Goal: Contribute content: Contribute content

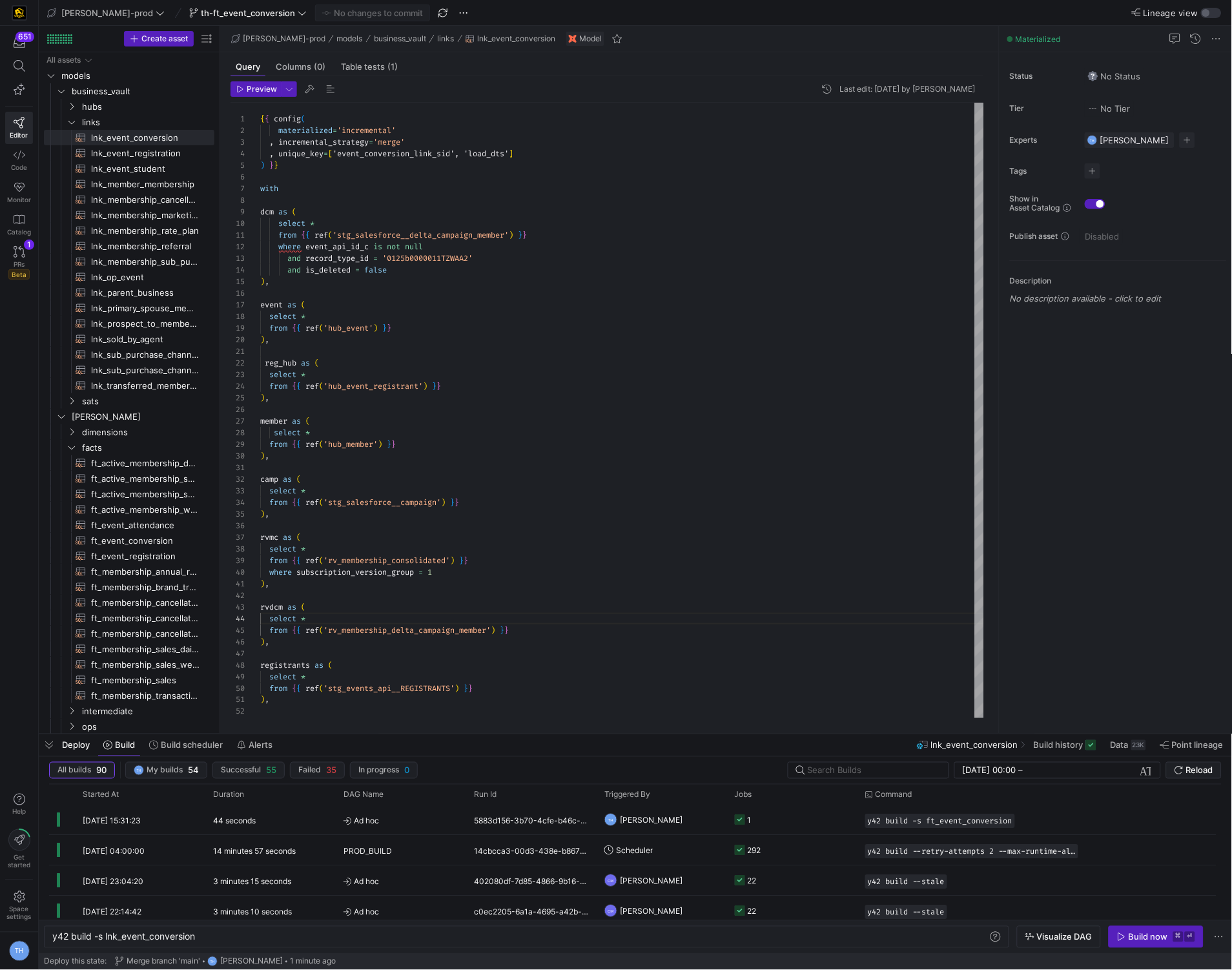
scroll to position [35, 0]
click at [685, 332] on div "resolved as ( ) , rvdcm as ( select * from { { ref ( 'rv_membership_delta_campa…" at bounding box center [623, 840] width 724 height 1474
type textarea "from {{ ref('stg_salesforce__delta_campaign_member') }} where event_api_id_c is…"
click at [685, 332] on div "resolved as ( ) , rvdcm as ( select * from { { ref ( 'rv_membership_delta_campa…" at bounding box center [623, 840] width 724 height 1474
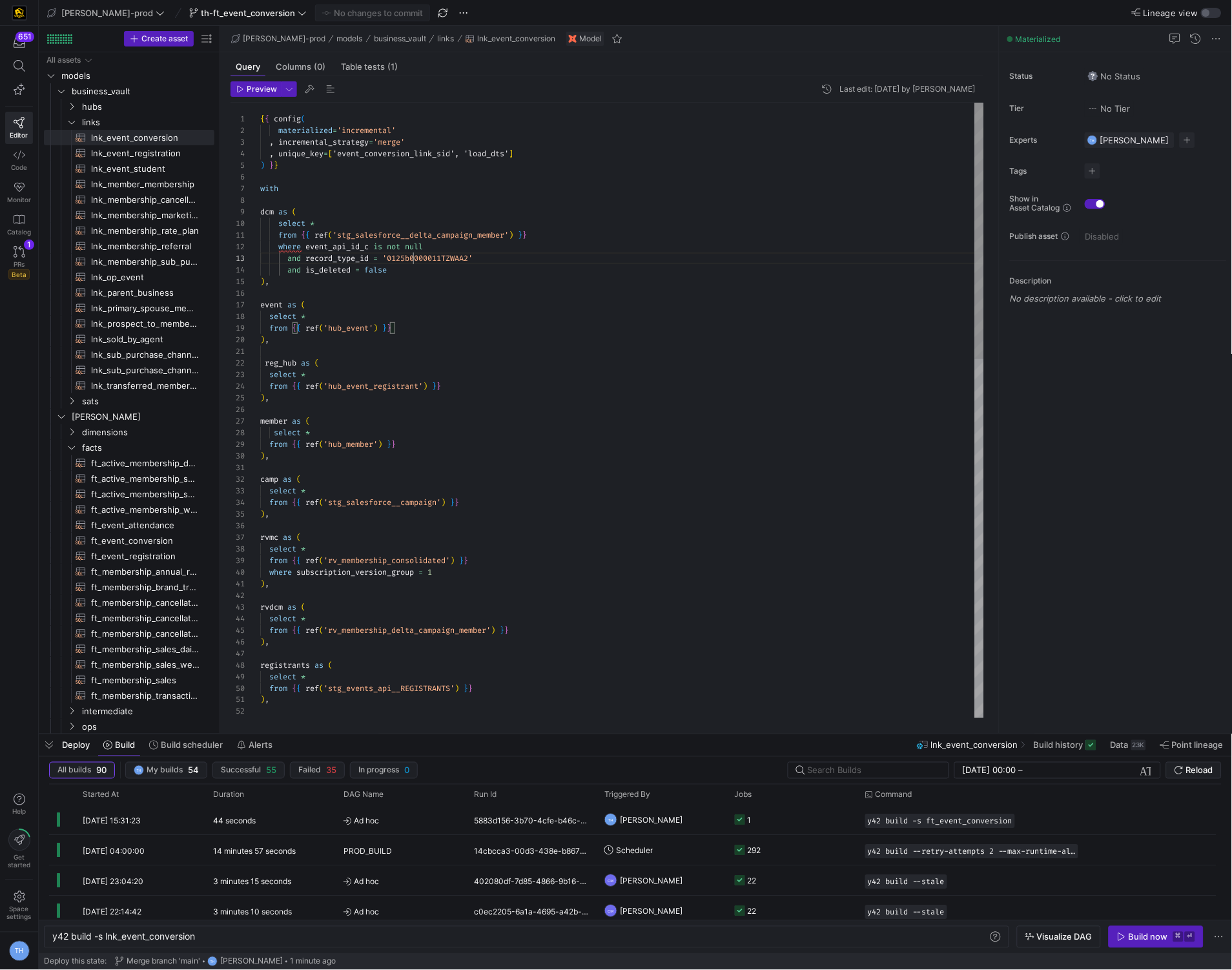
click at [412, 261] on div "resolved as ( ) , rvdcm as ( select * from { { ref ( 'rv_membership_delta_campa…" at bounding box center [623, 840] width 724 height 1474
click at [405, 311] on div "resolved as ( ) , rvdcm as ( select * from { { ref ( 'rv_membership_delta_campa…" at bounding box center [623, 840] width 724 height 1474
click at [231, 5] on div "th-ft_event_conversion" at bounding box center [247, 13] width 124 height 17
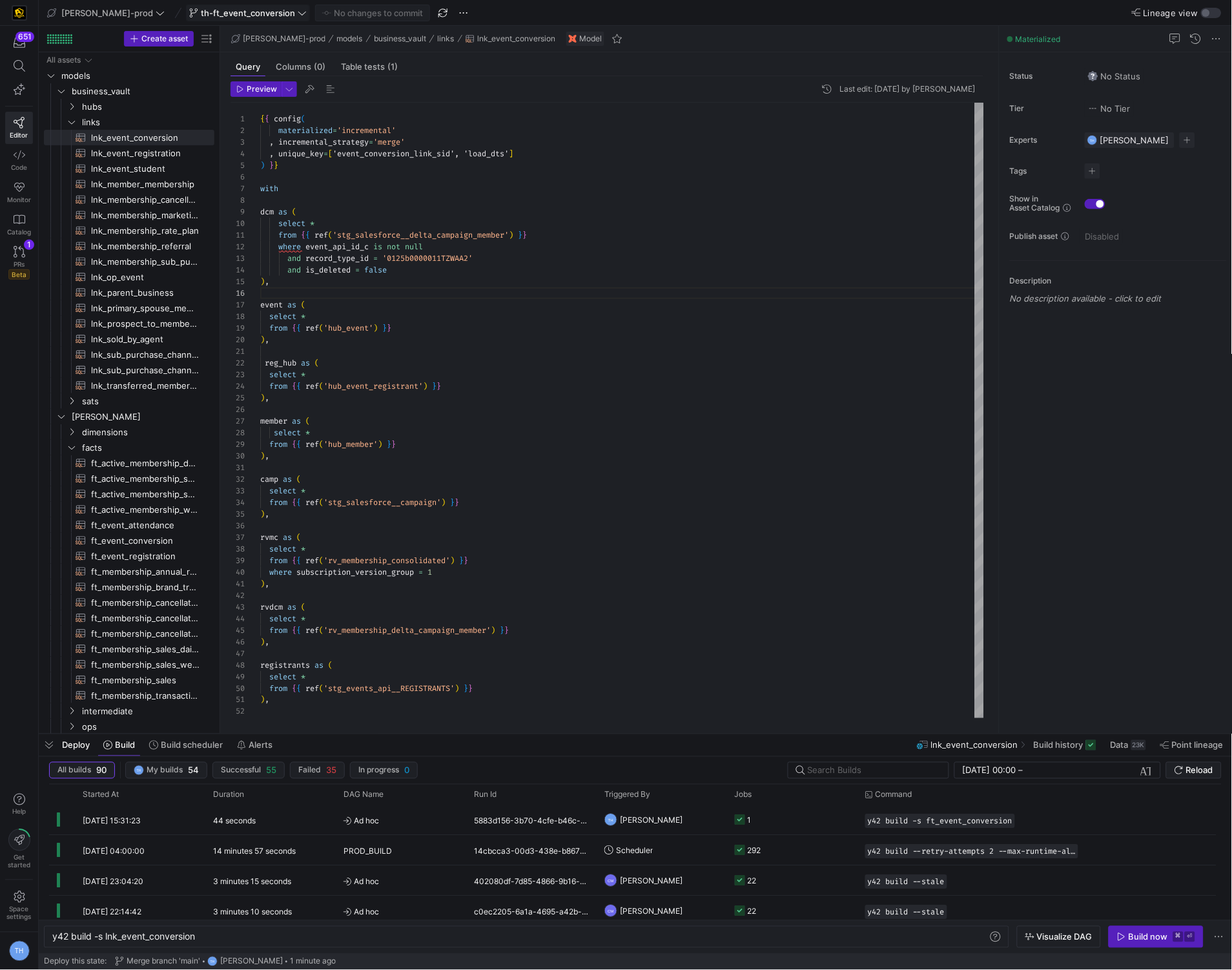
click at [230, 15] on span "th-ft_event_conversion" at bounding box center [248, 12] width 94 height 10
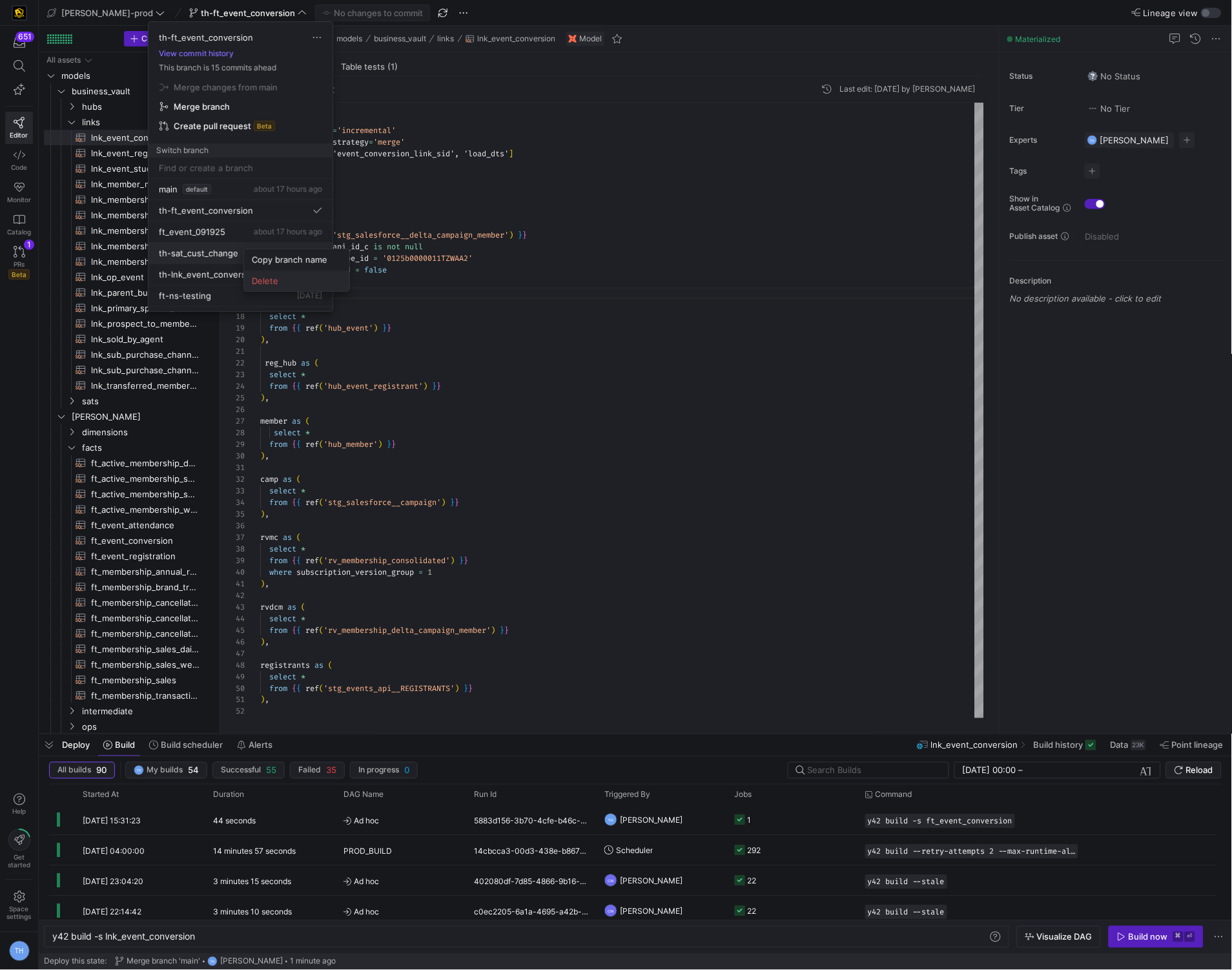
click at [253, 278] on span "Delete" at bounding box center [296, 280] width 90 height 10
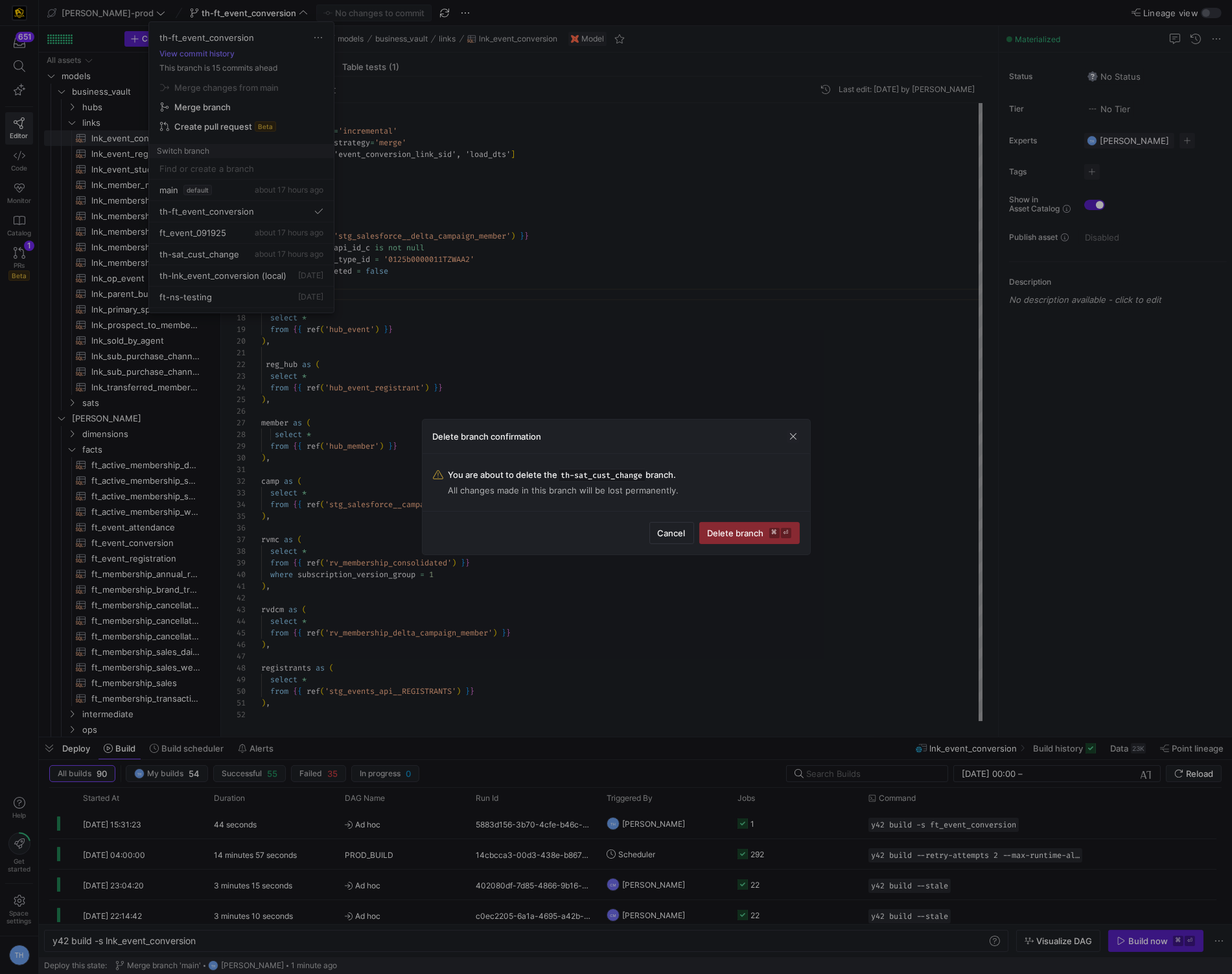
click at [737, 520] on div "Cancel Delete branch ⌘ ⏎" at bounding box center [616, 532] width 388 height 44
click at [737, 529] on span "Delete branch ⌘ ⏎" at bounding box center [749, 533] width 84 height 10
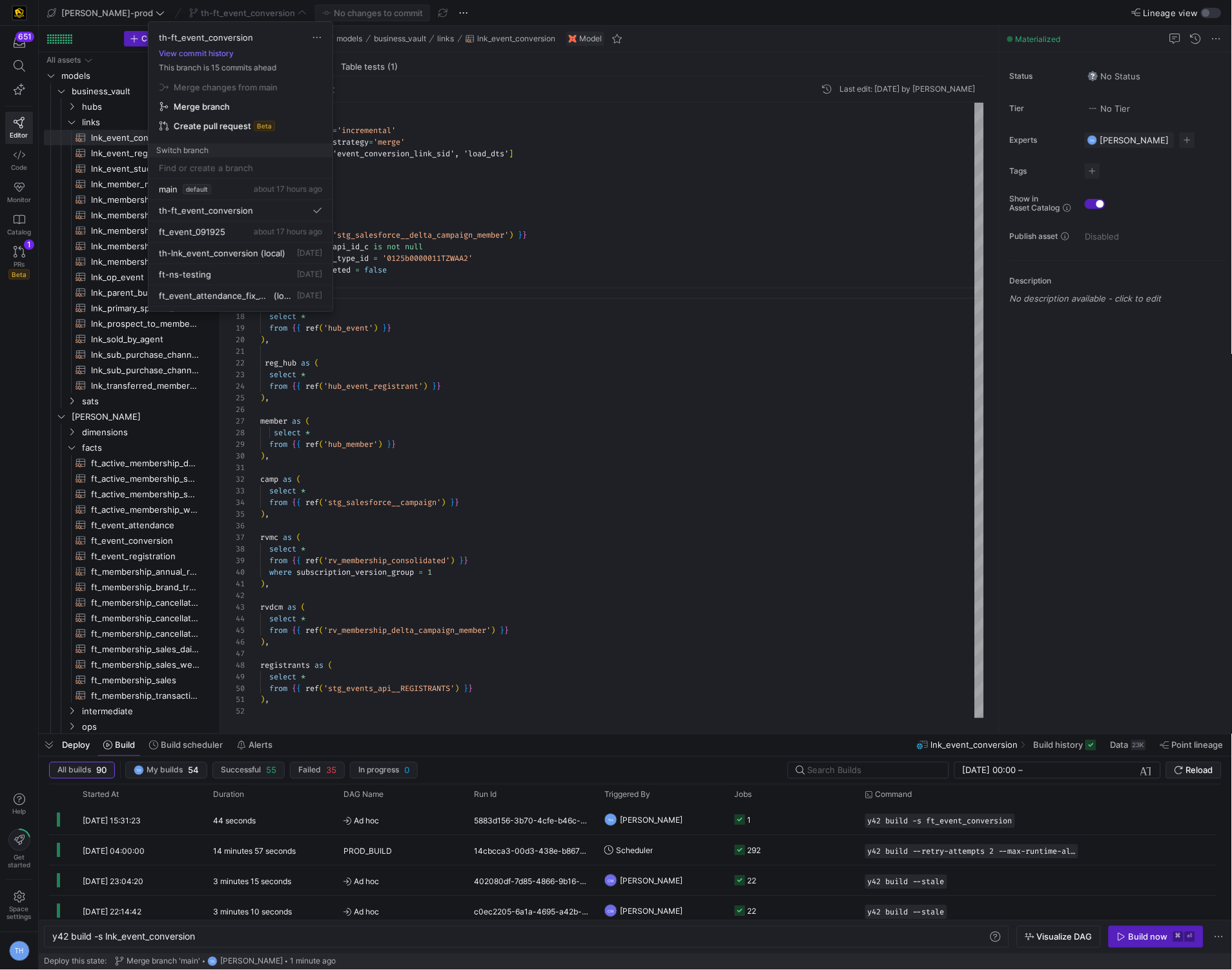
click at [254, 164] on input at bounding box center [240, 167] width 163 height 10
click at [241, 187] on div "main default about 17 hours ago" at bounding box center [240, 189] width 163 height 10
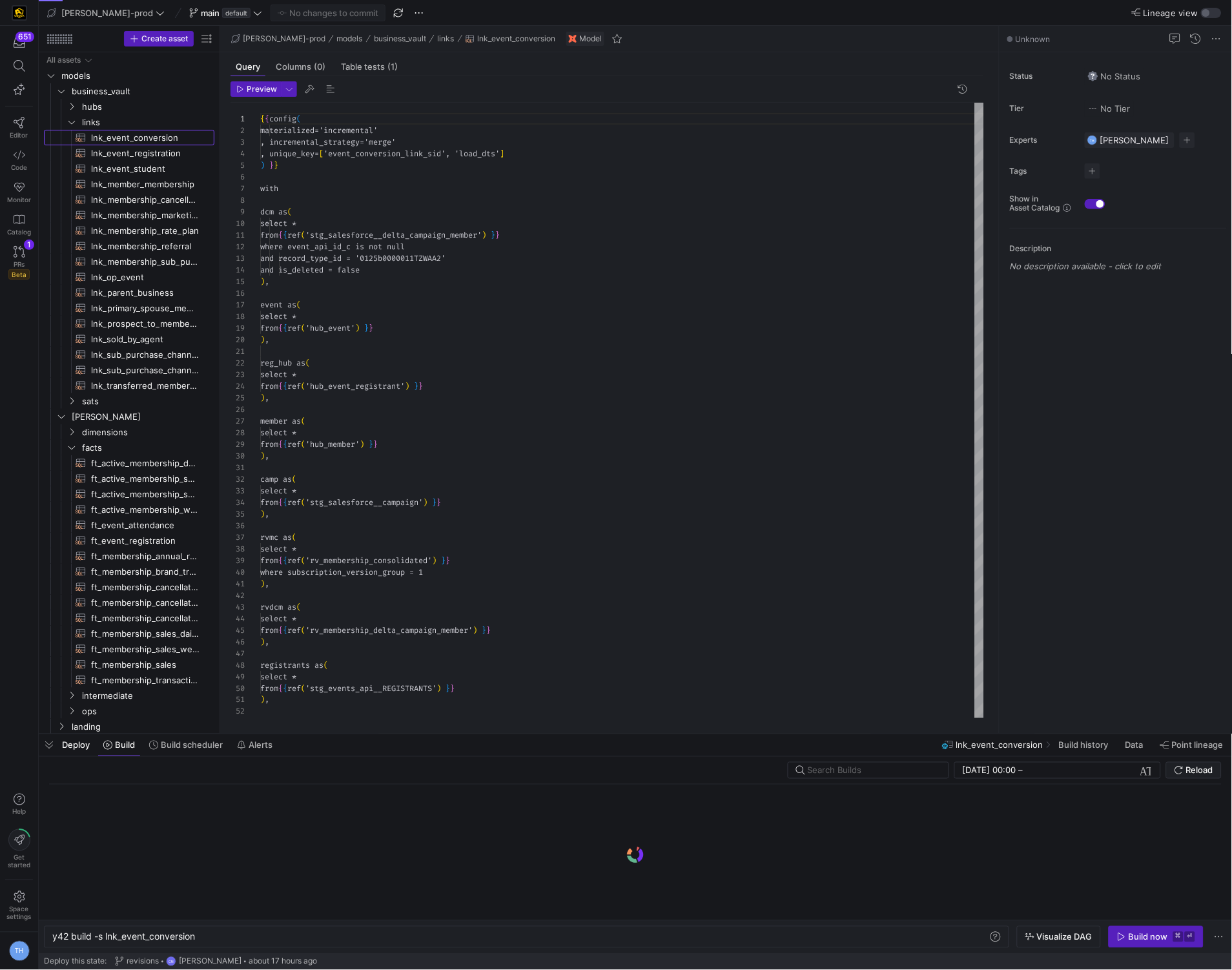
scroll to position [116, 0]
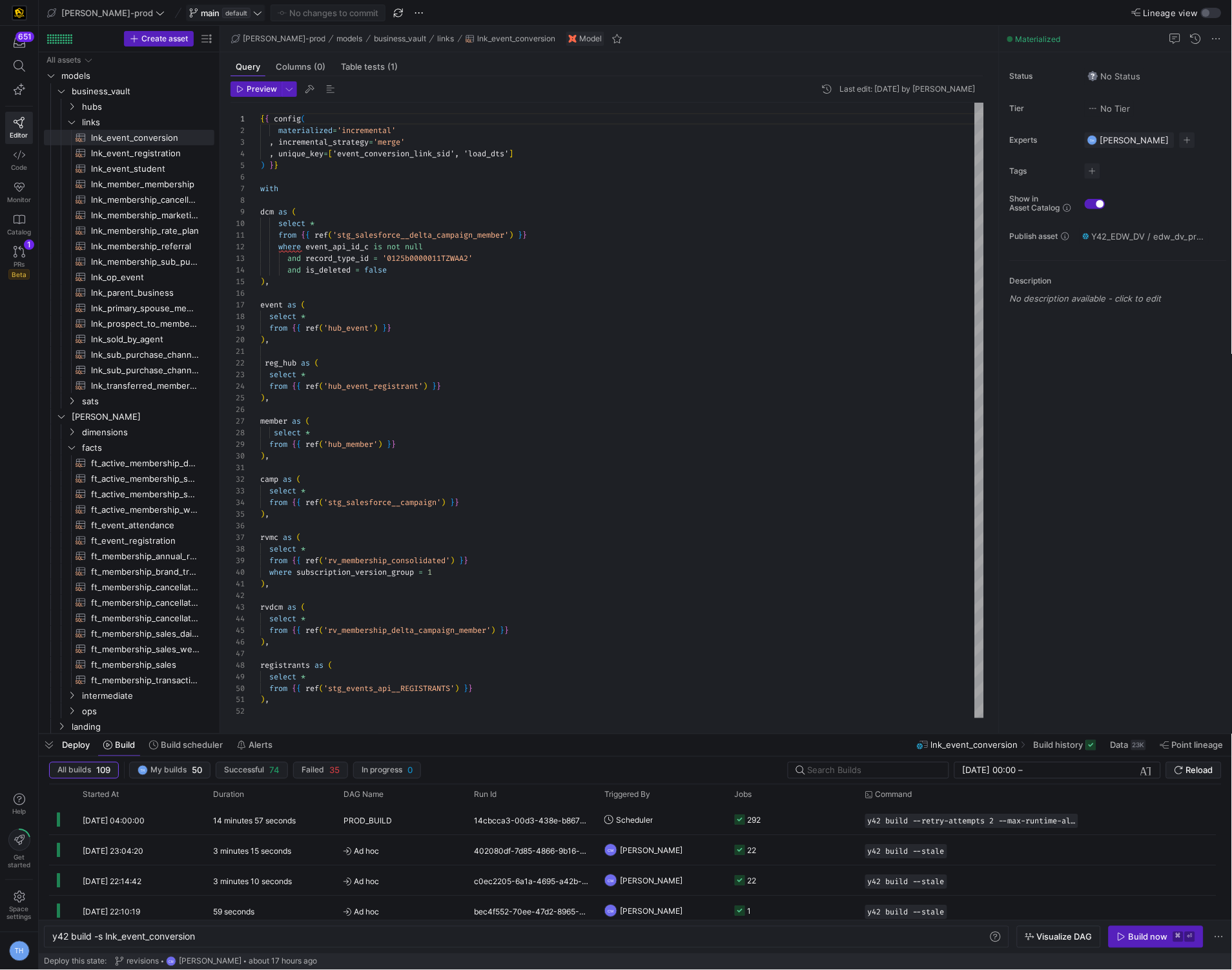
click at [222, 15] on span "default" at bounding box center [236, 12] width 28 height 10
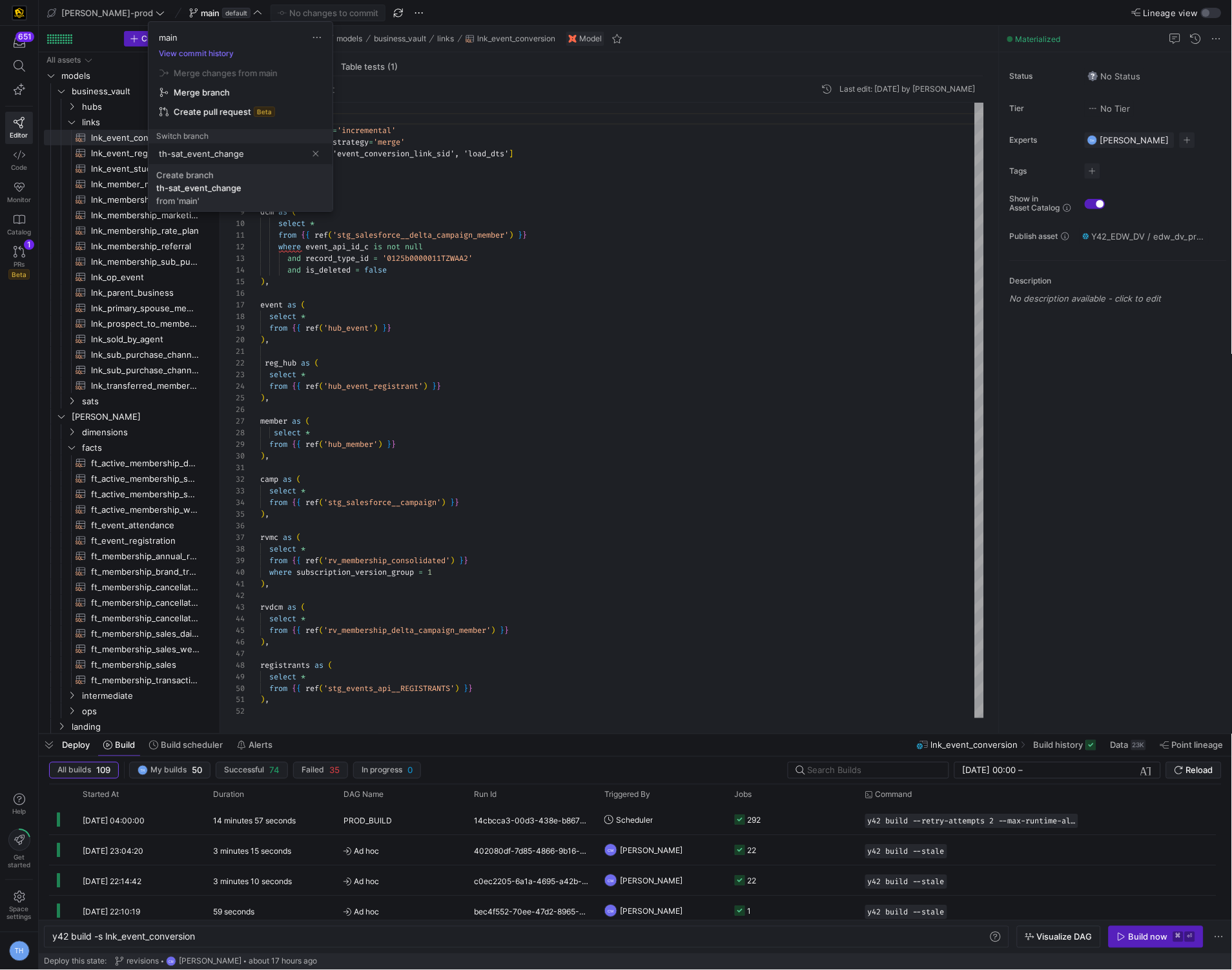
type input "th-sat_event_change"
click at [196, 188] on div "th-sat_event_change" at bounding box center [198, 187] width 85 height 10
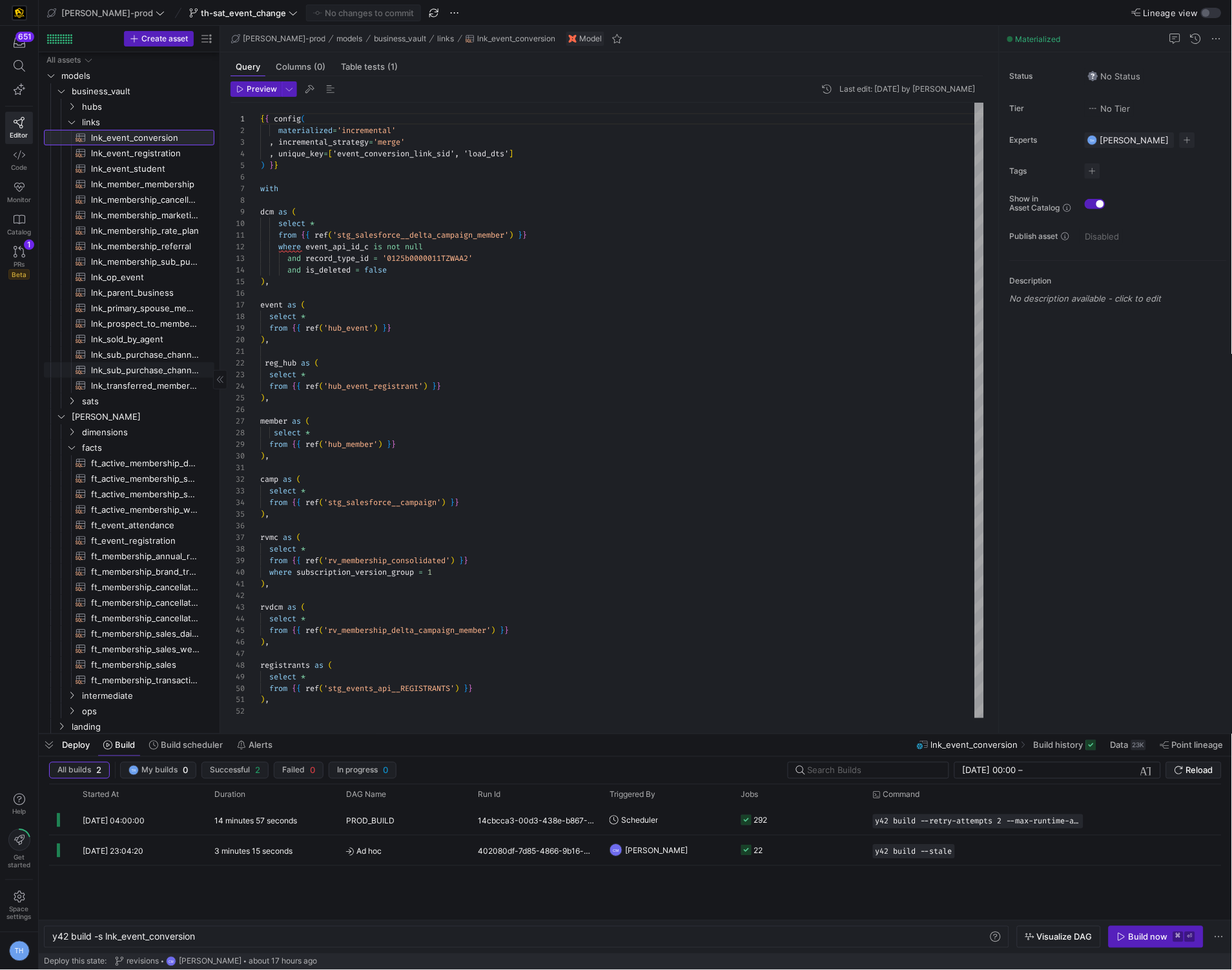
scroll to position [78, 0]
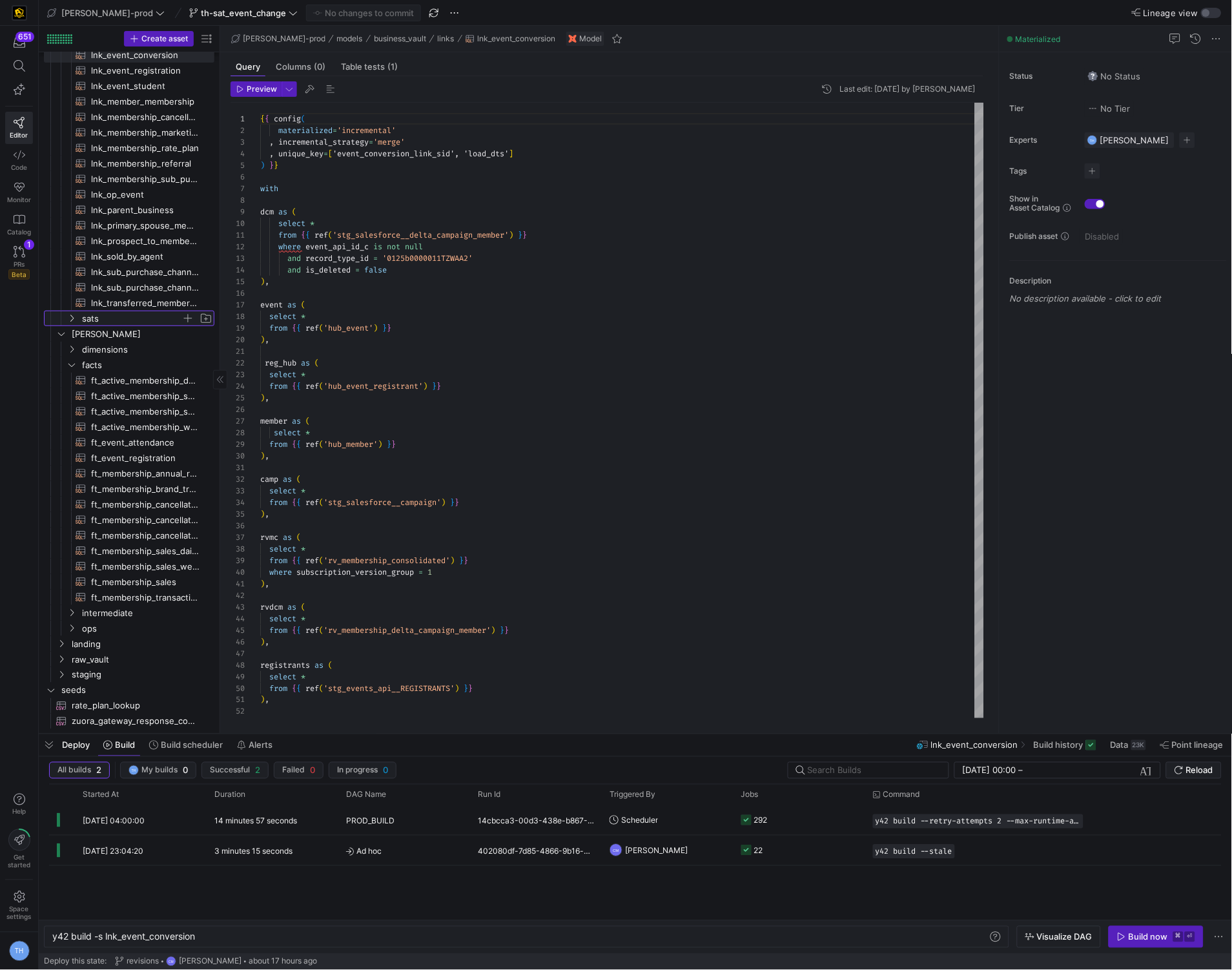
click at [117, 317] on span "sats" at bounding box center [132, 318] width 99 height 15
click at [124, 489] on span "sat_event​​​​​​​​​​" at bounding box center [145, 488] width 108 height 15
type textarea "y42 build -s sat_event"
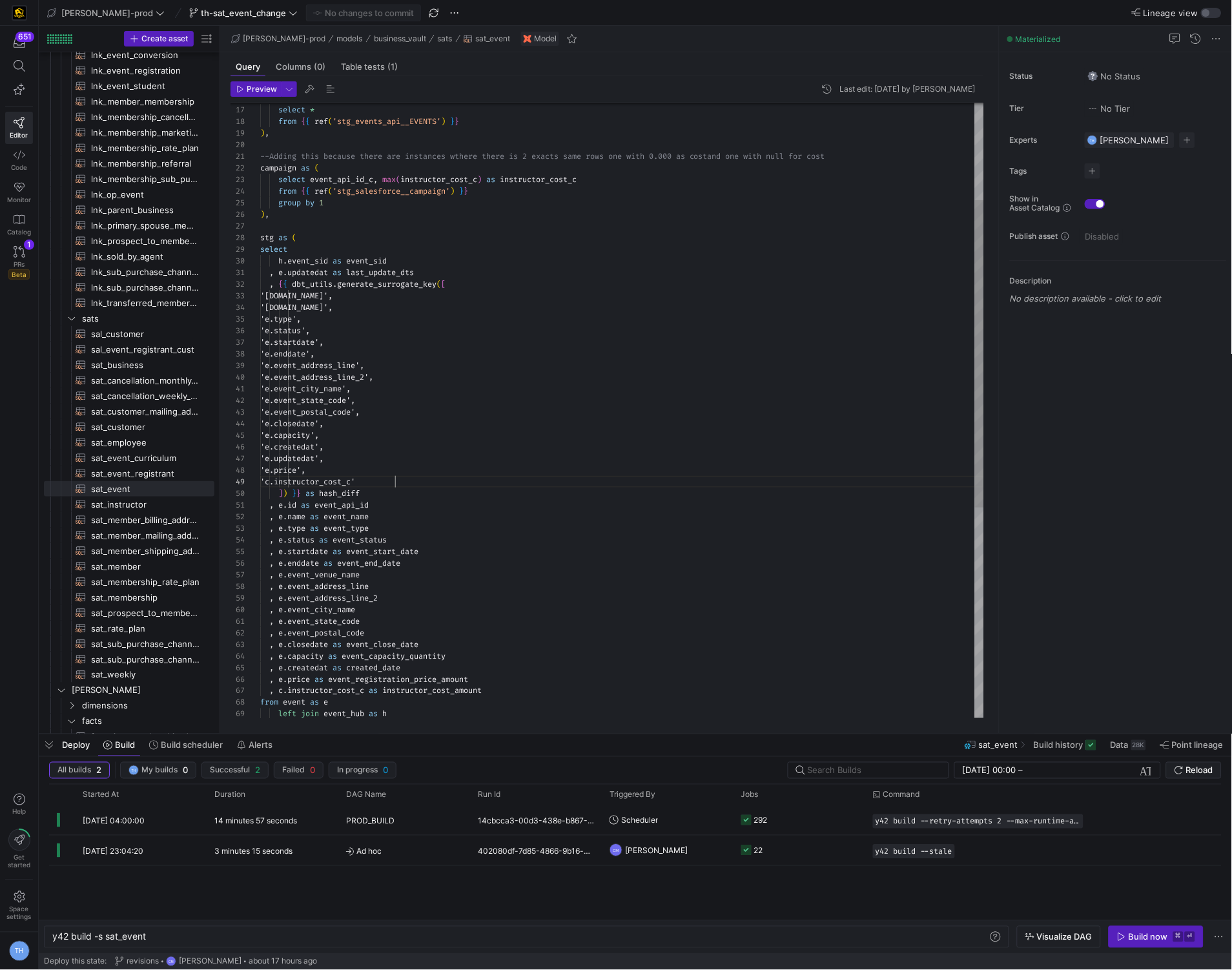
click at [409, 482] on div "event as ( select * from { { ref ( 'stg_events_api__EVENTS' ) } } ) , --Adding …" at bounding box center [623, 522] width 724 height 1230
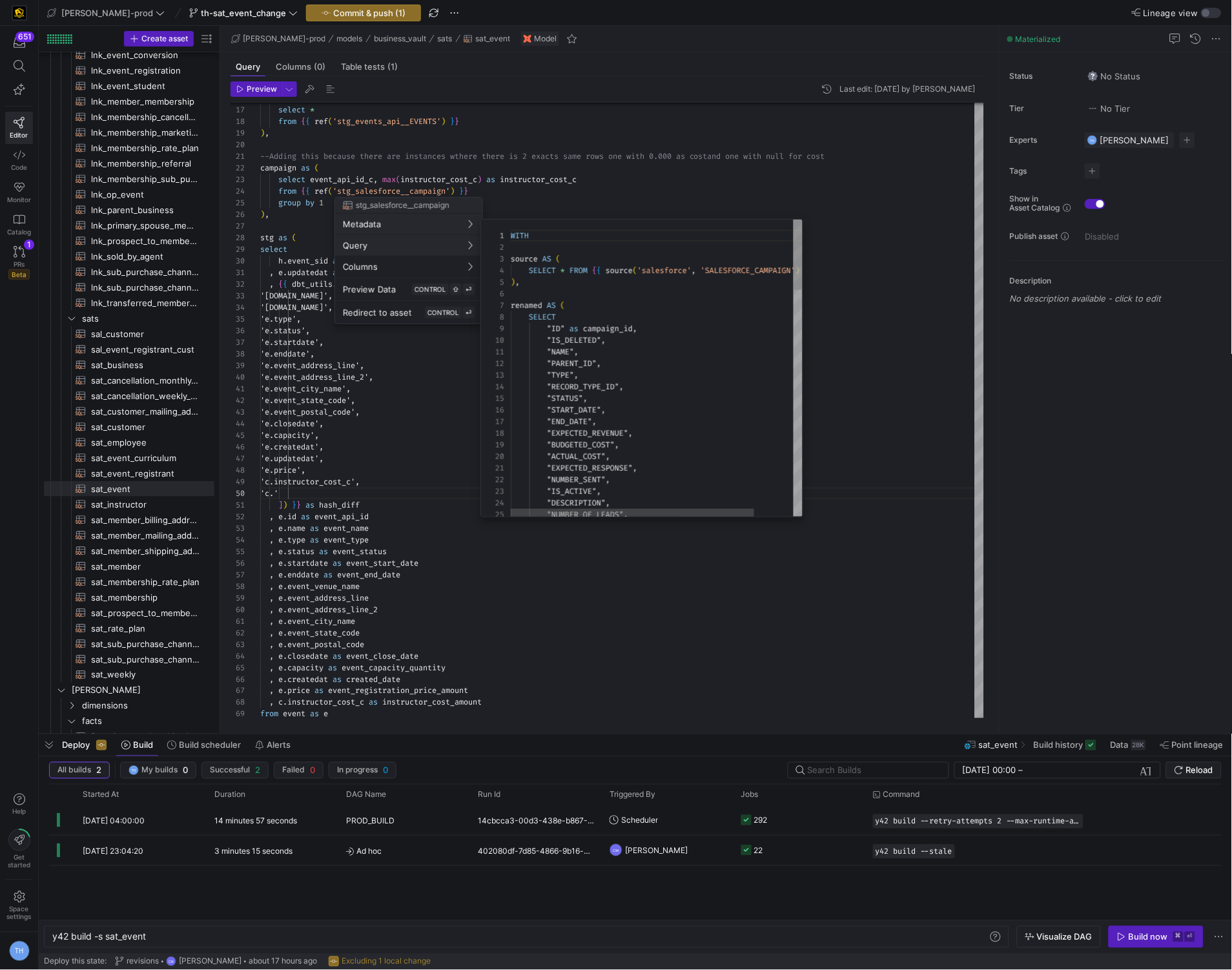
scroll to position [116, 0]
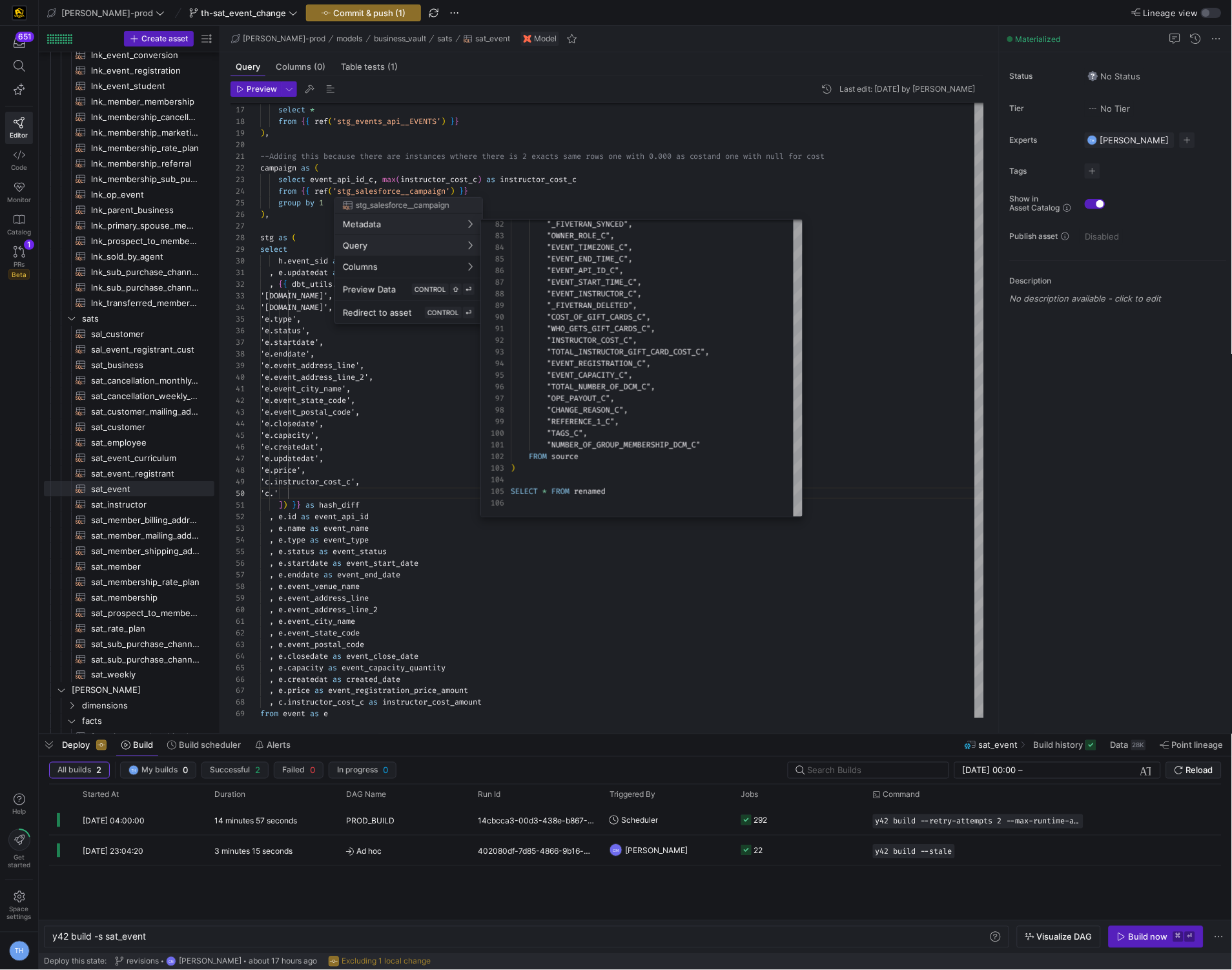
click at [356, 482] on div at bounding box center [616, 485] width 1232 height 970
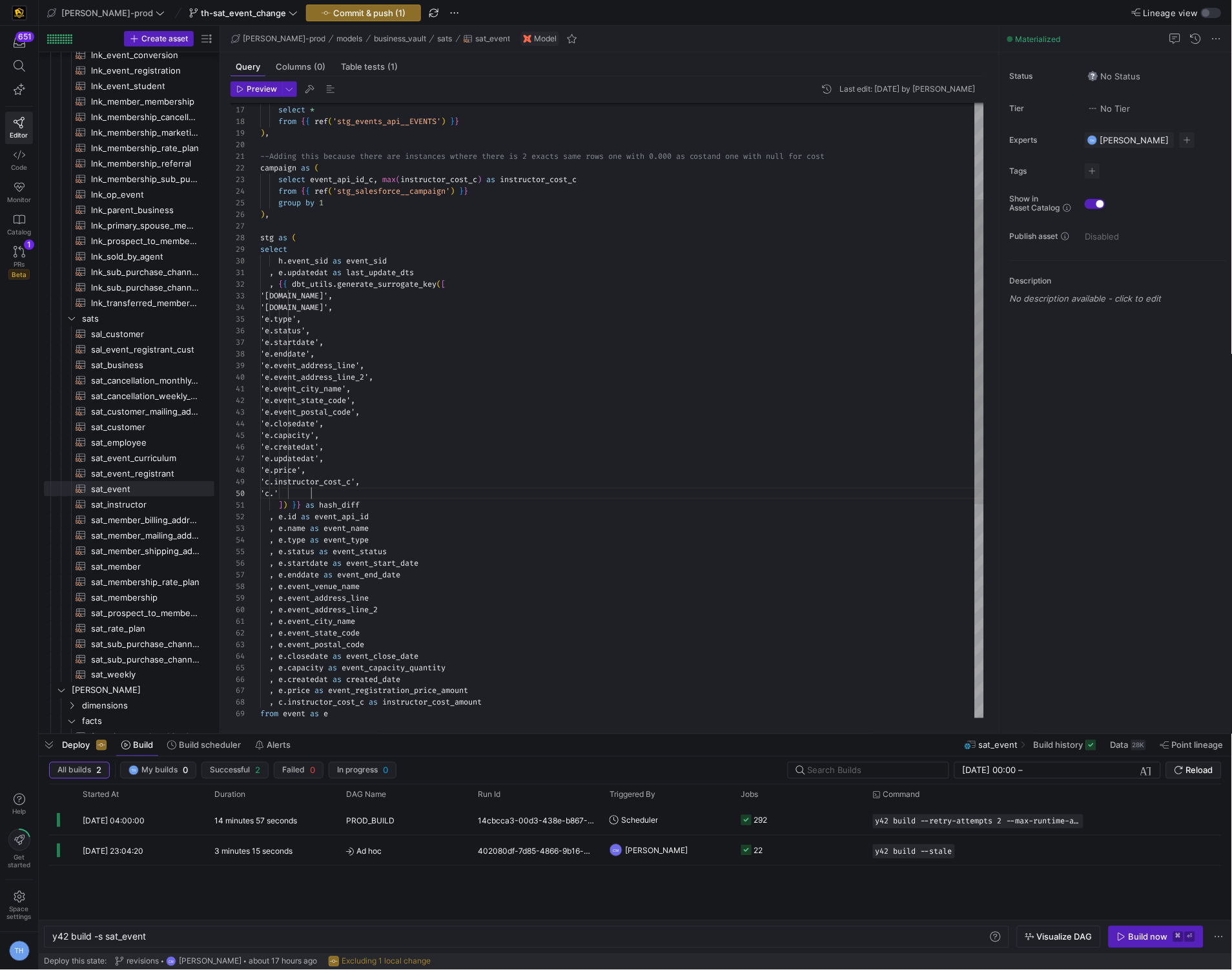
click at [310, 490] on div "event as ( select * from { { ref ( 'stg_events_api__EVENTS' ) } } ) , --Adding …" at bounding box center [623, 529] width 724 height 1242
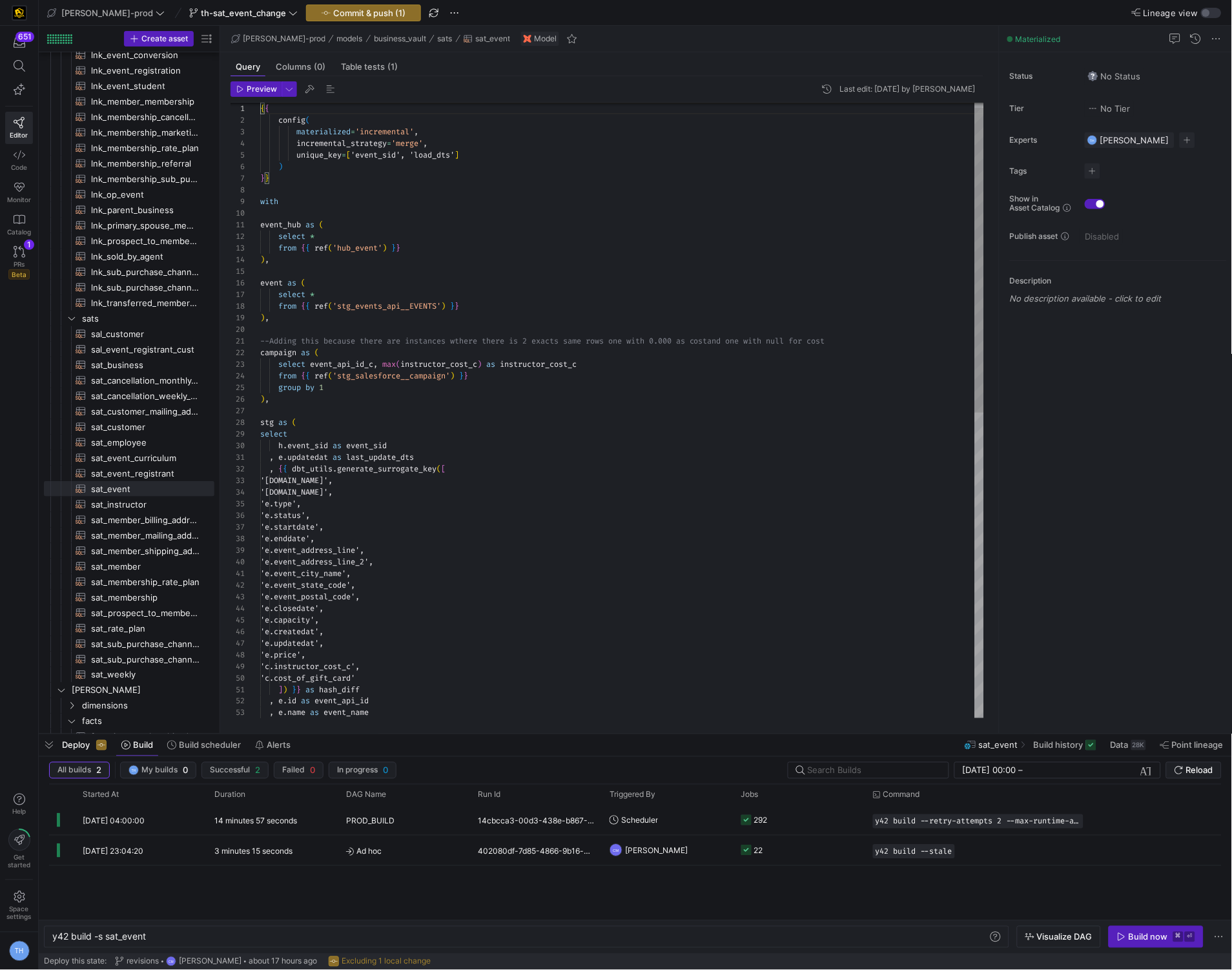
scroll to position [0, 0]
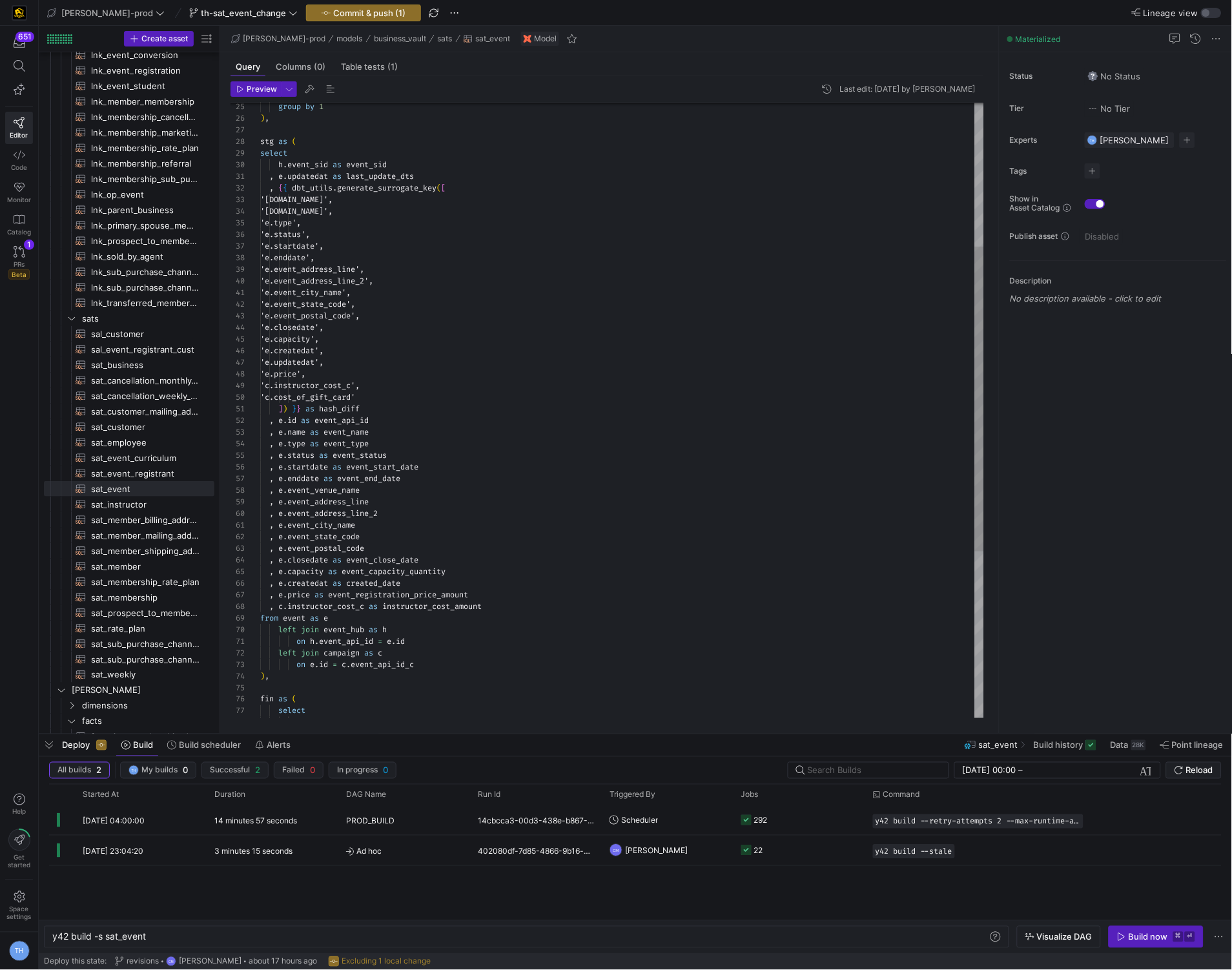
click at [393, 400] on div ", e . type as event_type , e . status as event_status , e . startdate as event_…" at bounding box center [623, 432] width 724 height 1242
click at [537, 418] on div ", e . type as event_type , e . status as event_status , e . startdate as event_…" at bounding box center [623, 432] width 724 height 1242
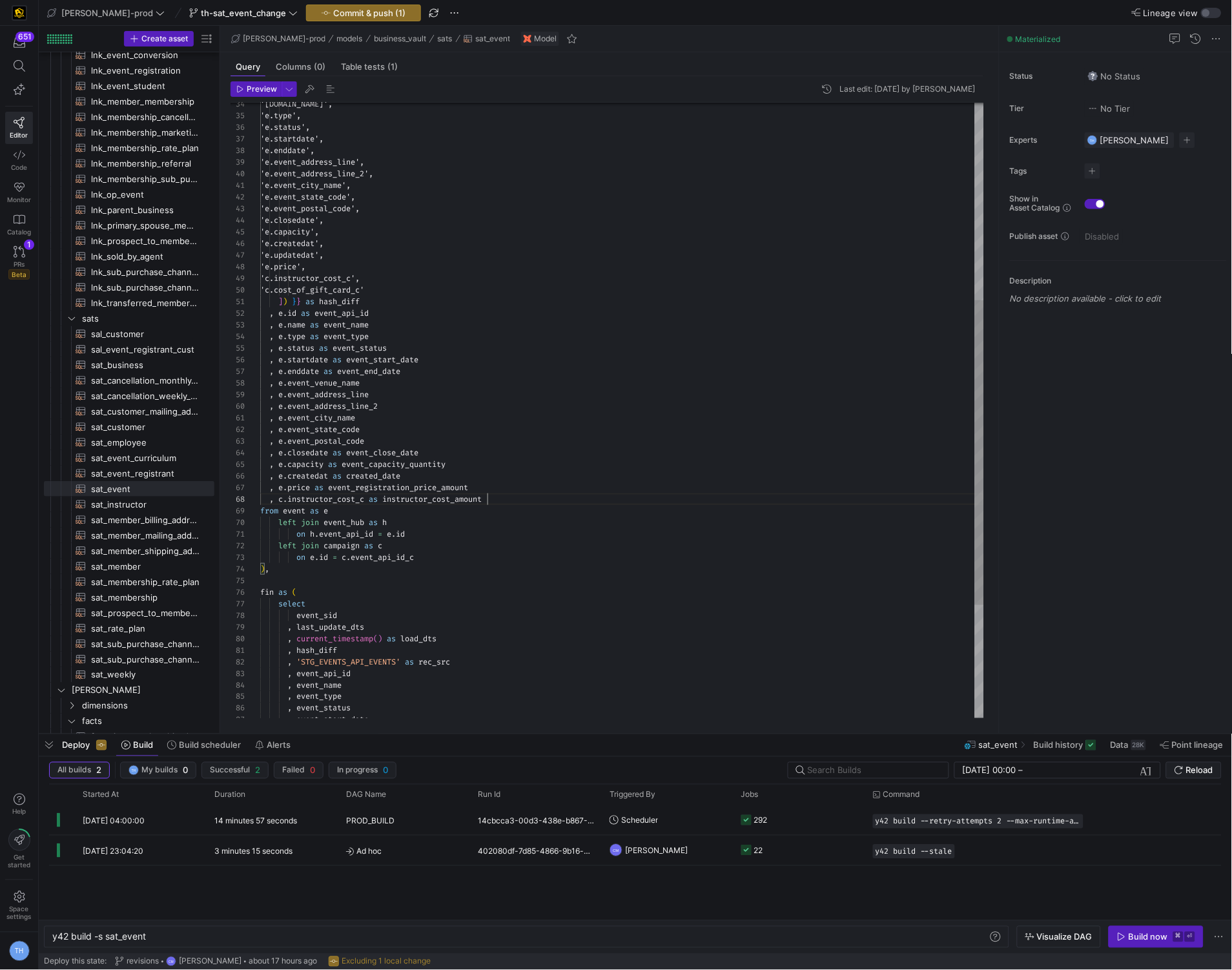
click at [502, 503] on div ", e . type as event_type , e . status as event_status , e . startdate as event_…" at bounding box center [623, 325] width 724 height 1242
click at [435, 470] on div ", e . type as event_type , e . status as event_status , e . startdate as event_…" at bounding box center [623, 331] width 724 height 1254
click at [397, 516] on div ", e . type as event_type , e . status as event_status , e . startdate as event_…" at bounding box center [623, 331] width 724 height 1254
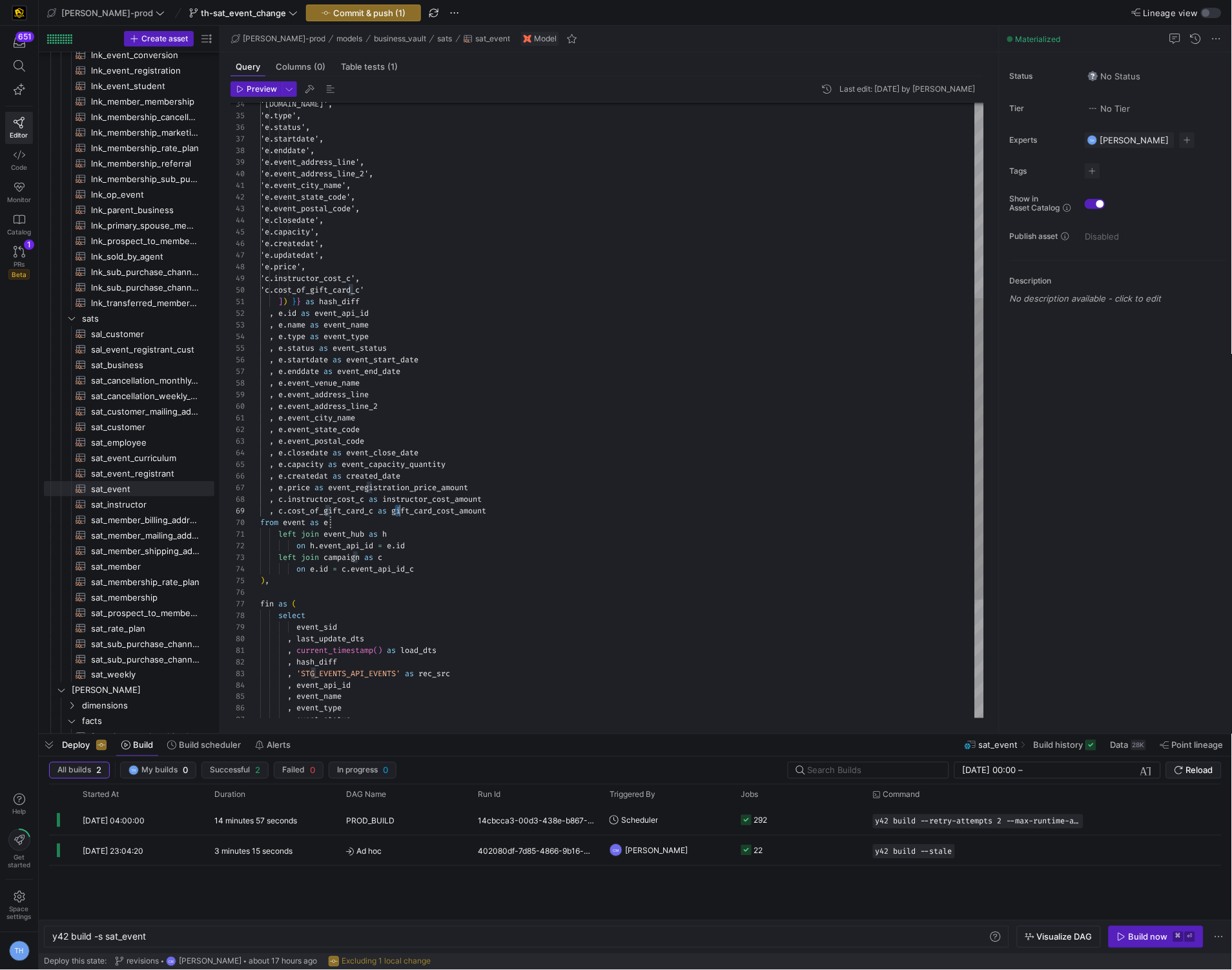
drag, startPoint x: 397, startPoint y: 513, endPoint x: 493, endPoint y: 512, distance: 96.0
click at [493, 512] on div ", e . type as event_type , e . status as event_status , e . startdate as event_…" at bounding box center [623, 331] width 724 height 1254
click at [397, 513] on div ", e . type as event_type , e . status as event_status , e . startdate as event_…" at bounding box center [623, 331] width 724 height 1254
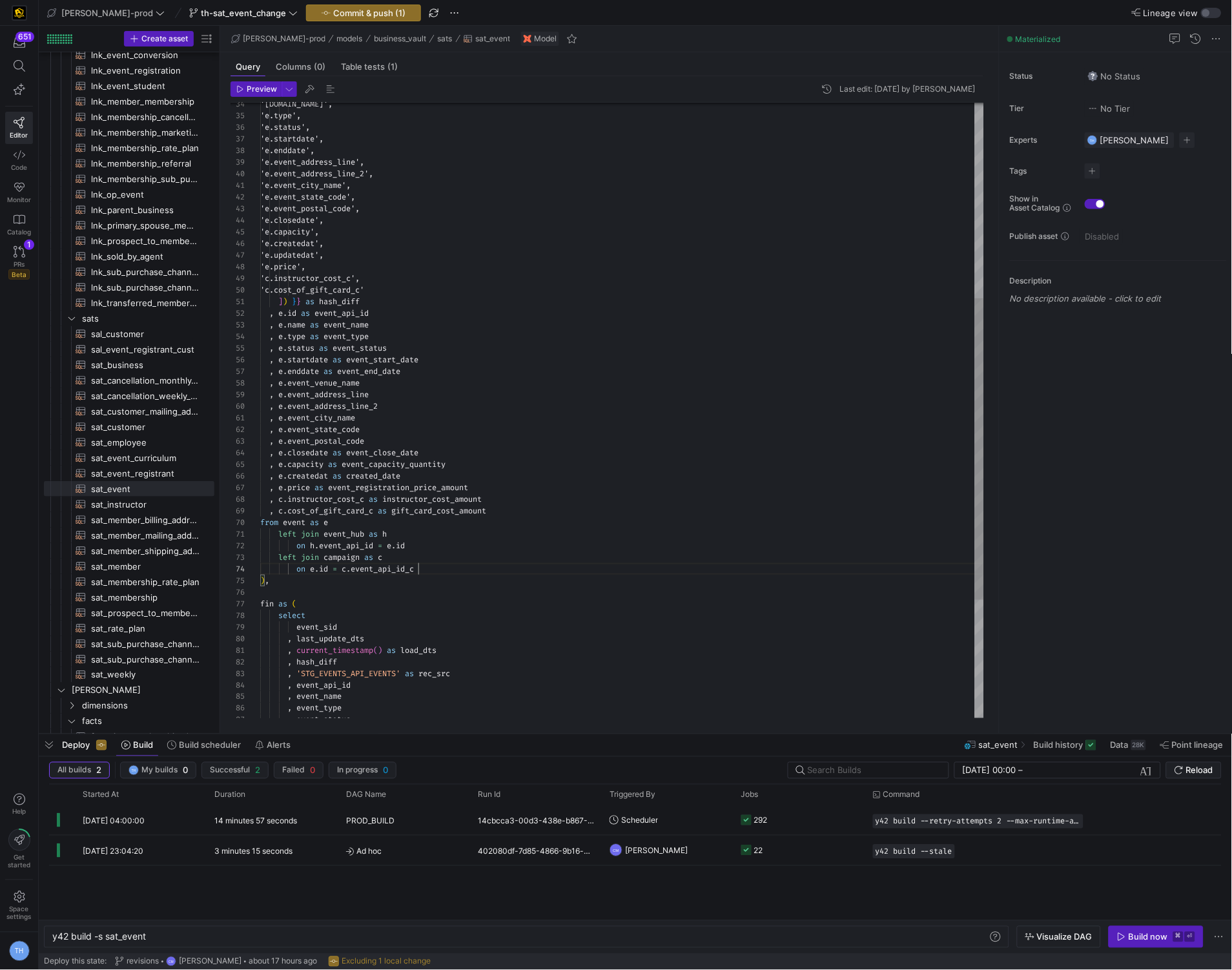
click at [536, 571] on div ", e . type as event_type , e . status as event_status , e . startdate as event_…" at bounding box center [623, 331] width 724 height 1254
drag, startPoint x: 393, startPoint y: 514, endPoint x: 587, endPoint y: 513, distance: 194.0
click at [587, 513] on div ", e . type as event_type , e . status as event_status , e . startdate as event_…" at bounding box center [623, 331] width 724 height 1254
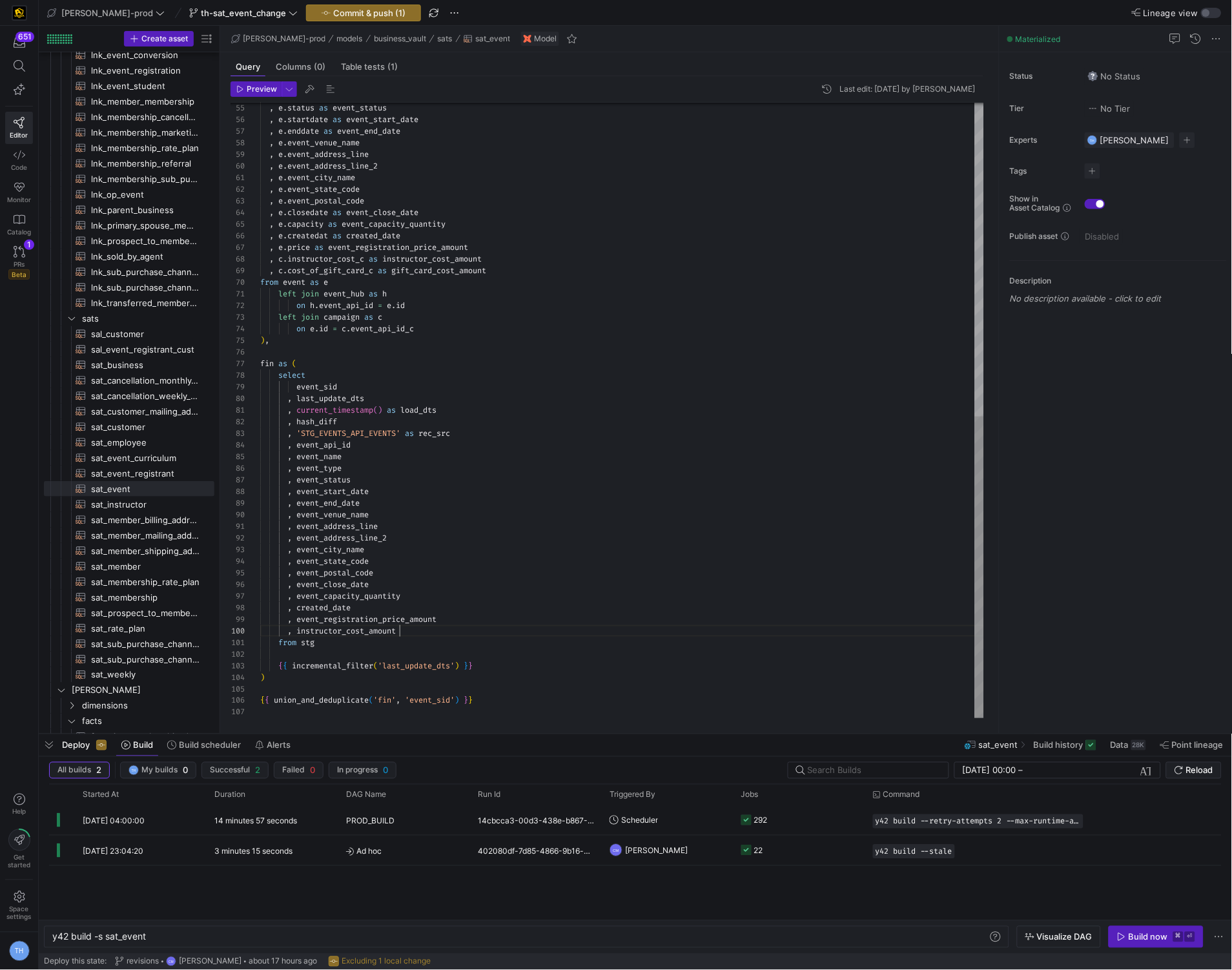
click at [415, 634] on div ", e . status as event_status , e . startdate as event_start_date , e . enddate …" at bounding box center [623, 91] width 724 height 1254
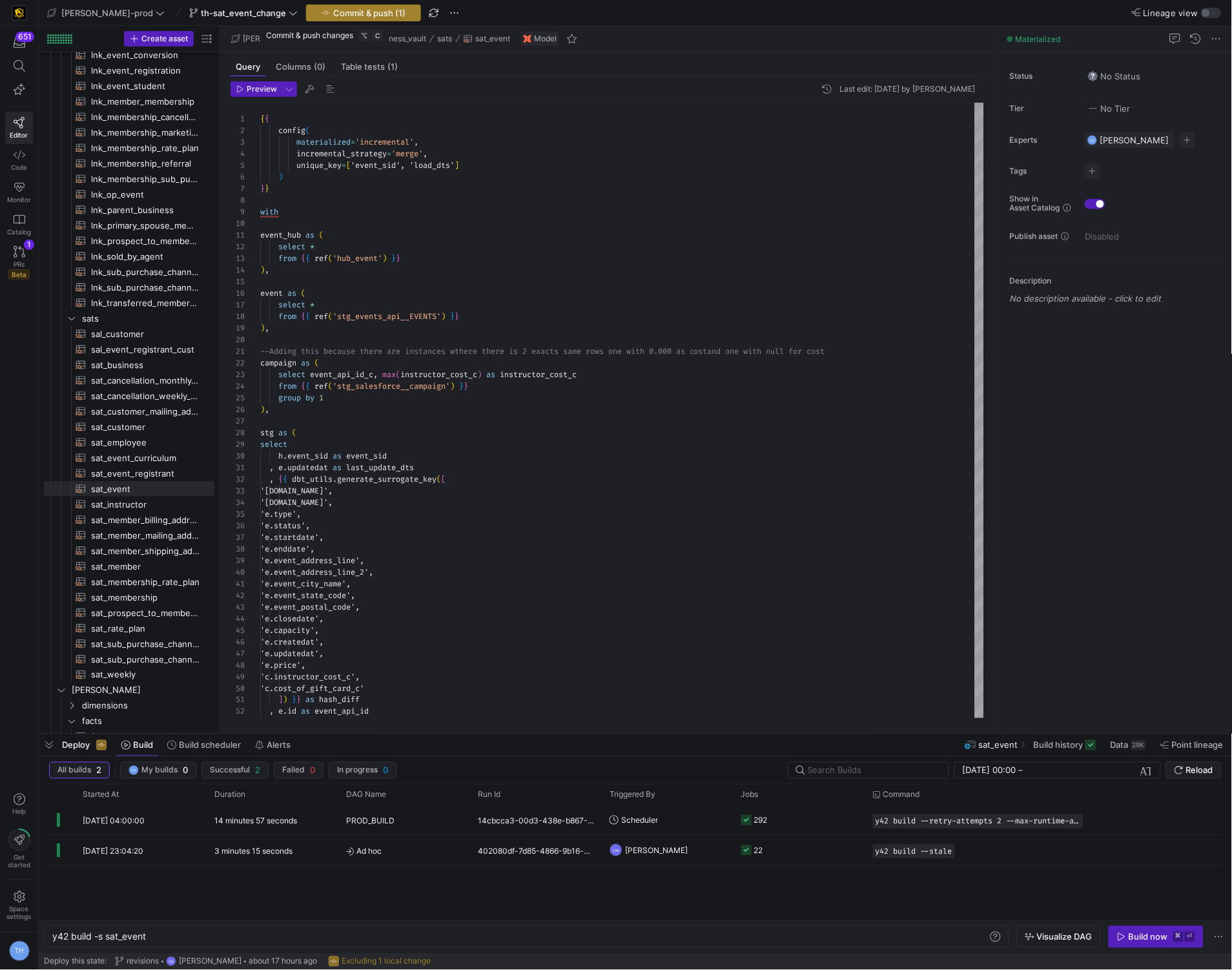
type textarea ", gift_card_cost_amount from stg {{ incremental_filter('last_update_dts') }} ) …"
click at [345, 9] on span "Commit & push (1)" at bounding box center [369, 12] width 73 height 10
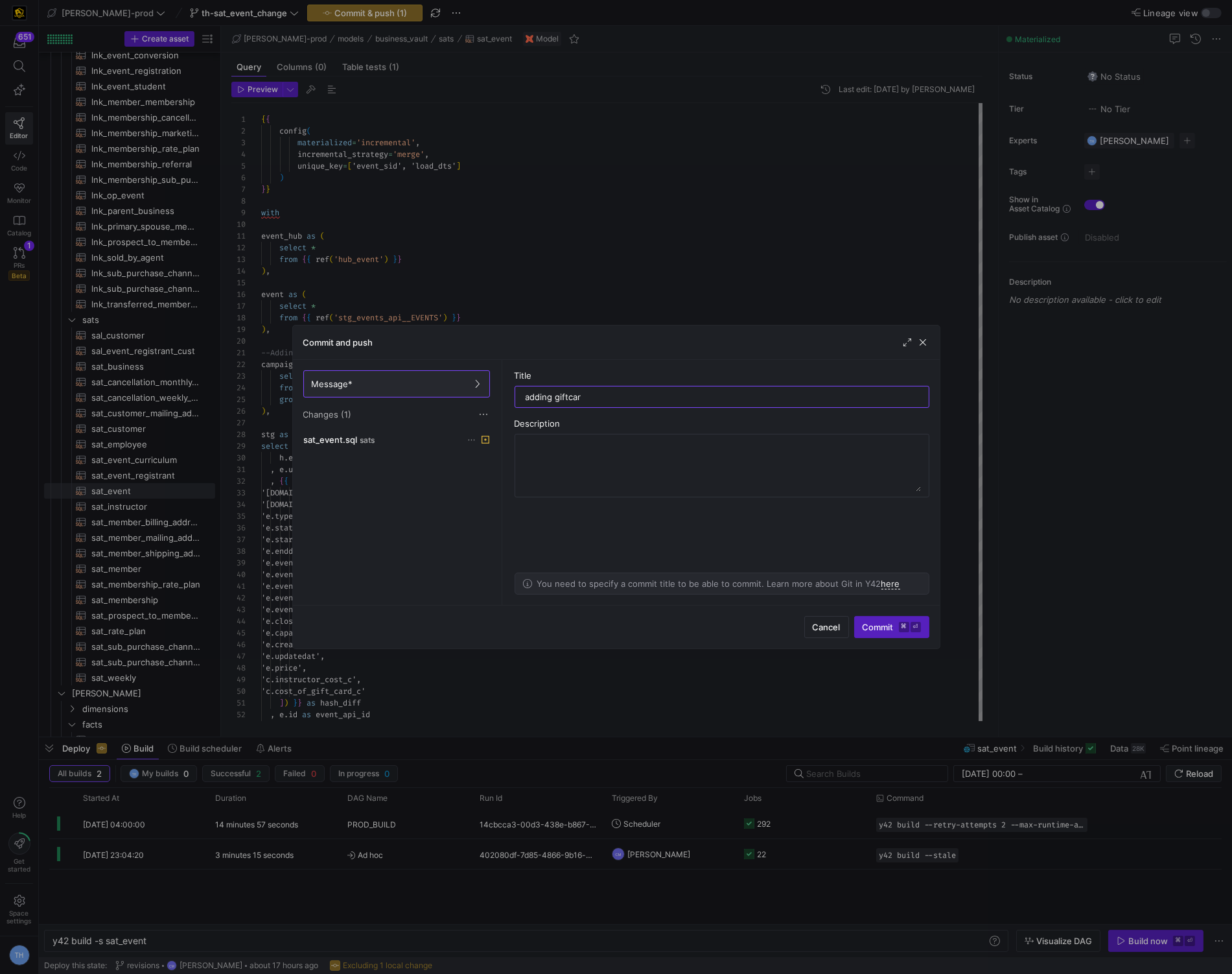
type input "adding giftcard"
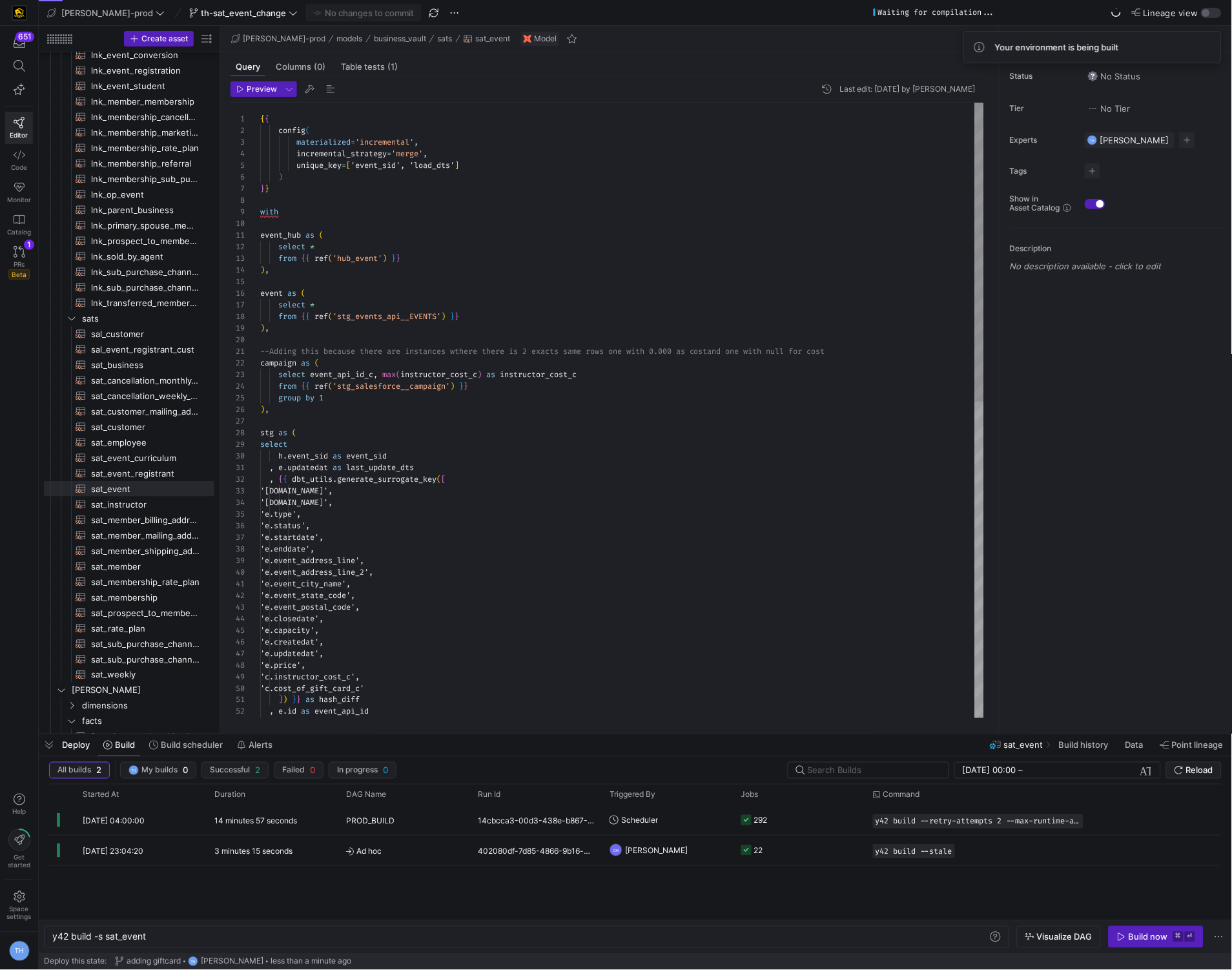
click at [455, 256] on div "] ) } } as hash_diff , e . id as event_api_id , e . name as event_name 'e.capac…" at bounding box center [623, 736] width 724 height 1266
click at [432, 276] on div "] ) } } as hash_diff , e . id as event_api_id , e . name as event_name 'e.capac…" at bounding box center [623, 736] width 724 height 1266
click at [1157, 944] on span "button" at bounding box center [1156, 937] width 94 height 21
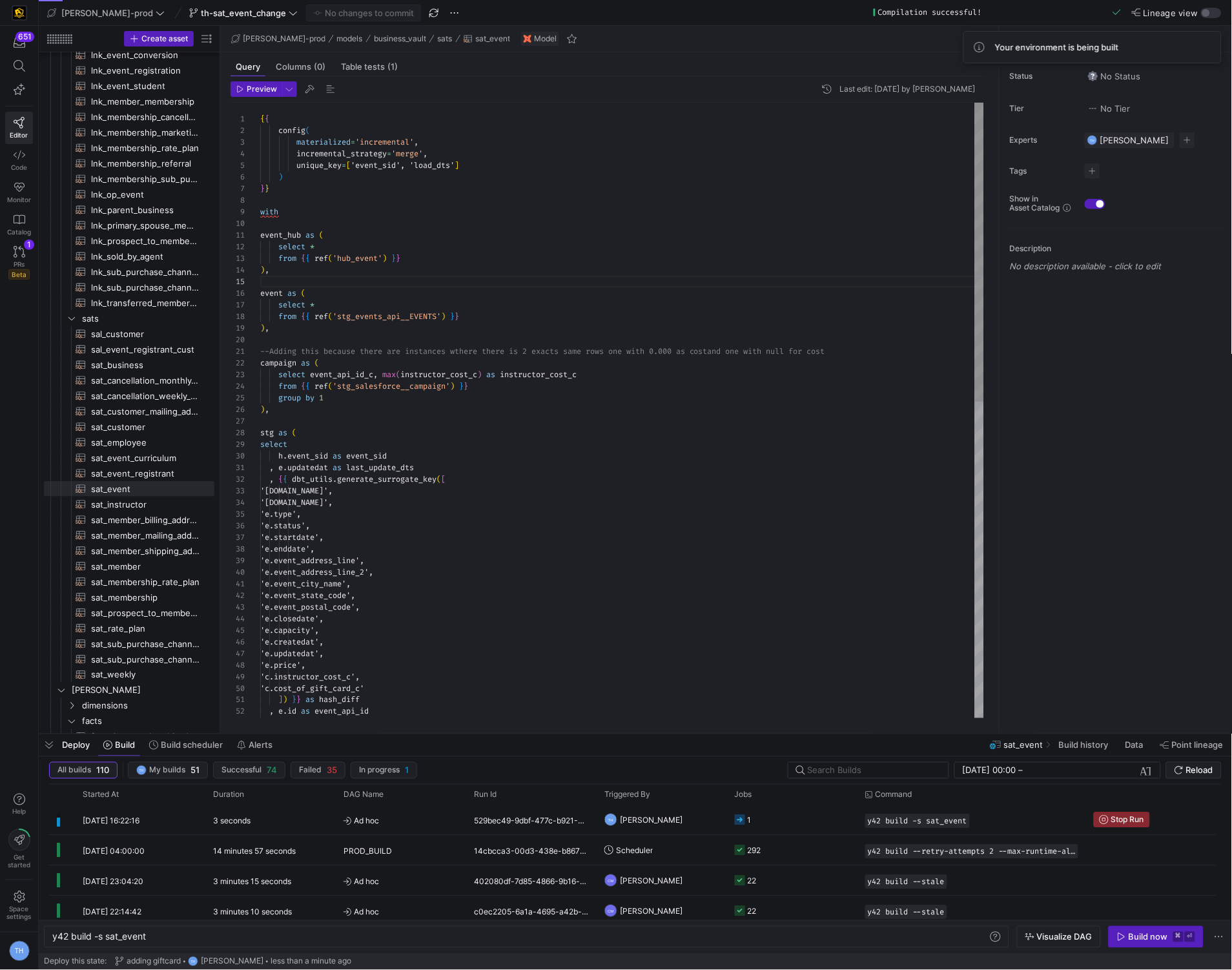
click at [513, 488] on div "] ) } } as hash_diff , e . id as event_api_id , e . name as event_name 'e.capac…" at bounding box center [623, 736] width 724 height 1266
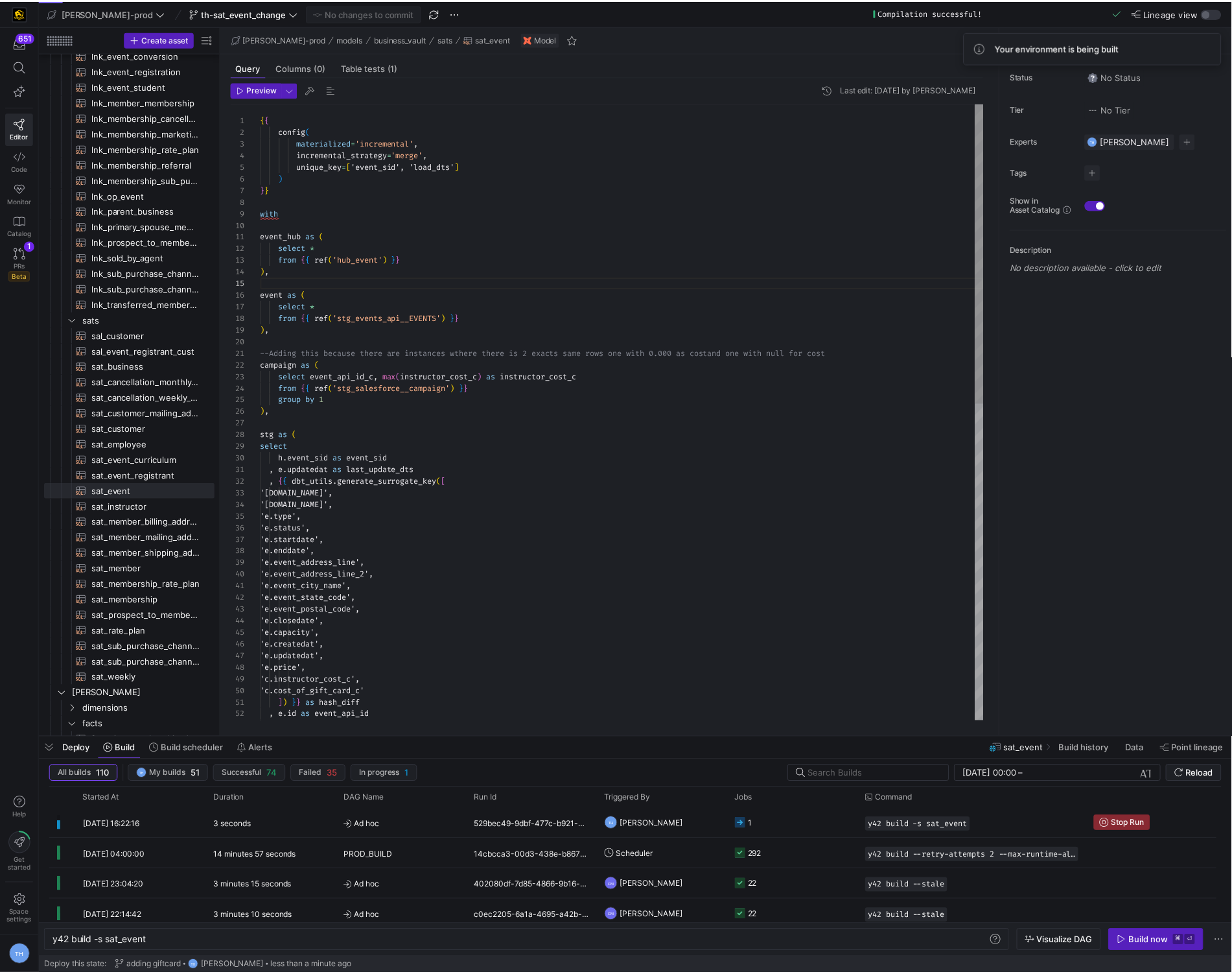
scroll to position [23, 69]
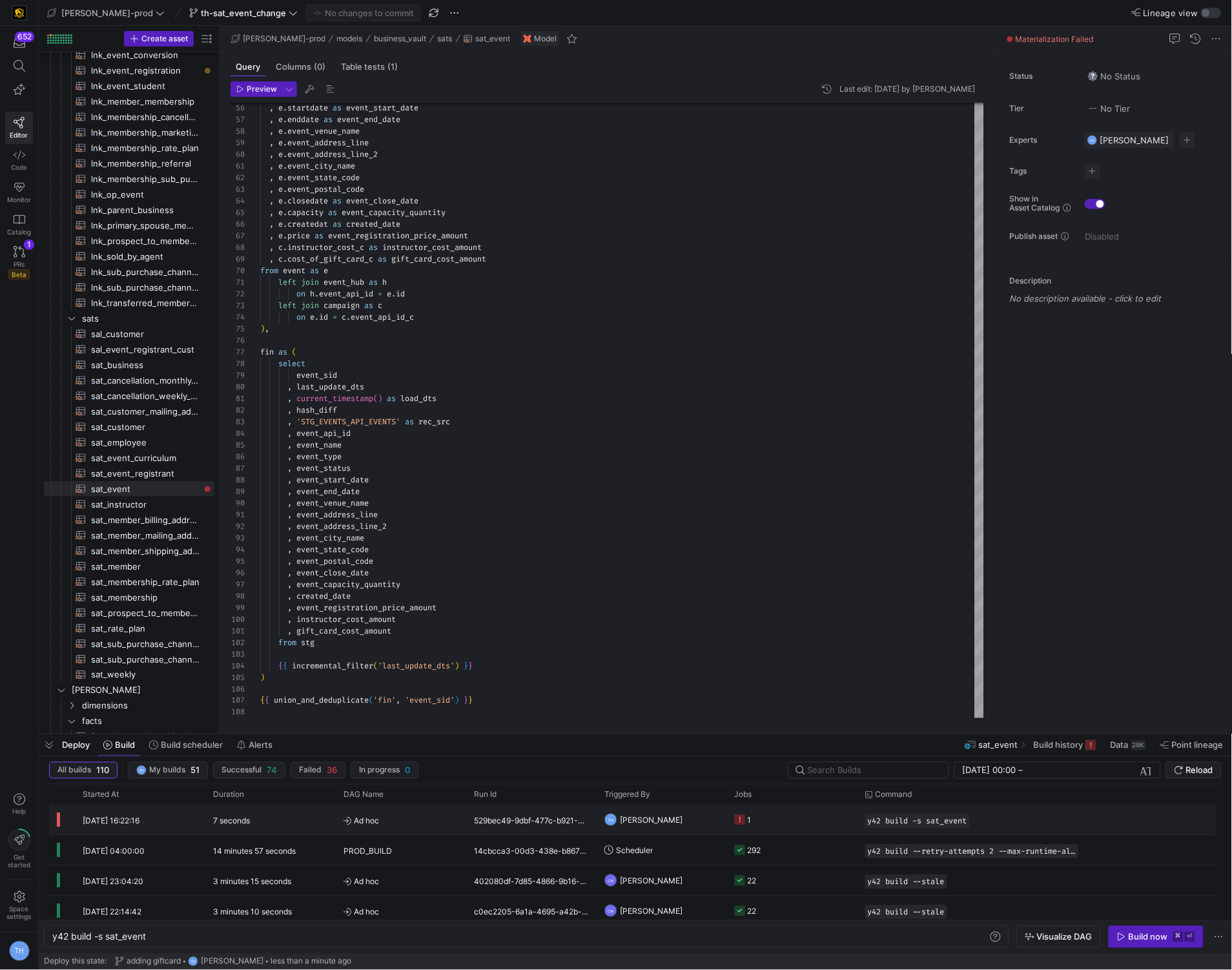
click at [676, 812] on span "[PERSON_NAME]" at bounding box center [651, 820] width 63 height 30
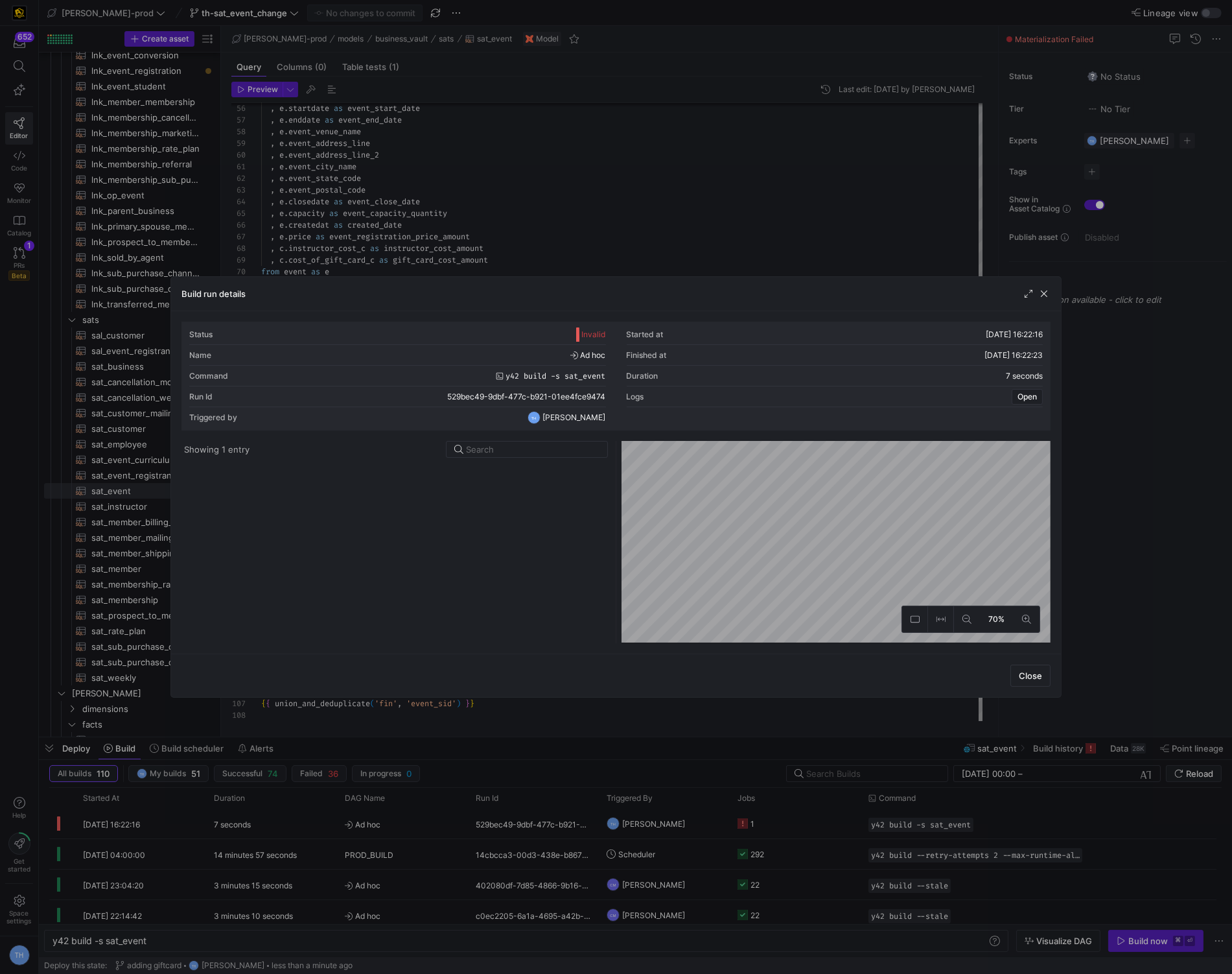
click at [453, 497] on div at bounding box center [395, 553] width 424 height 180
click at [452, 495] on y42-job-duration-timeline-cell-renderer at bounding box center [478, 491] width 62 height 24
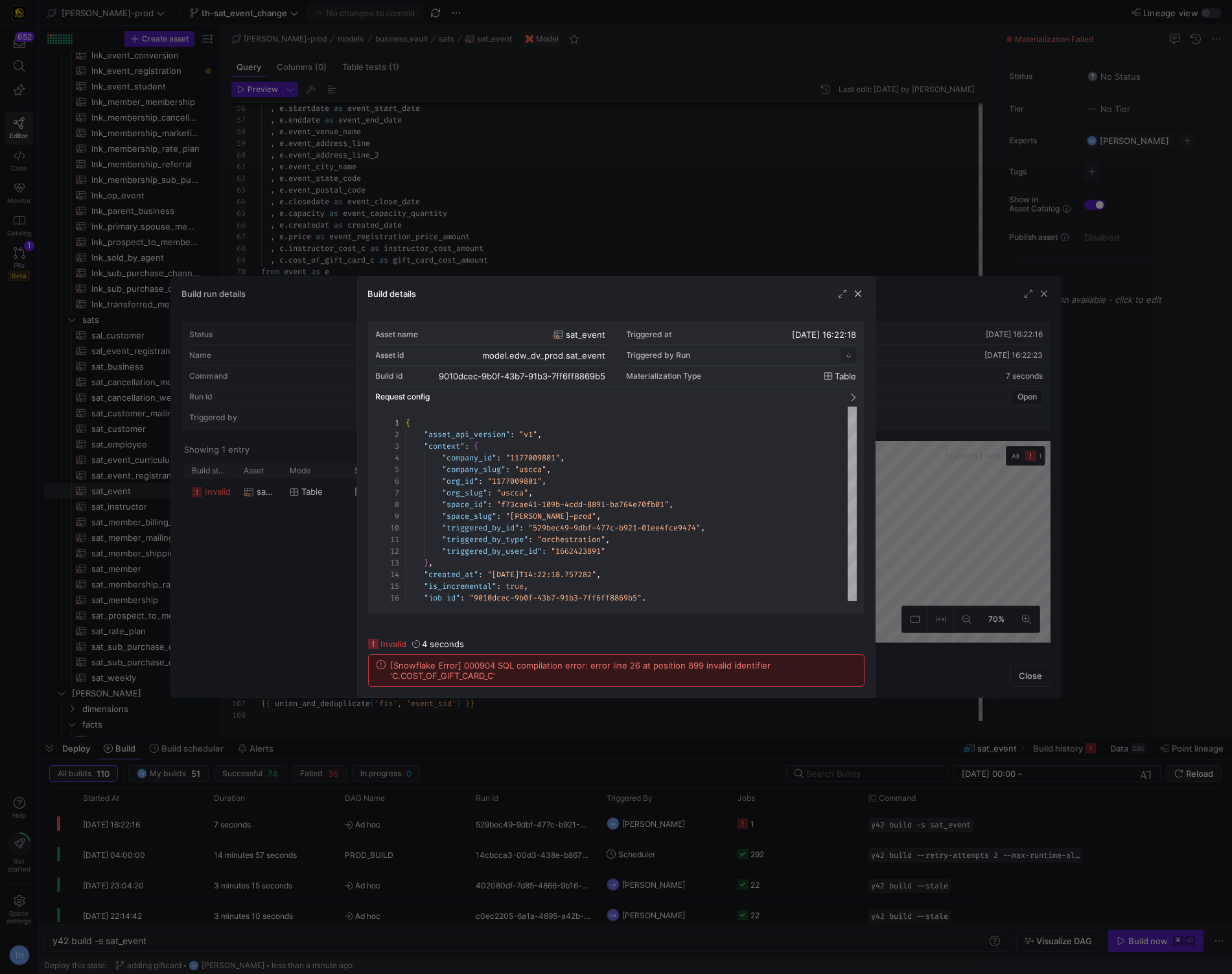
scroll to position [117, 0]
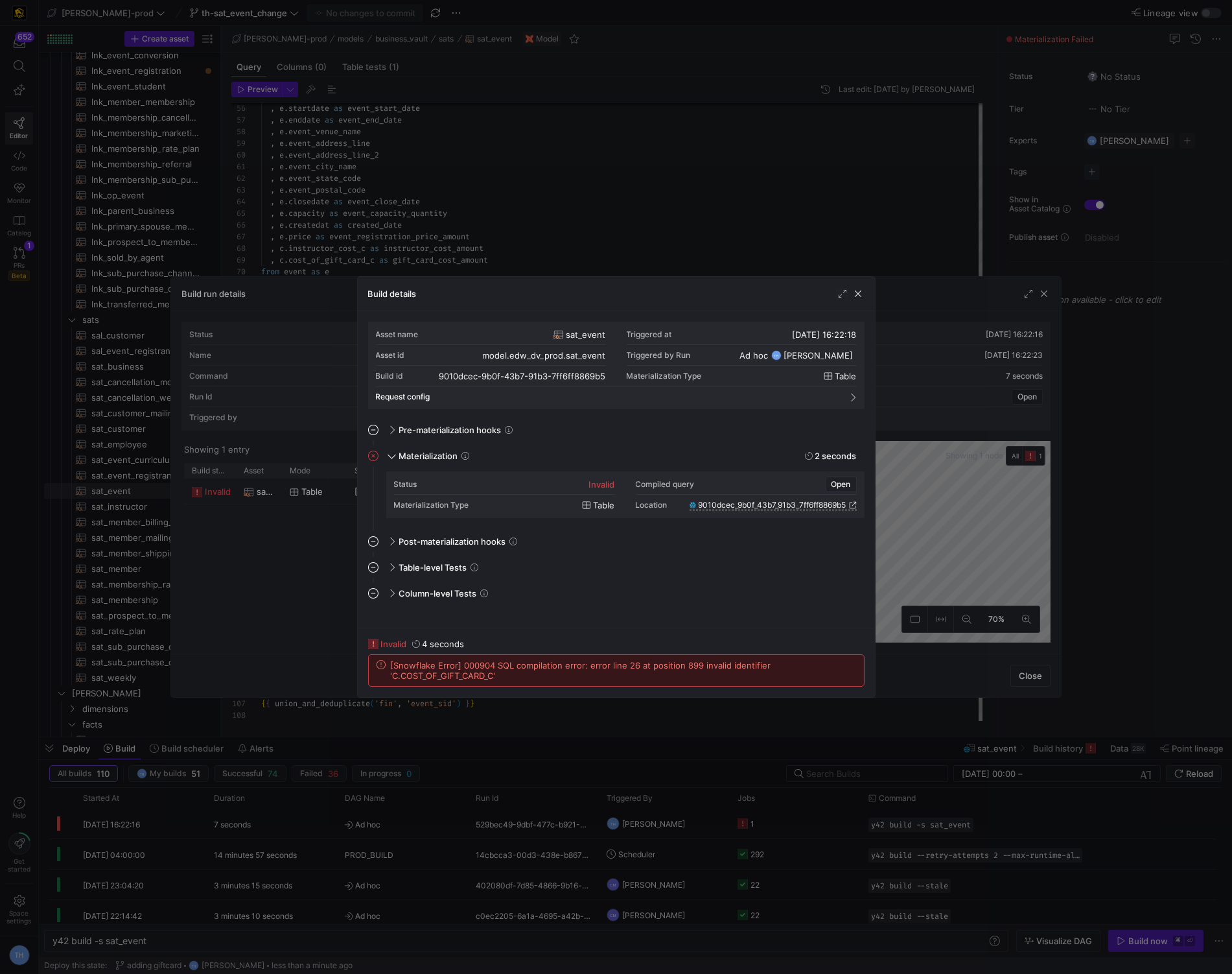
click at [532, 226] on div at bounding box center [616, 487] width 1232 height 974
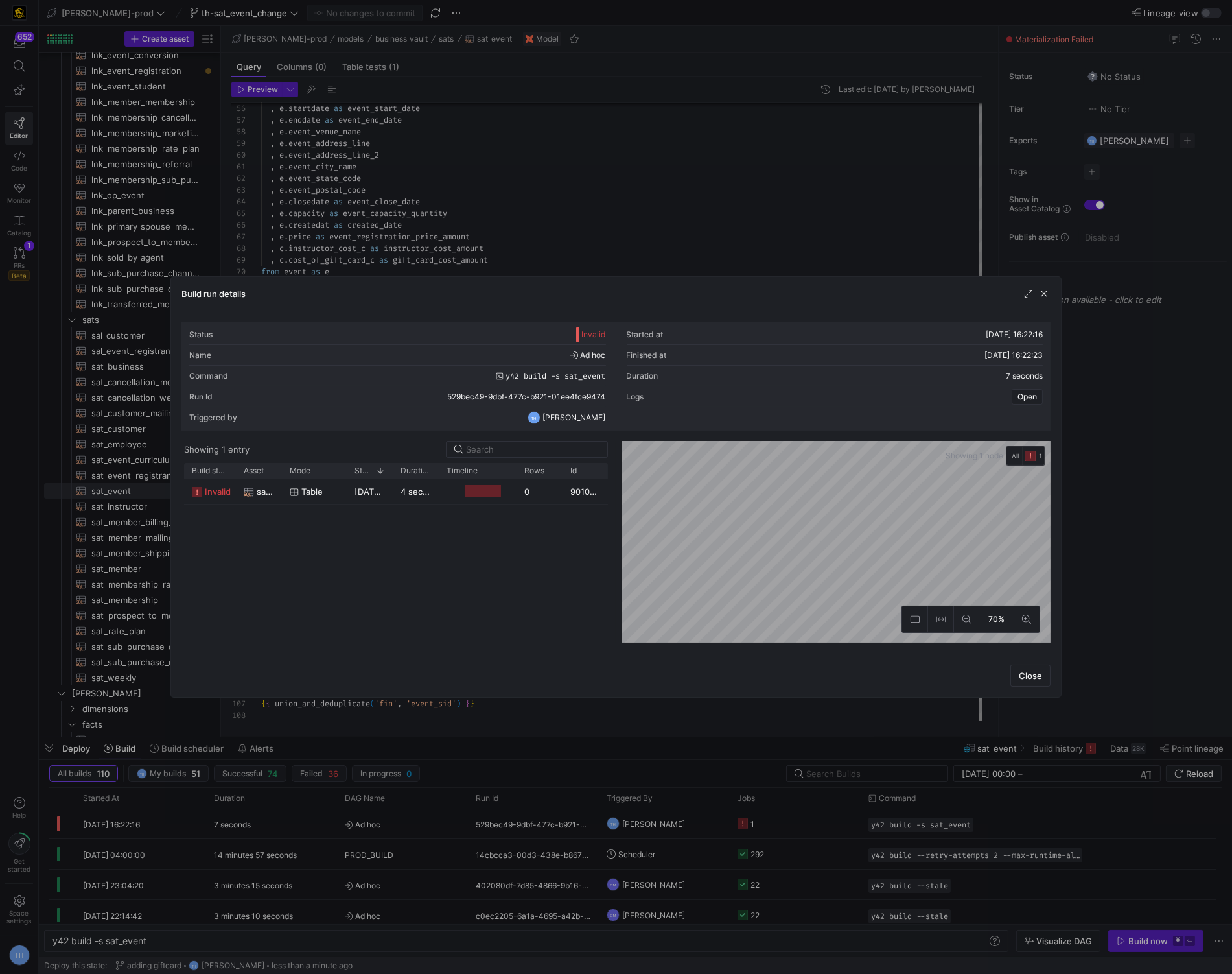
click at [532, 226] on div at bounding box center [616, 487] width 1232 height 974
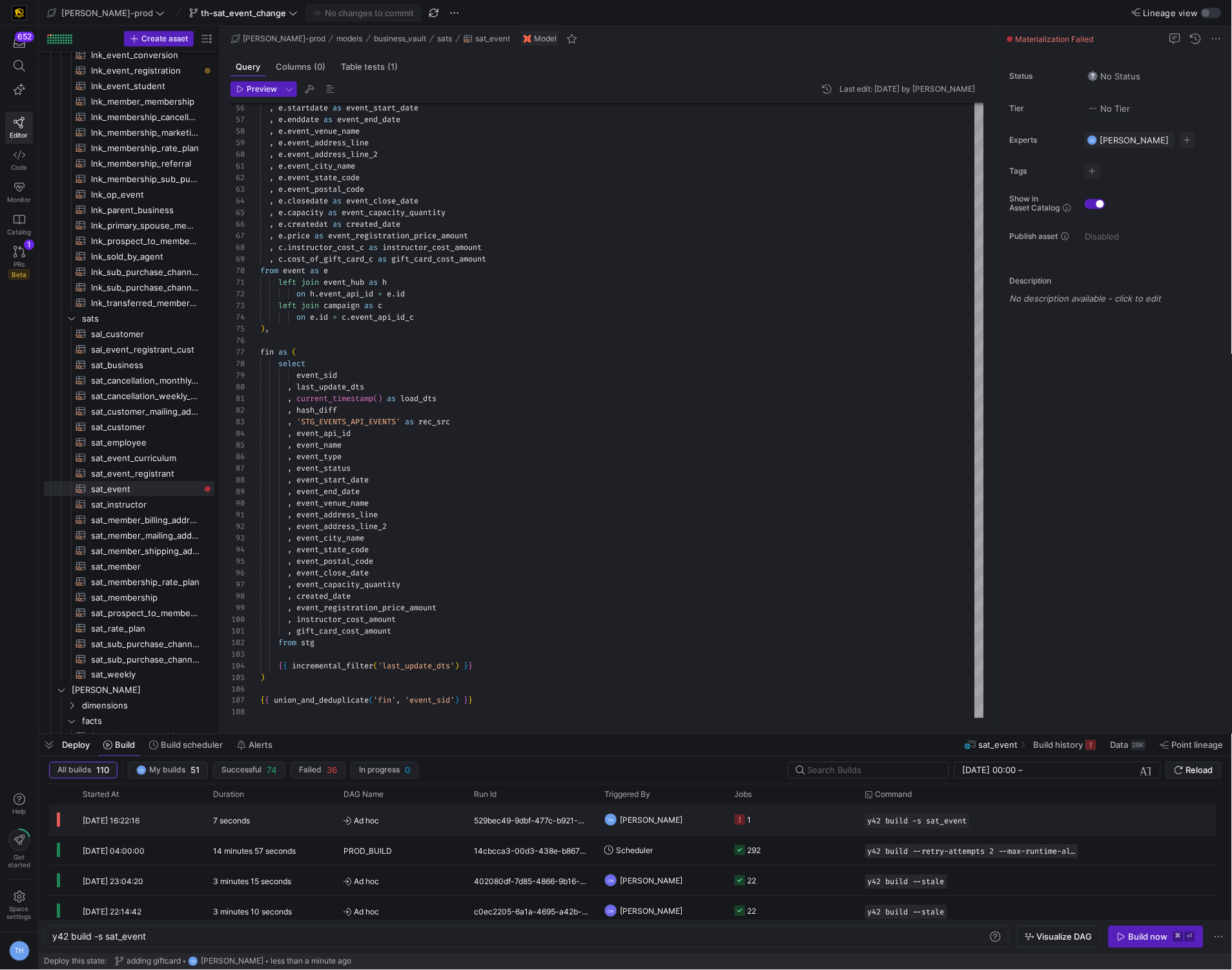
click at [560, 822] on div "529bec49-9dbf-477c-b921-01ee4fce9474" at bounding box center [531, 819] width 131 height 30
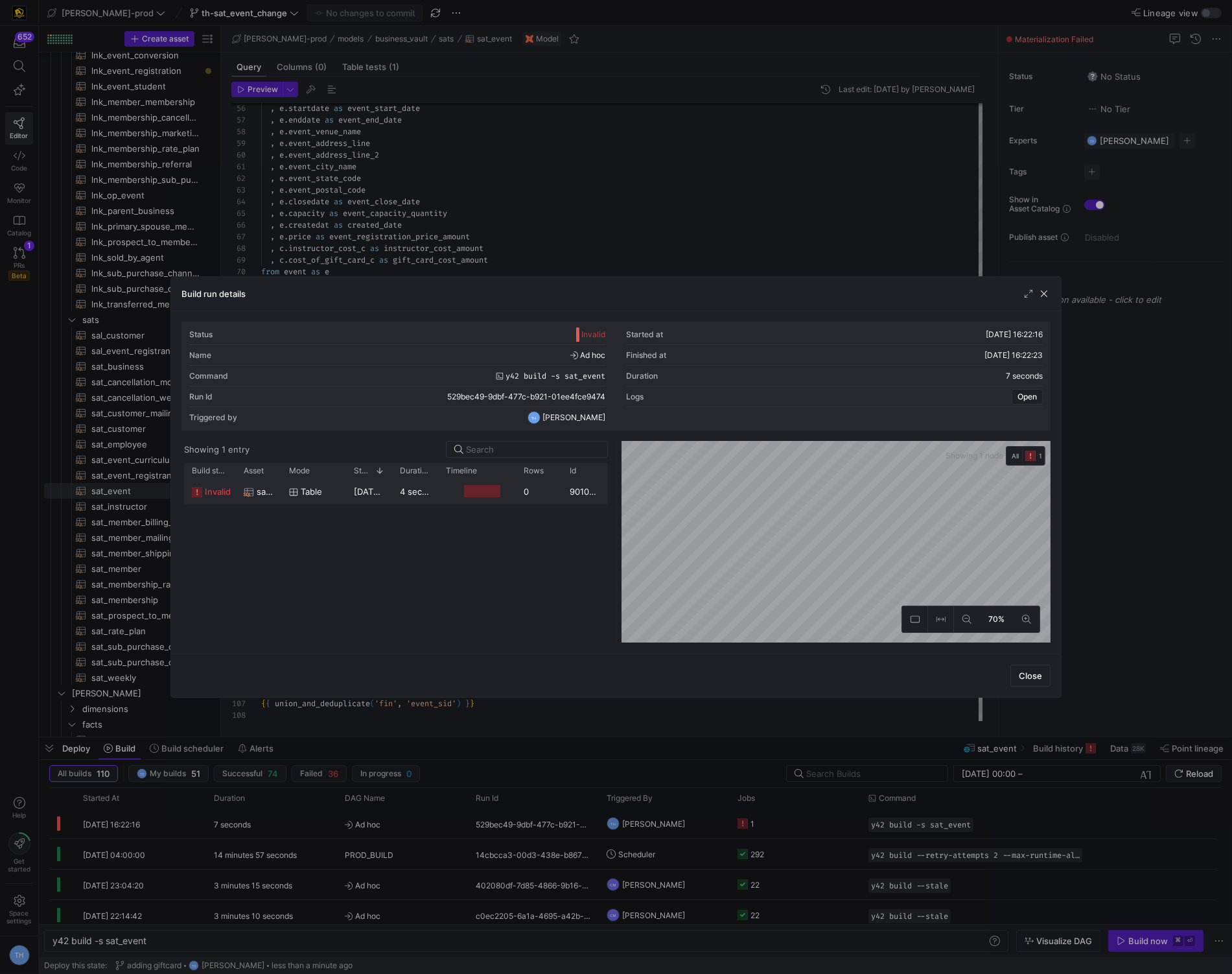
click at [404, 495] on y42-duration "4 seconds" at bounding box center [421, 491] width 42 height 10
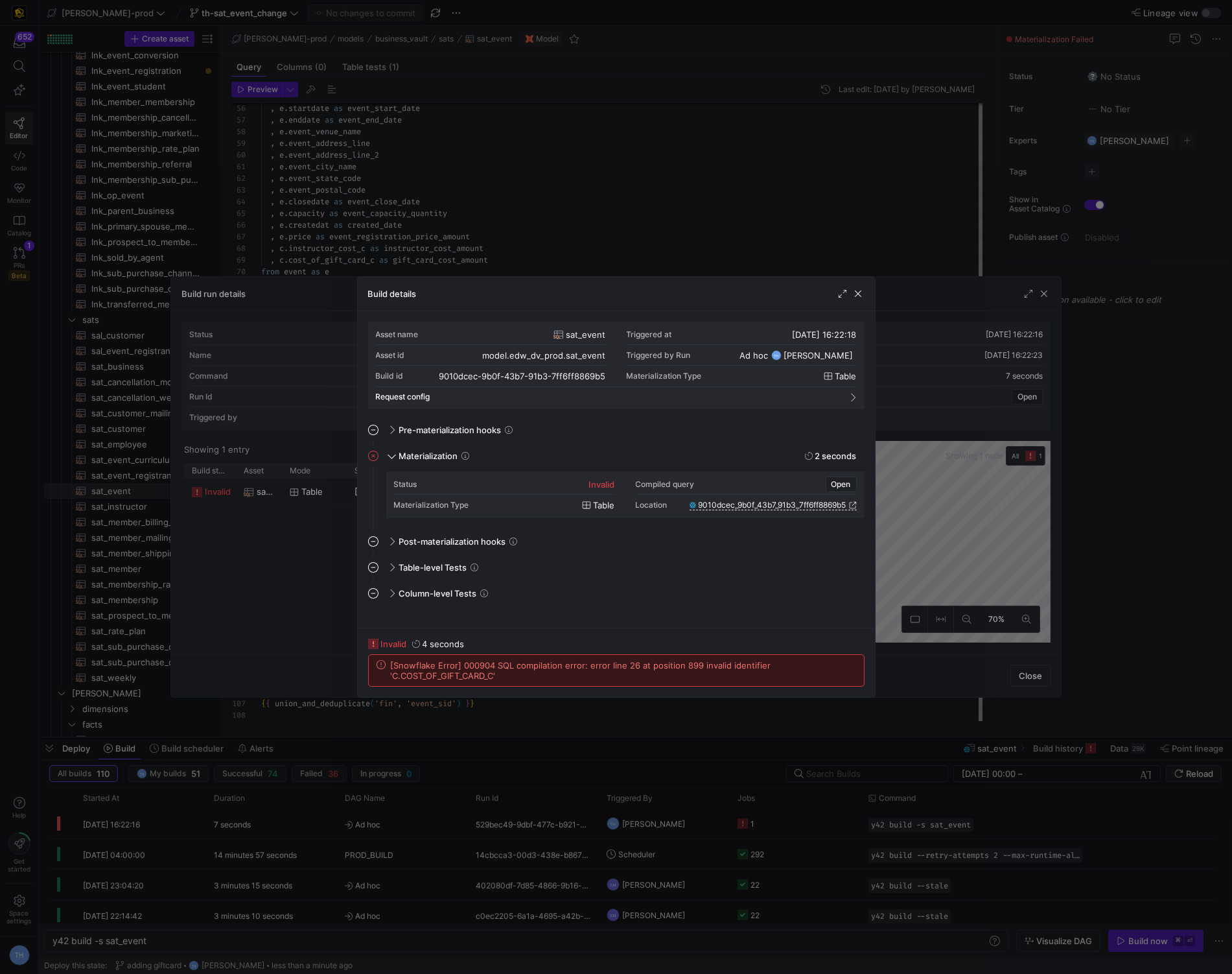
click at [540, 246] on div at bounding box center [616, 487] width 1232 height 974
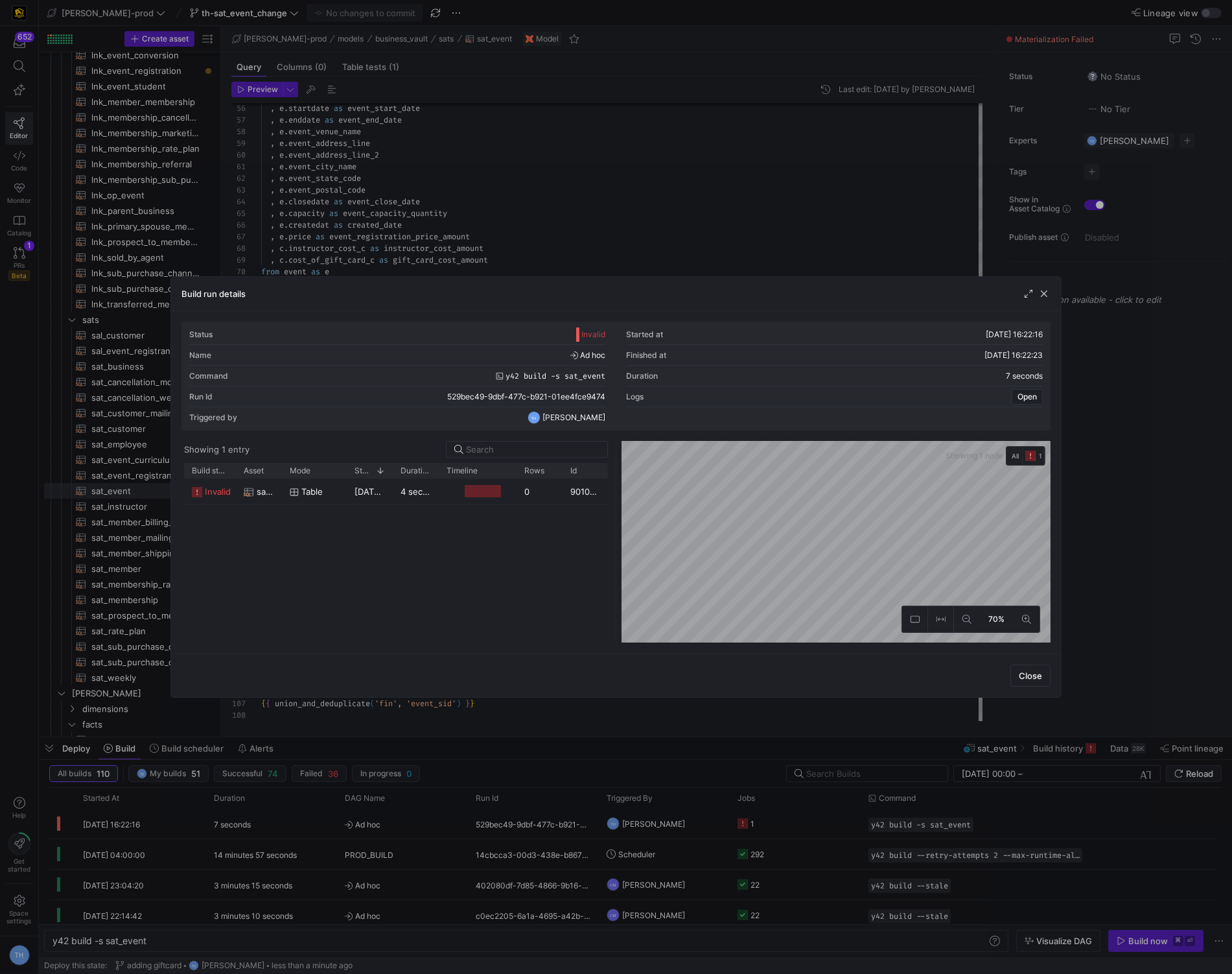
click at [540, 245] on div at bounding box center [616, 487] width 1232 height 974
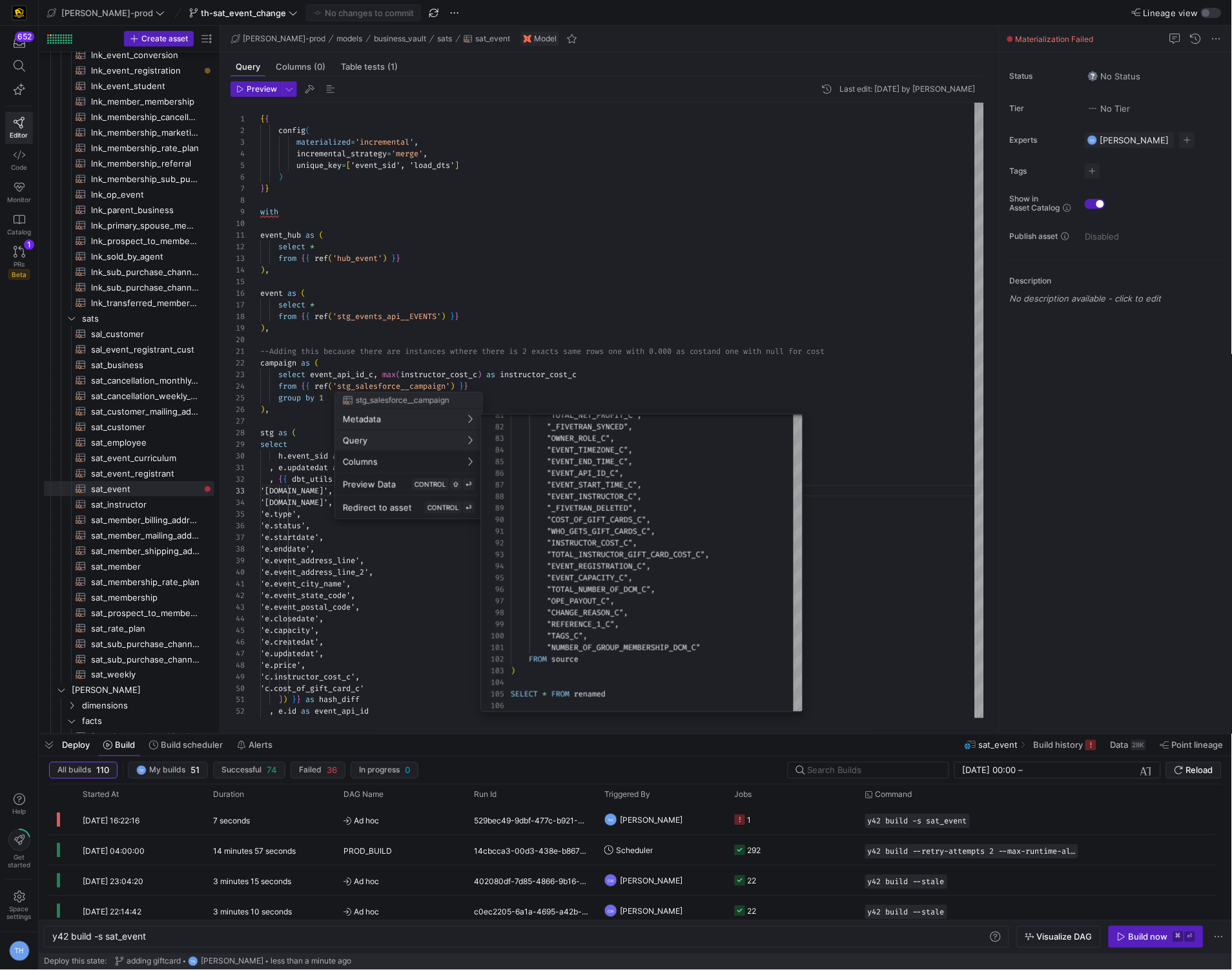
click at [518, 310] on div at bounding box center [616, 485] width 1232 height 970
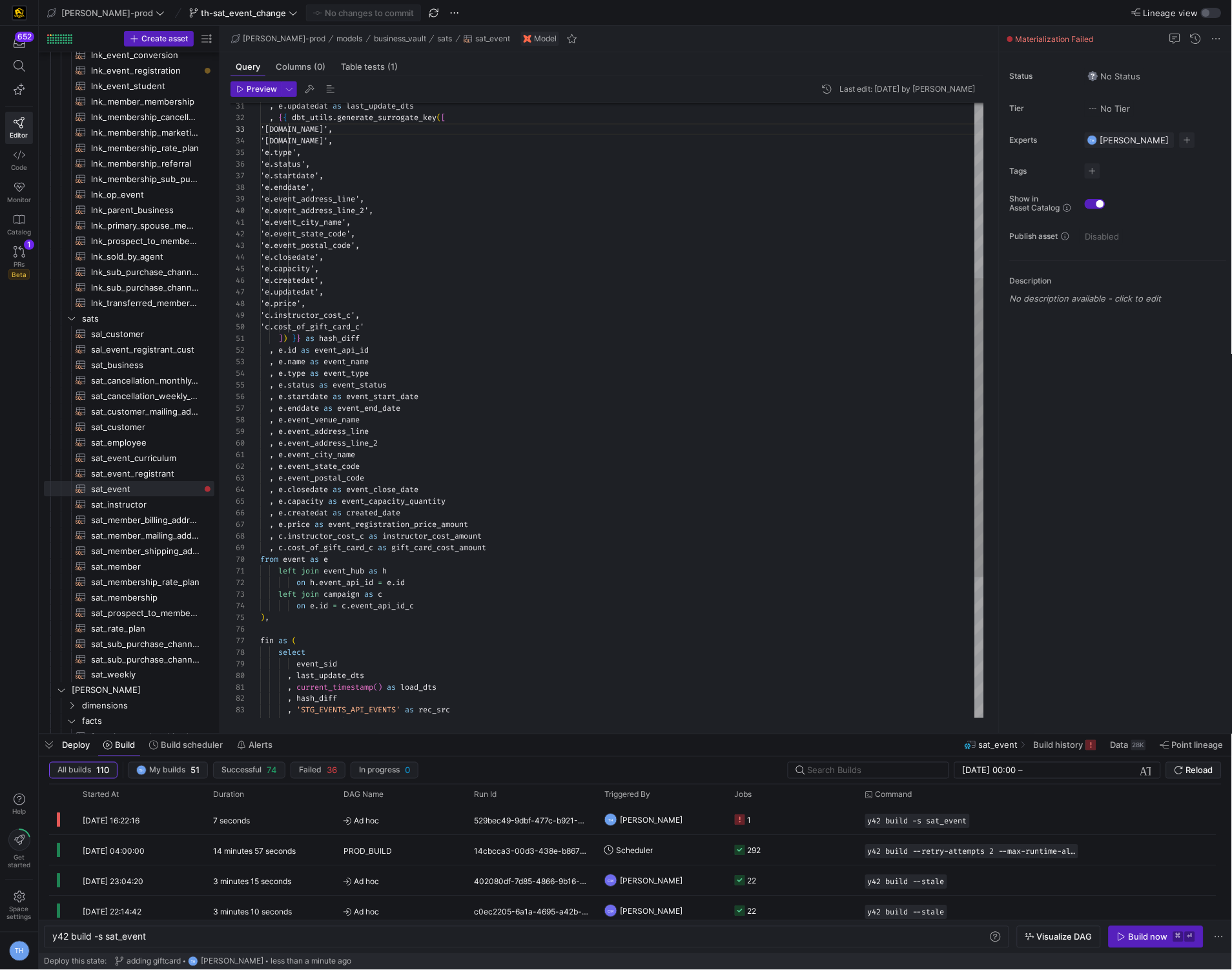
click at [390, 330] on div ", e . name as event_name 'e.price', 'c.instructor_cost_c', 'c.cost_of_gift_card…" at bounding box center [623, 374] width 724 height 1266
click at [367, 546] on div ", e . name as event_name 'e.price', 'c.instructor_cost_c', 'c.cost_of_gift_card…" at bounding box center [623, 374] width 724 height 1266
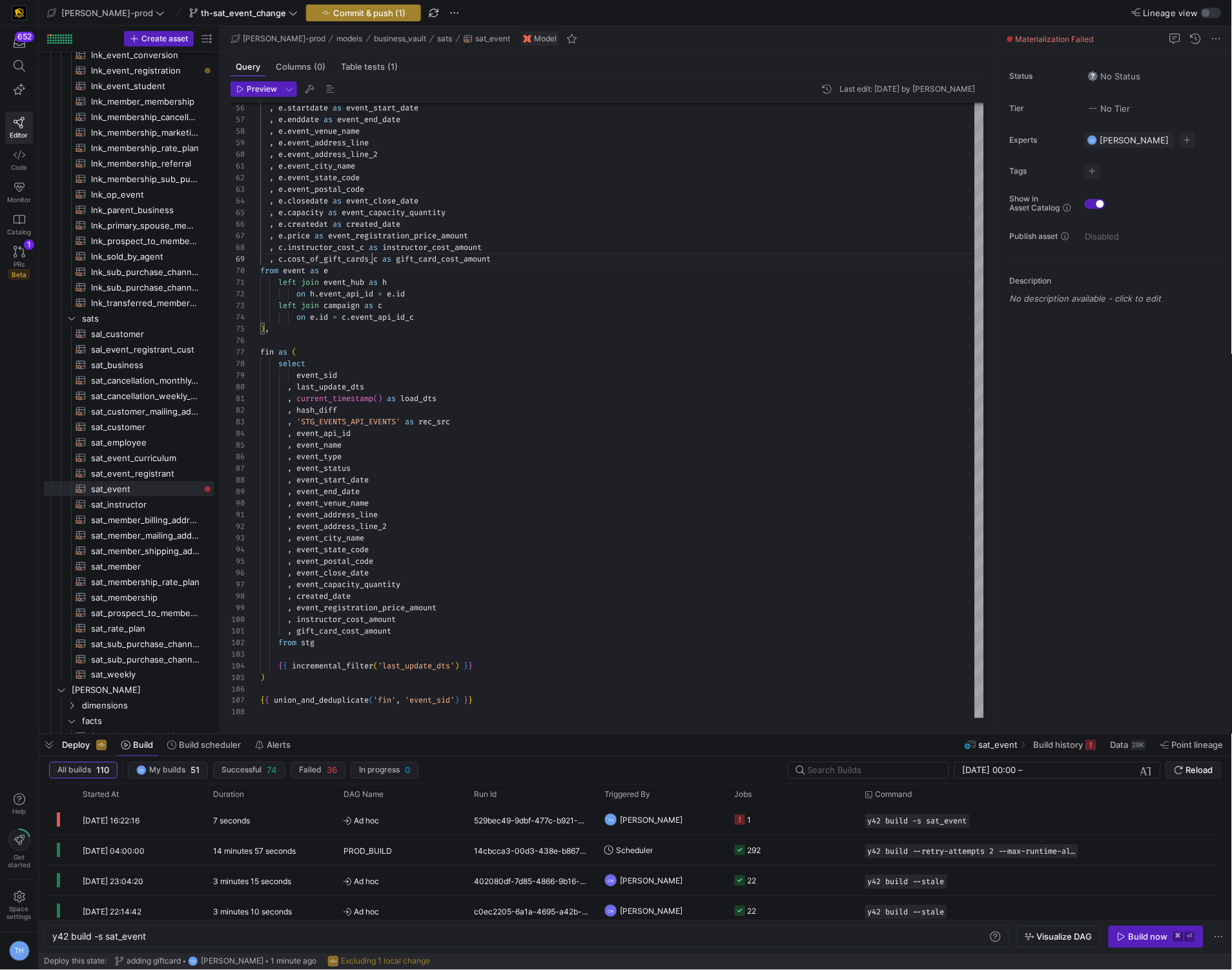
type textarea ", e.event_city_name , e.event_state_code , e.event_postal_code , e.closedate as…"
click at [348, 12] on span "Commit & push (1)" at bounding box center [369, 12] width 73 height 10
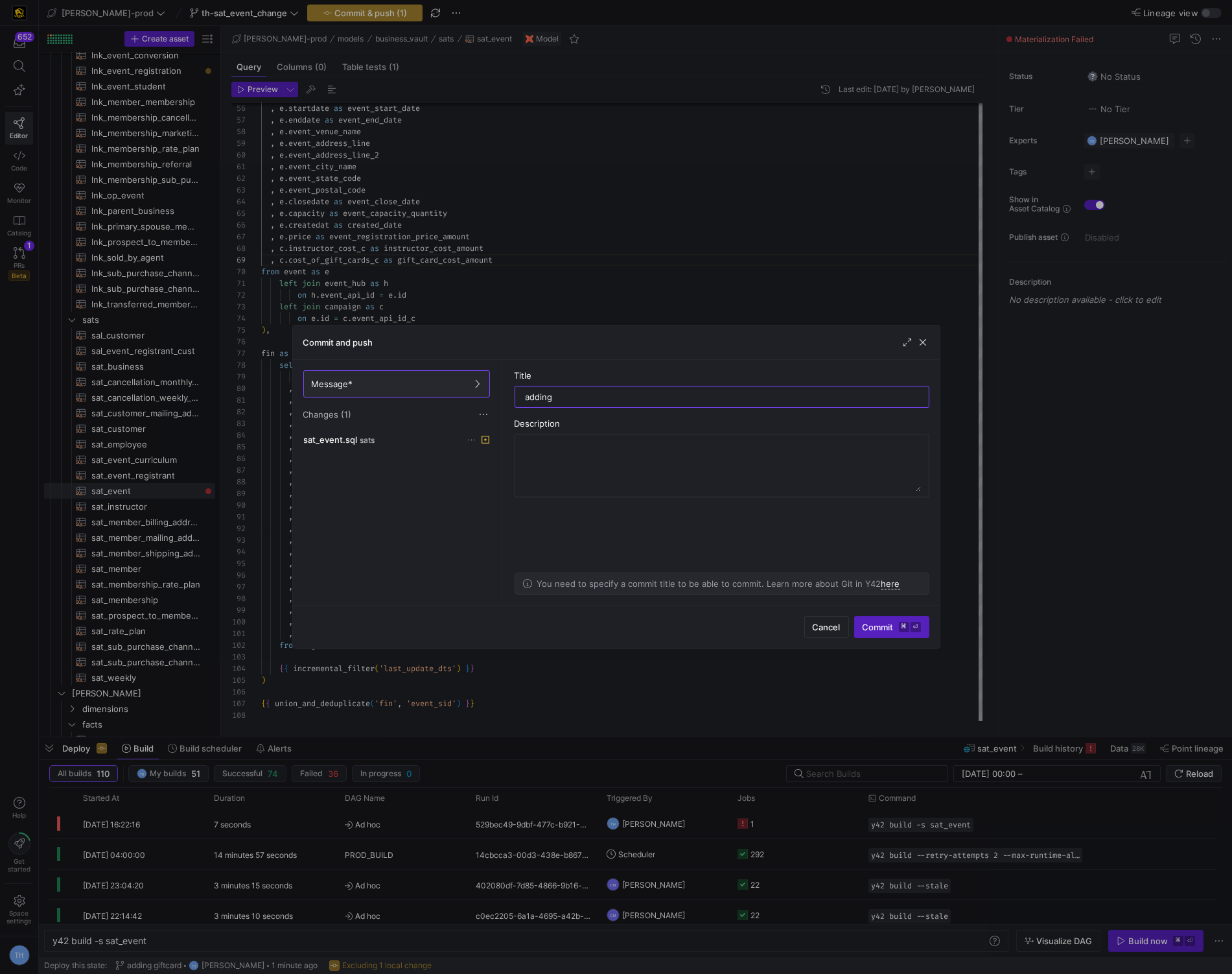
type input "adding s"
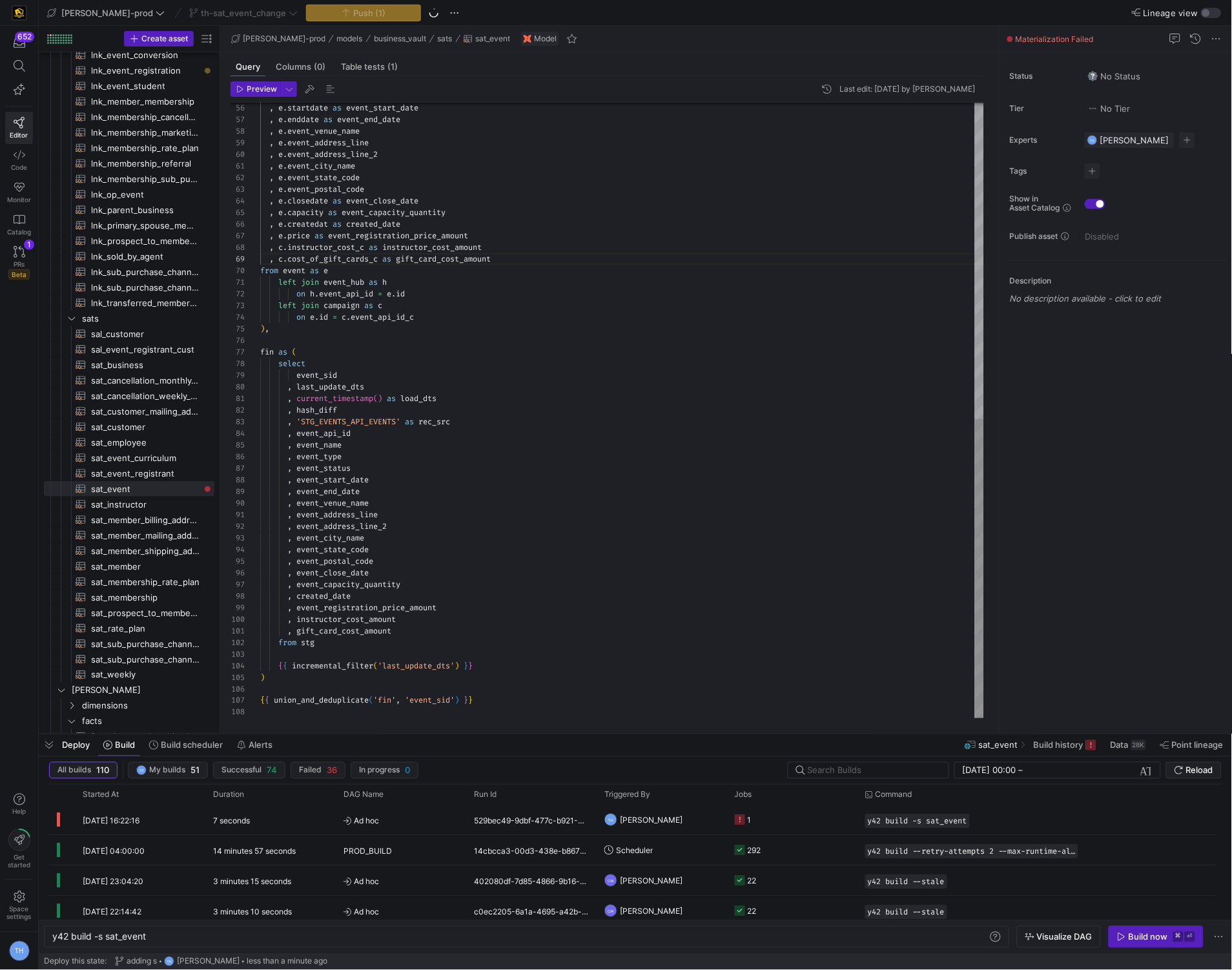
click at [435, 468] on div ", e . startdate as event_start_date , e . enddate as event_end_date , e . event…" at bounding box center [623, 86] width 724 height 1266
click at [423, 356] on div ", e . startdate as event_start_date , e . enddate as event_end_date , e . event…" at bounding box center [623, 86] width 724 height 1266
click at [416, 336] on div ", e . startdate as event_start_date , e . enddate as event_end_date , e . event…" at bounding box center [623, 86] width 724 height 1266
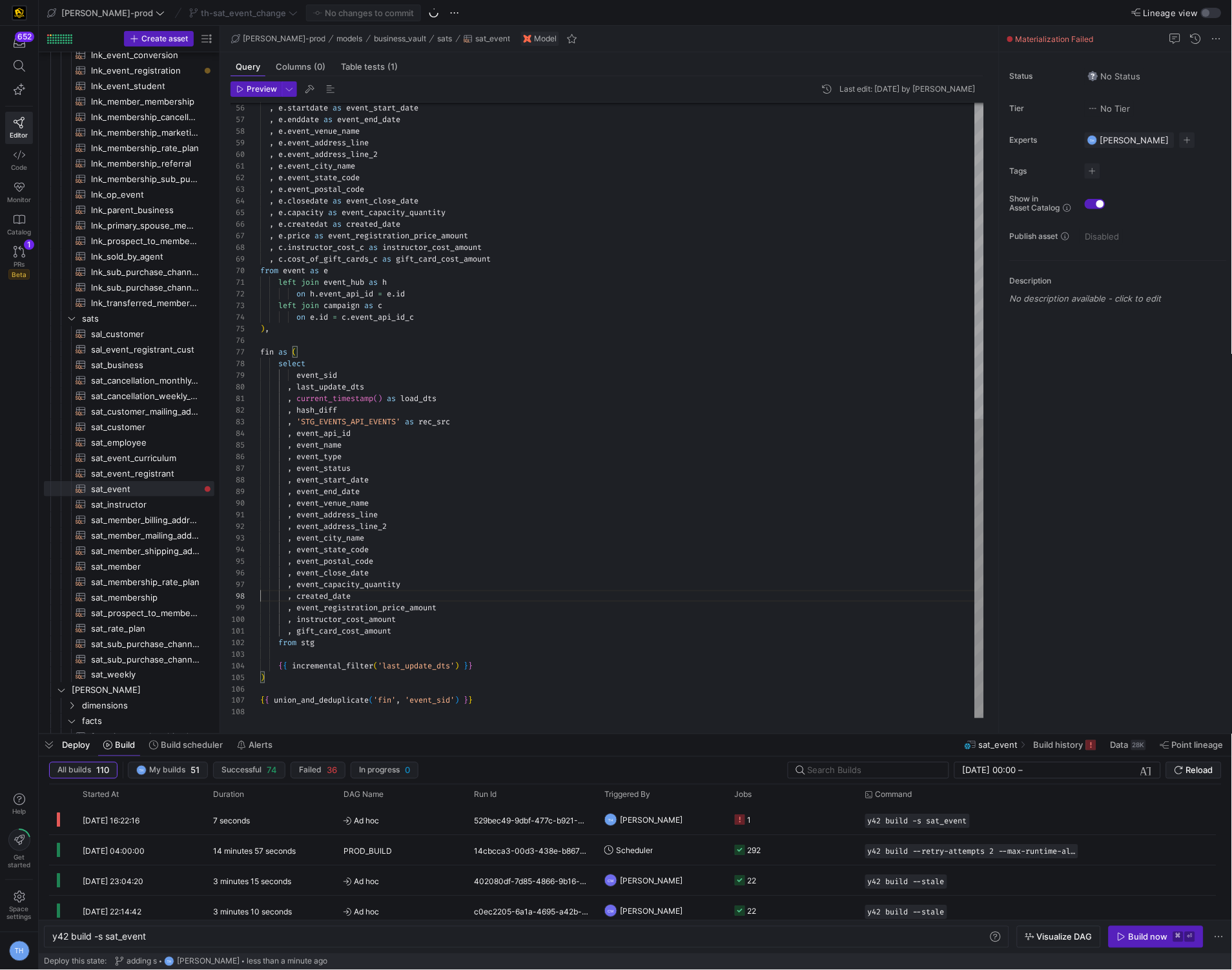
type textarea ", gift_card_cost_amount from stg {{ incremental_filter('last_update_dts') }} ) …"
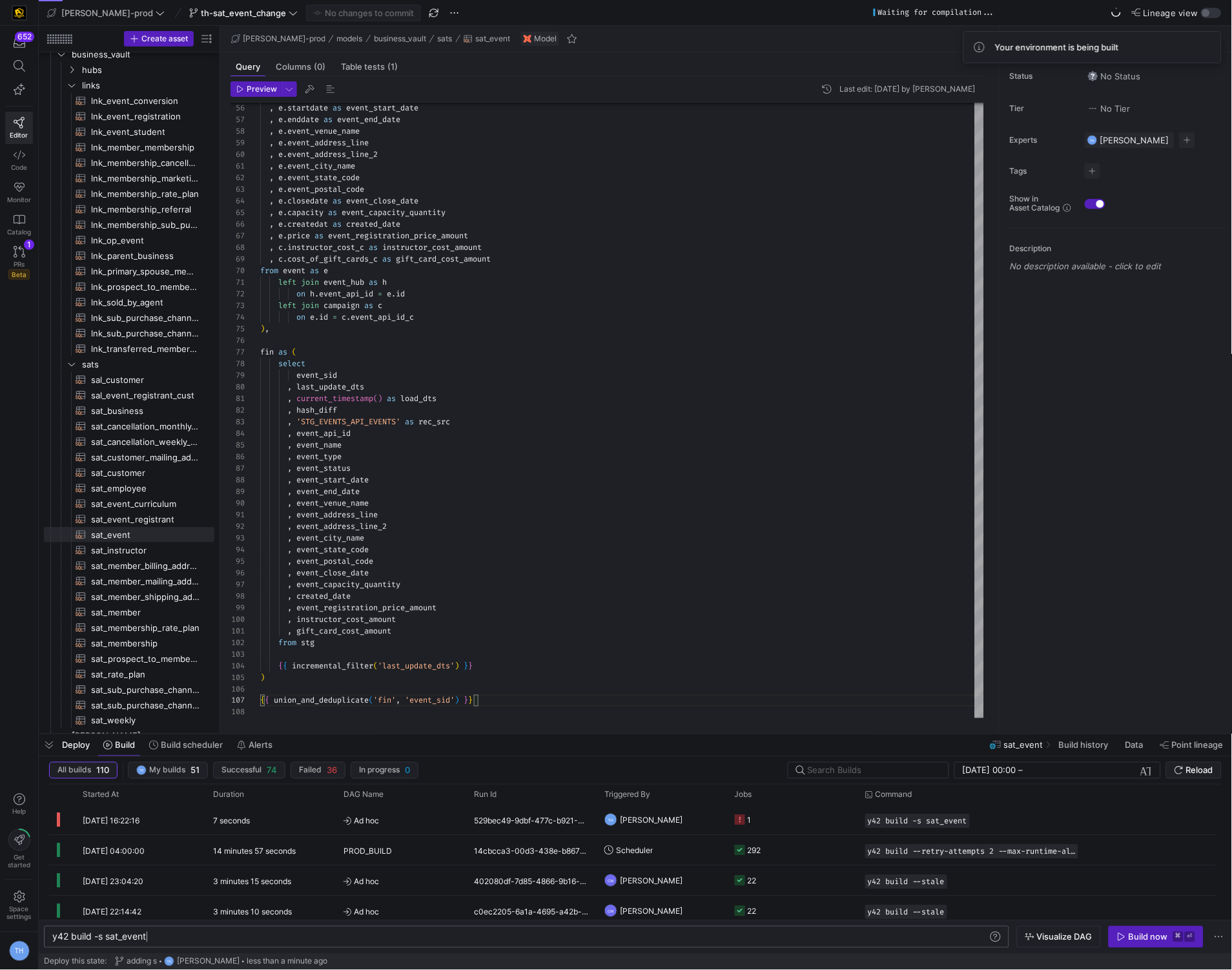
scroll to position [0, 94]
click at [162, 938] on div "y42 build -s sat_event" at bounding box center [520, 936] width 936 height 10
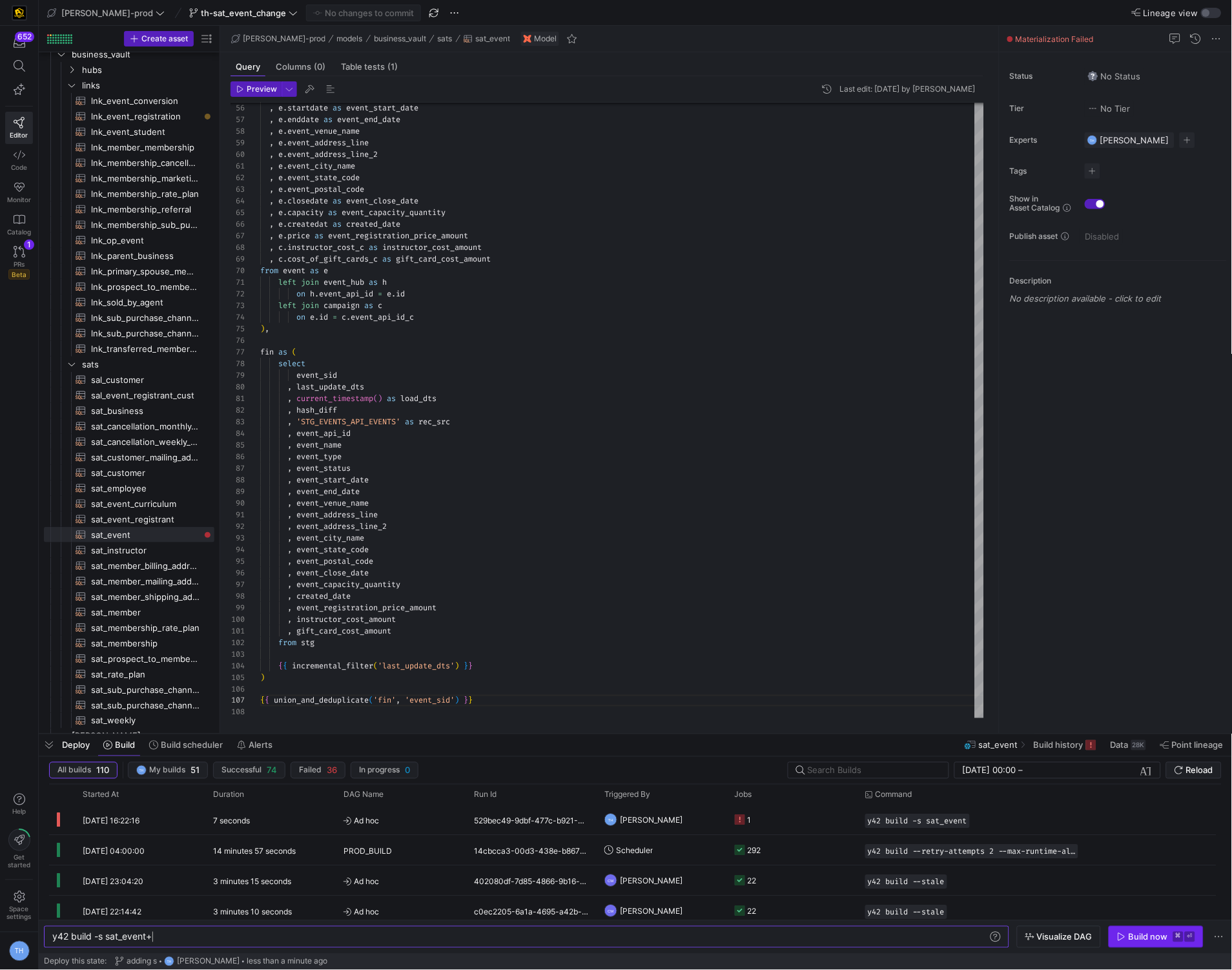
type textarea "y42 build -s sat_event+"
click at [1145, 937] on div "Build now" at bounding box center [1148, 936] width 39 height 10
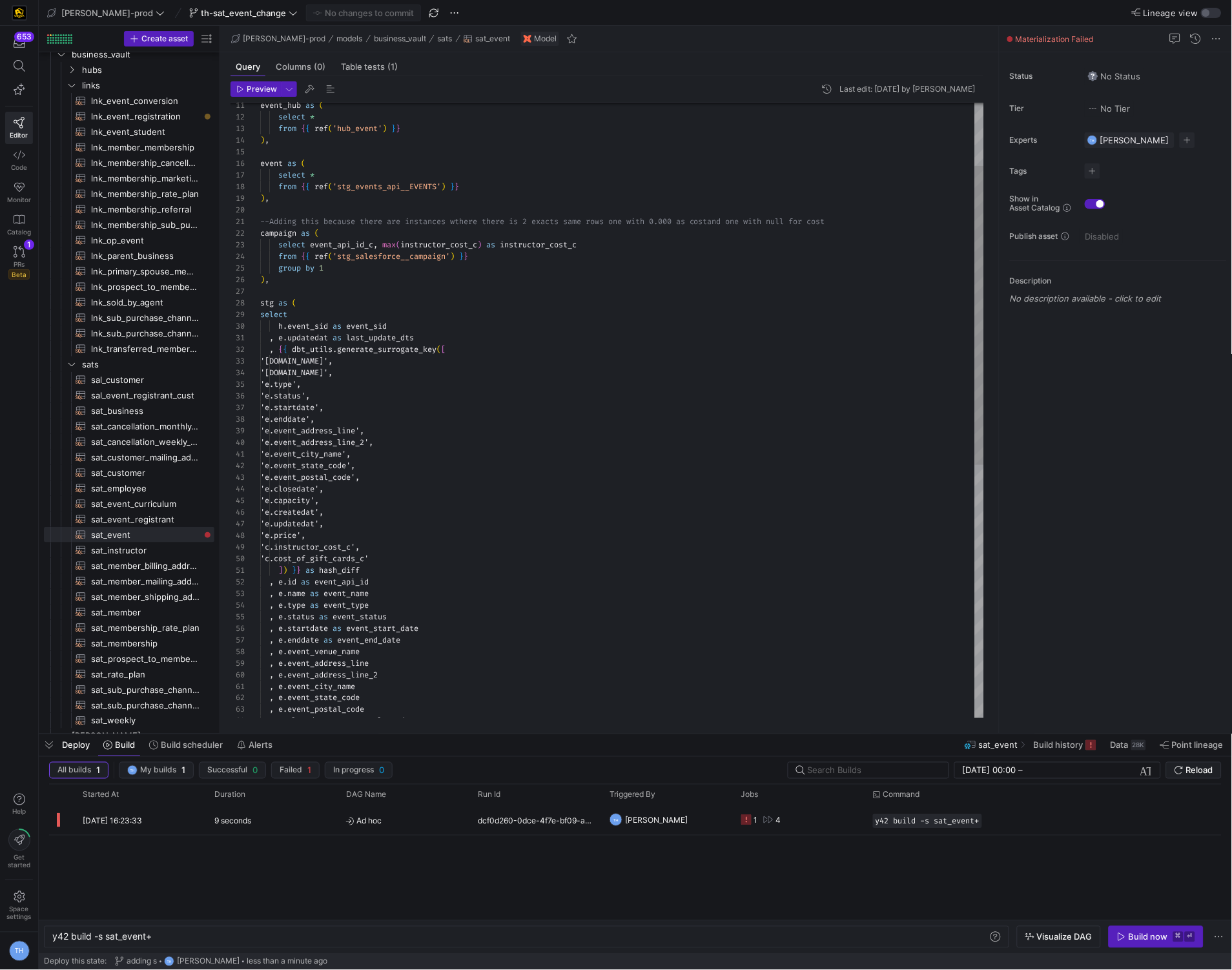
scroll to position [23, 325]
click at [615, 244] on div ", e . startdate as event_start_date , e . enddate as event_end_date , e . event…" at bounding box center [623, 606] width 724 height 1266
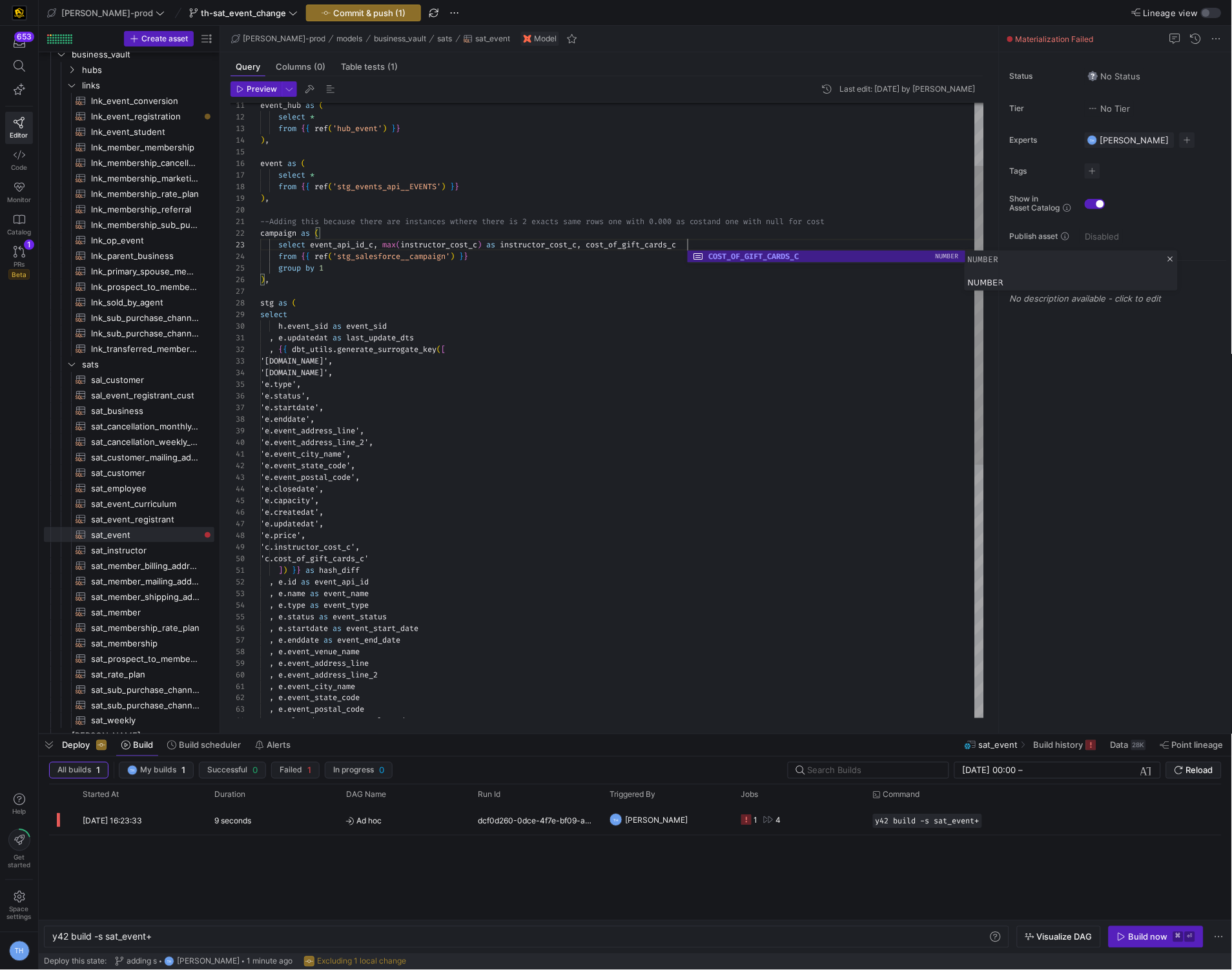
scroll to position [23, 428]
click at [504, 291] on div ", e . startdate as event_start_date , e . enddate as event_end_date , e . event…" at bounding box center [623, 606] width 724 height 1266
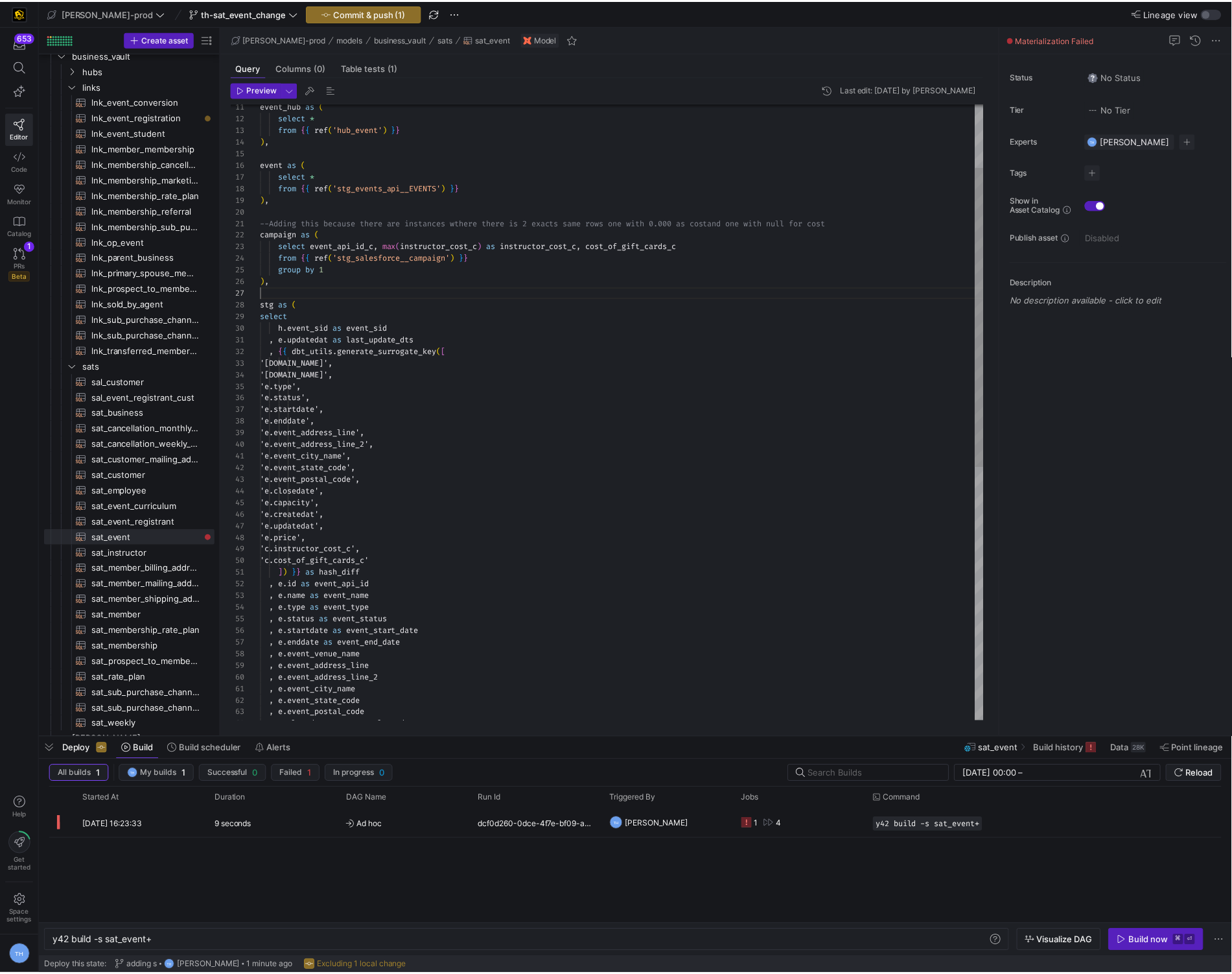
scroll to position [69, 0]
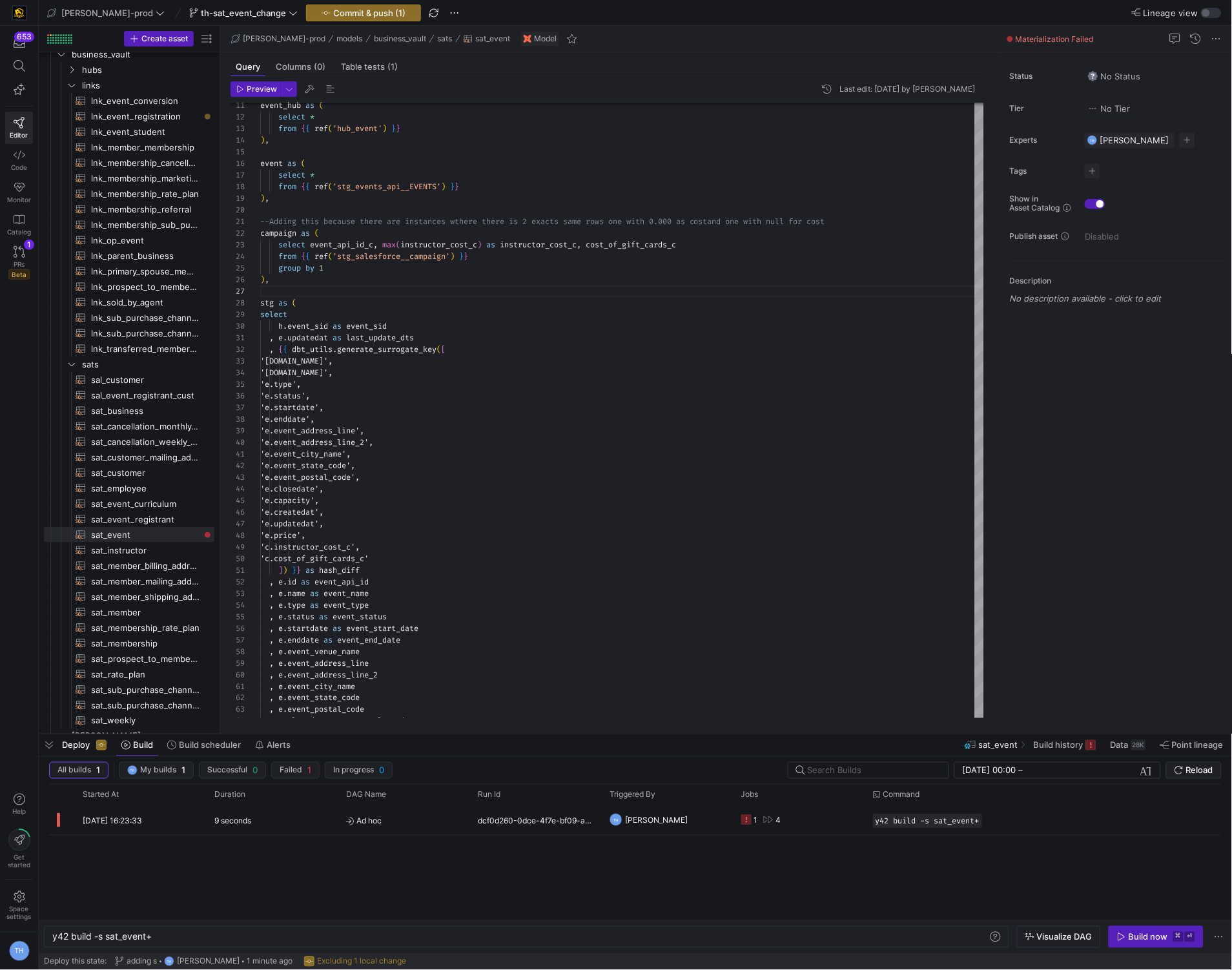
type textarea "--Adding this because there are instances wthere there is 2 exacts same rows on…"
click at [356, 1] on y42-top-nav "[PERSON_NAME]-prod th-sat_event_change Commit & push (1) Lineage view" at bounding box center [635, 12] width 1193 height 26
click at [350, 9] on span "Commit & push (1)" at bounding box center [369, 12] width 73 height 10
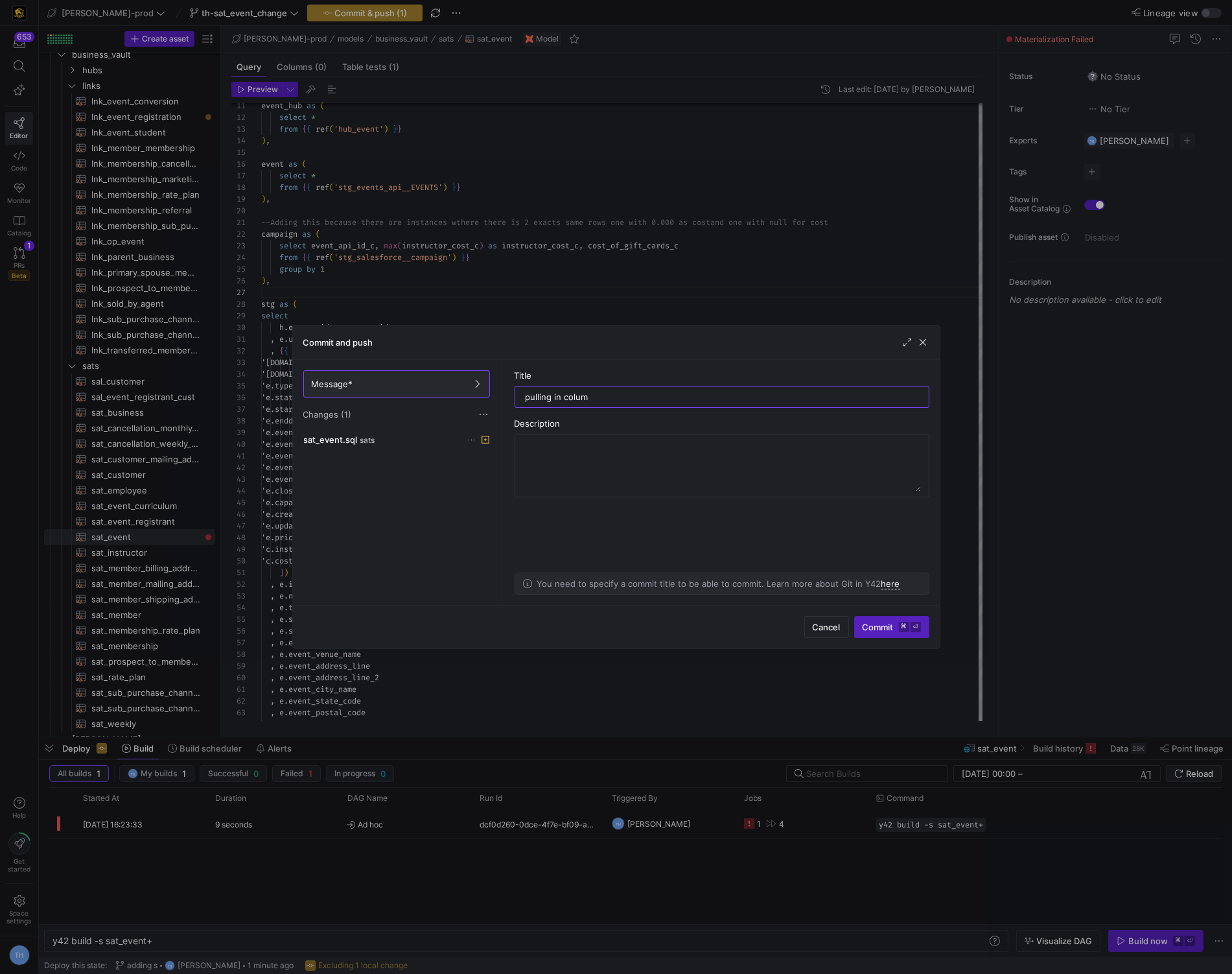
type input "pulling in column"
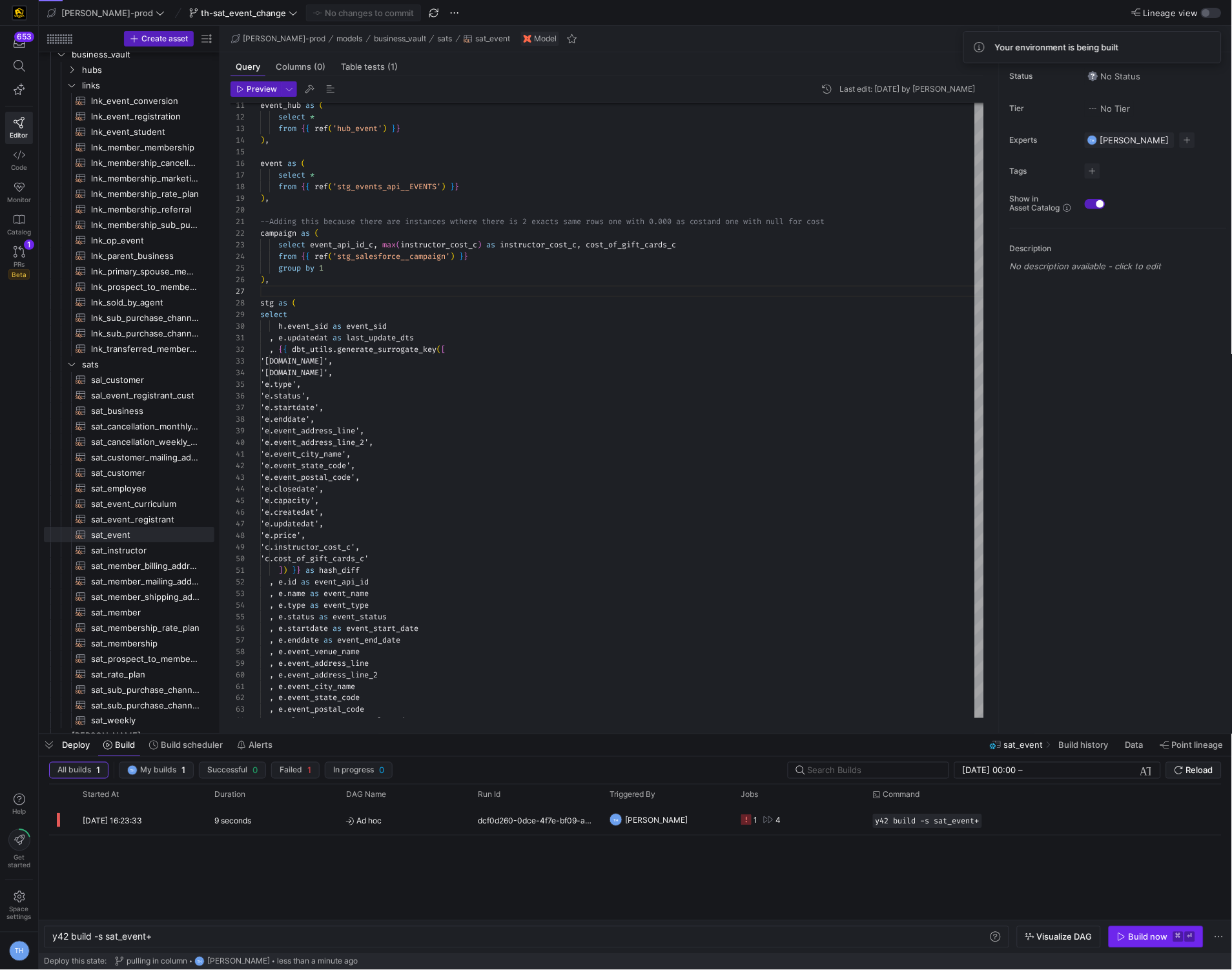
click at [1148, 931] on div "Build now" at bounding box center [1148, 936] width 39 height 10
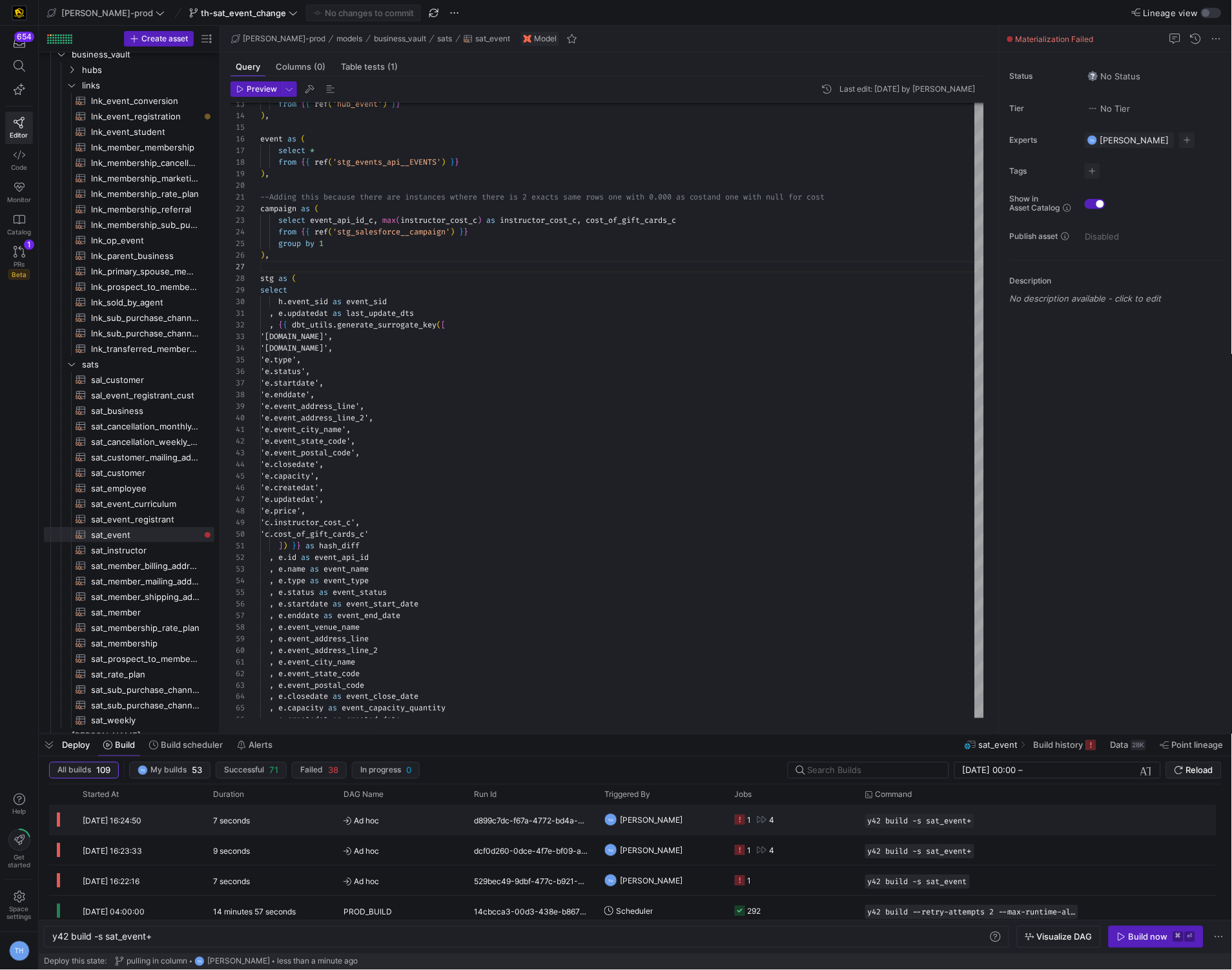
click at [417, 817] on span "Ad hoc" at bounding box center [401, 821] width 115 height 30
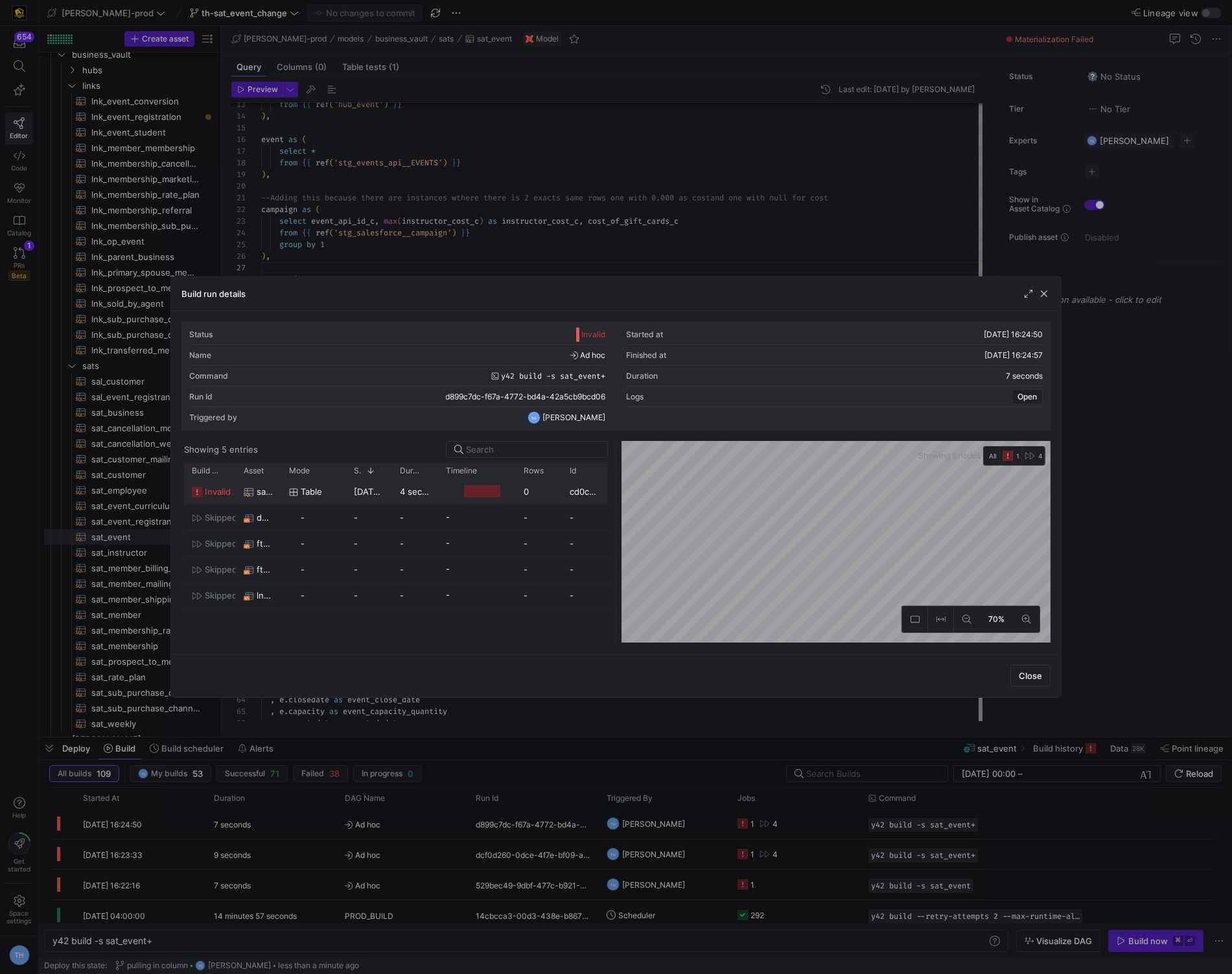
click at [464, 481] on y42-job-duration-timeline-cell-renderer at bounding box center [477, 491] width 62 height 24
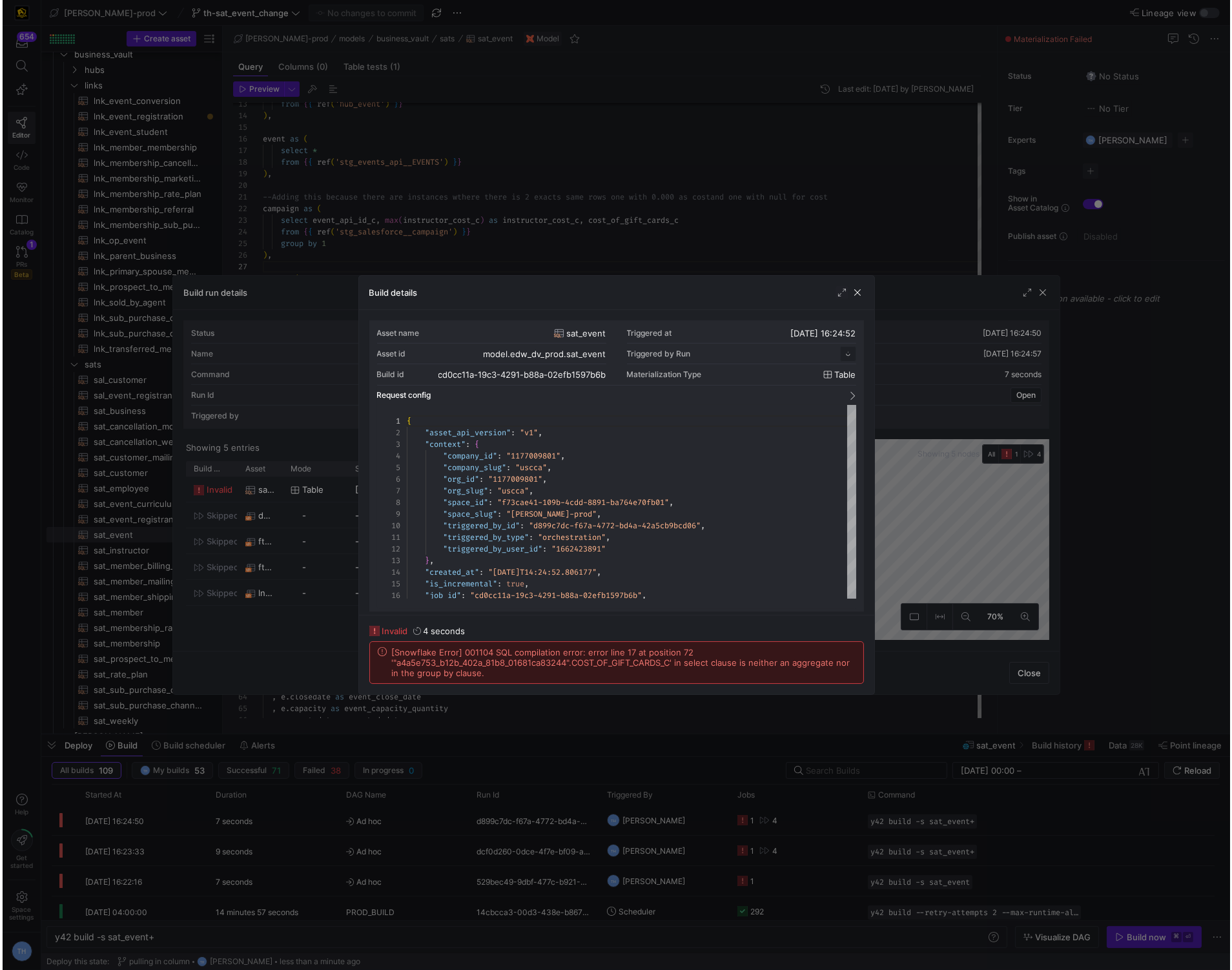
scroll to position [116, 0]
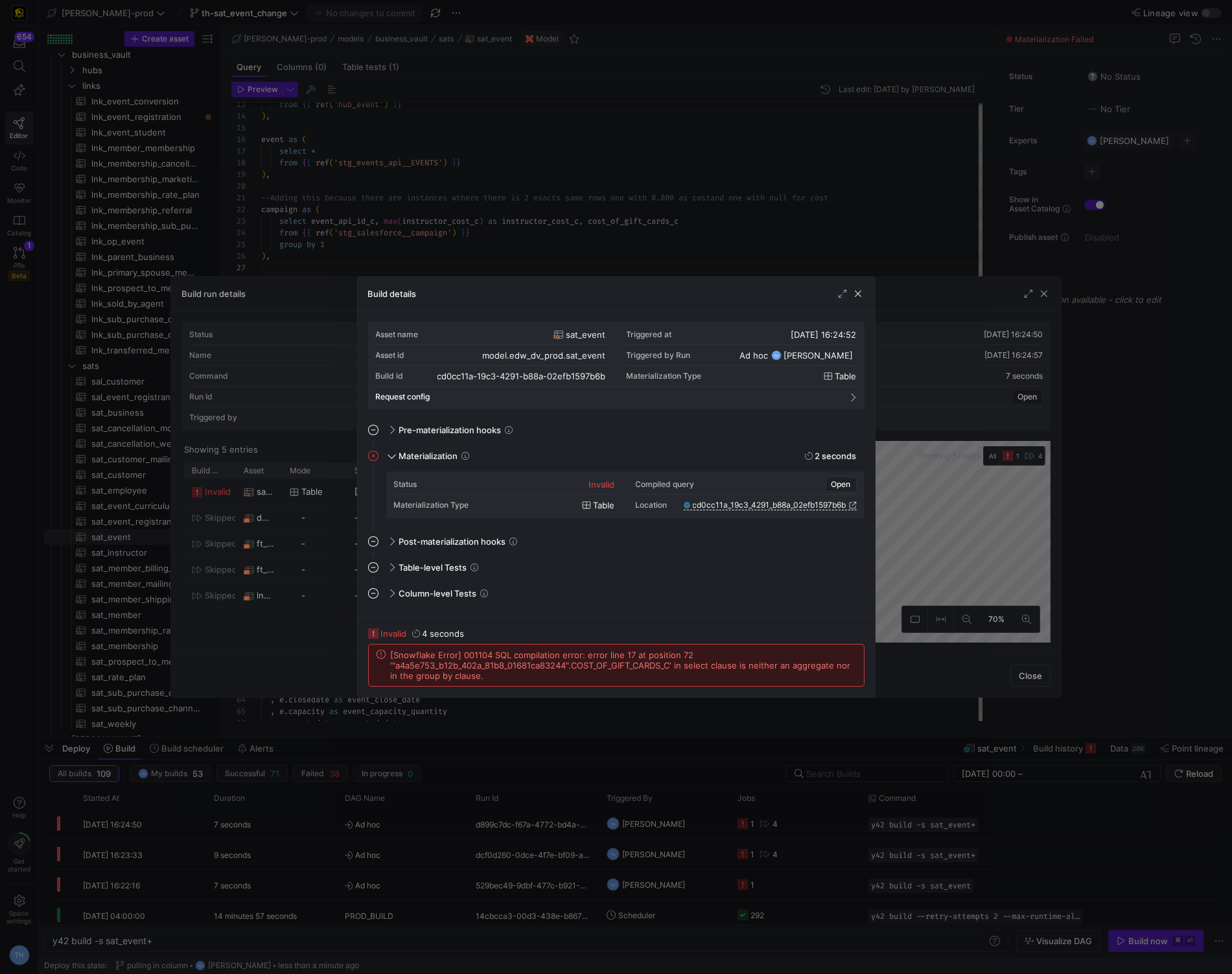
click at [548, 234] on div at bounding box center [616, 487] width 1232 height 974
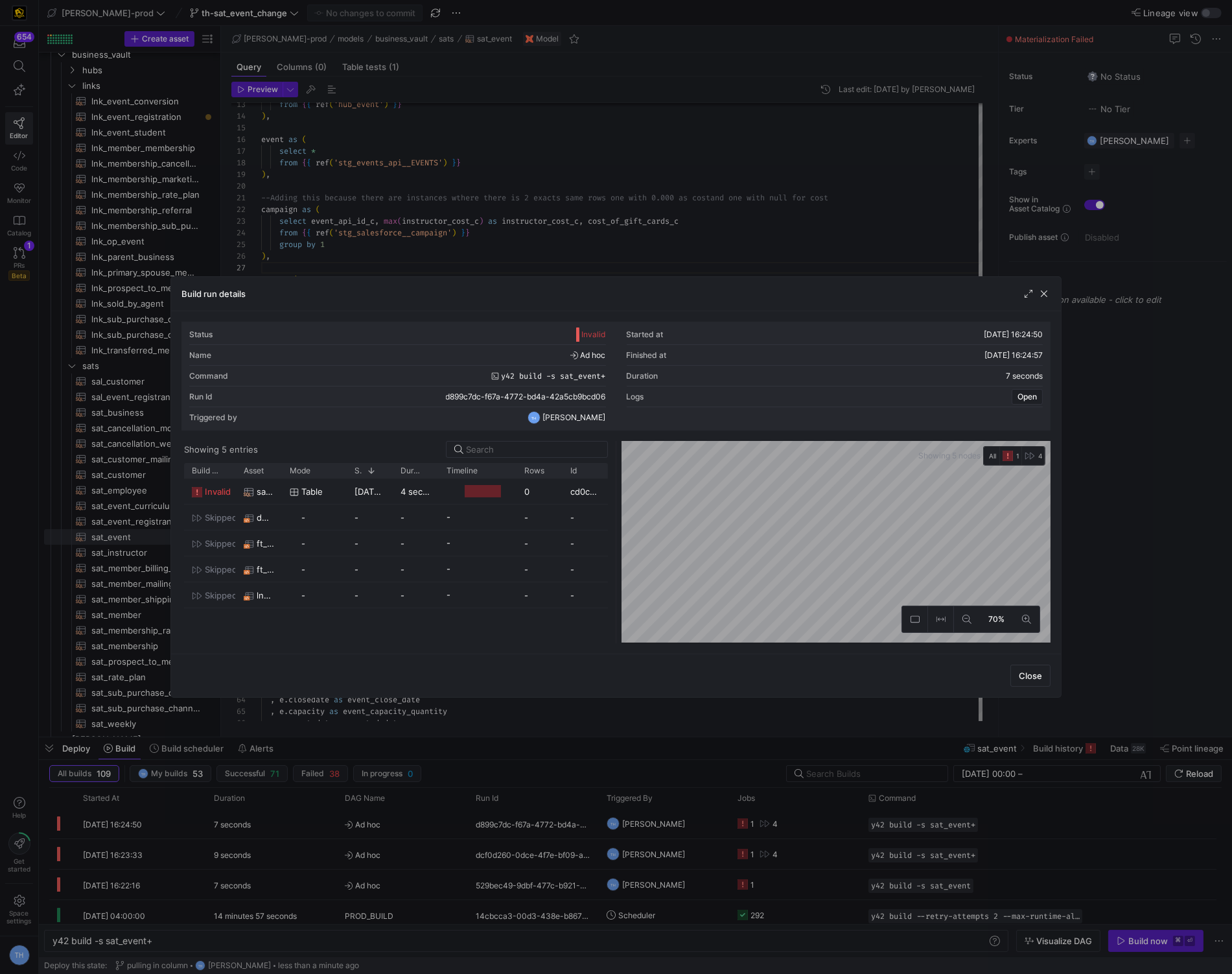
click at [548, 234] on div at bounding box center [616, 487] width 1232 height 974
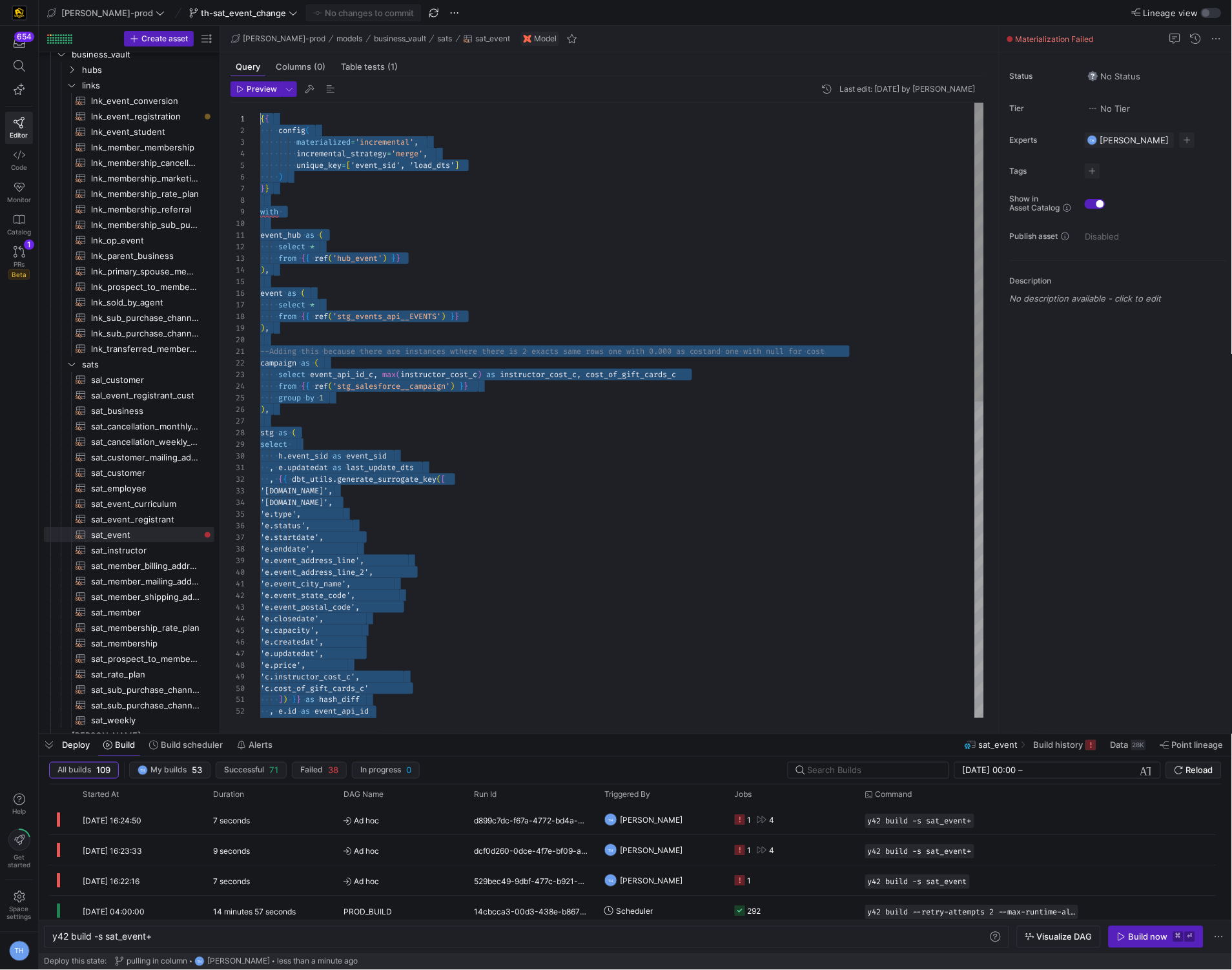
scroll to position [0, 0]
drag, startPoint x: 490, startPoint y: 701, endPoint x: 107, endPoint y: -63, distance: 854.6
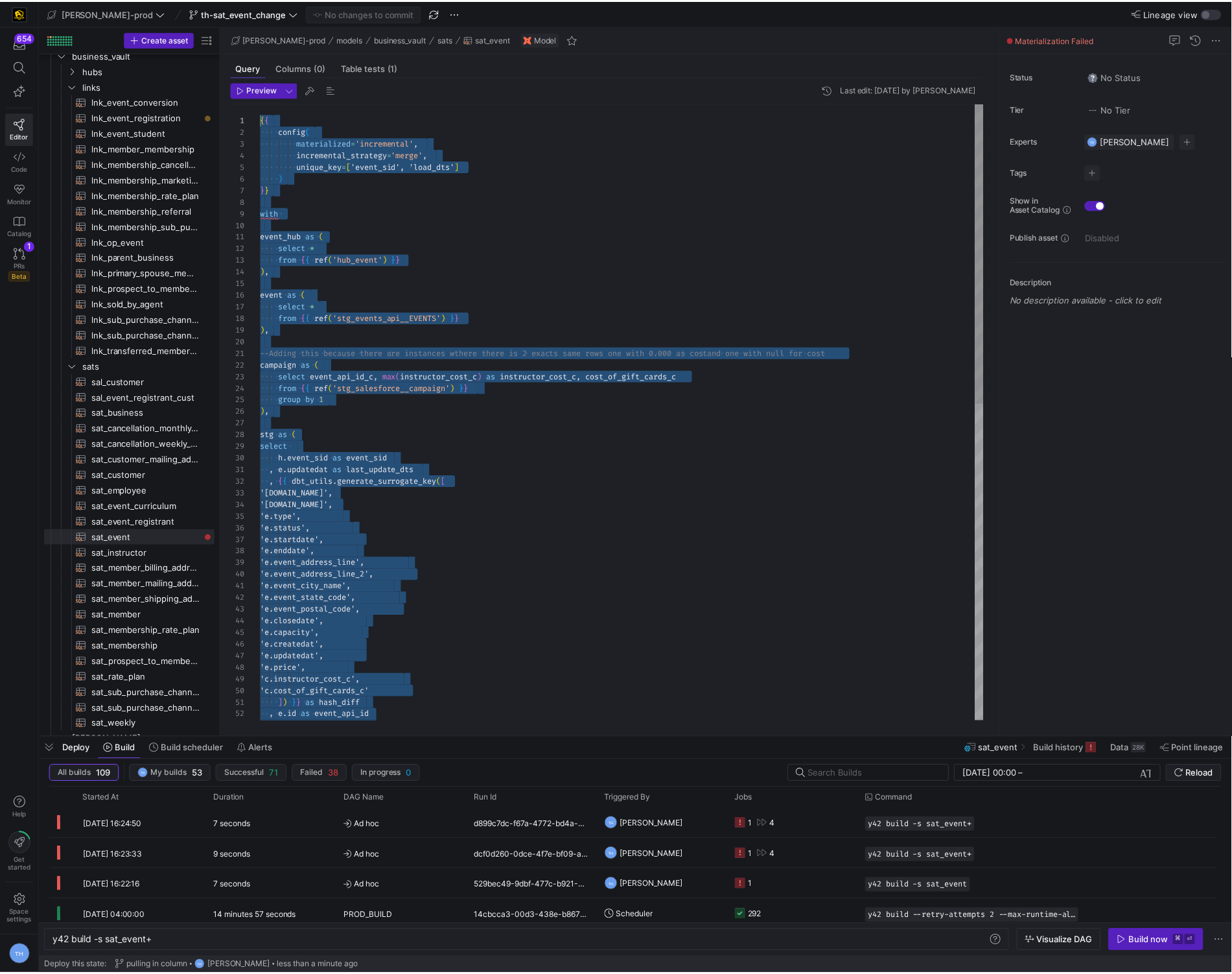
scroll to position [46, 65]
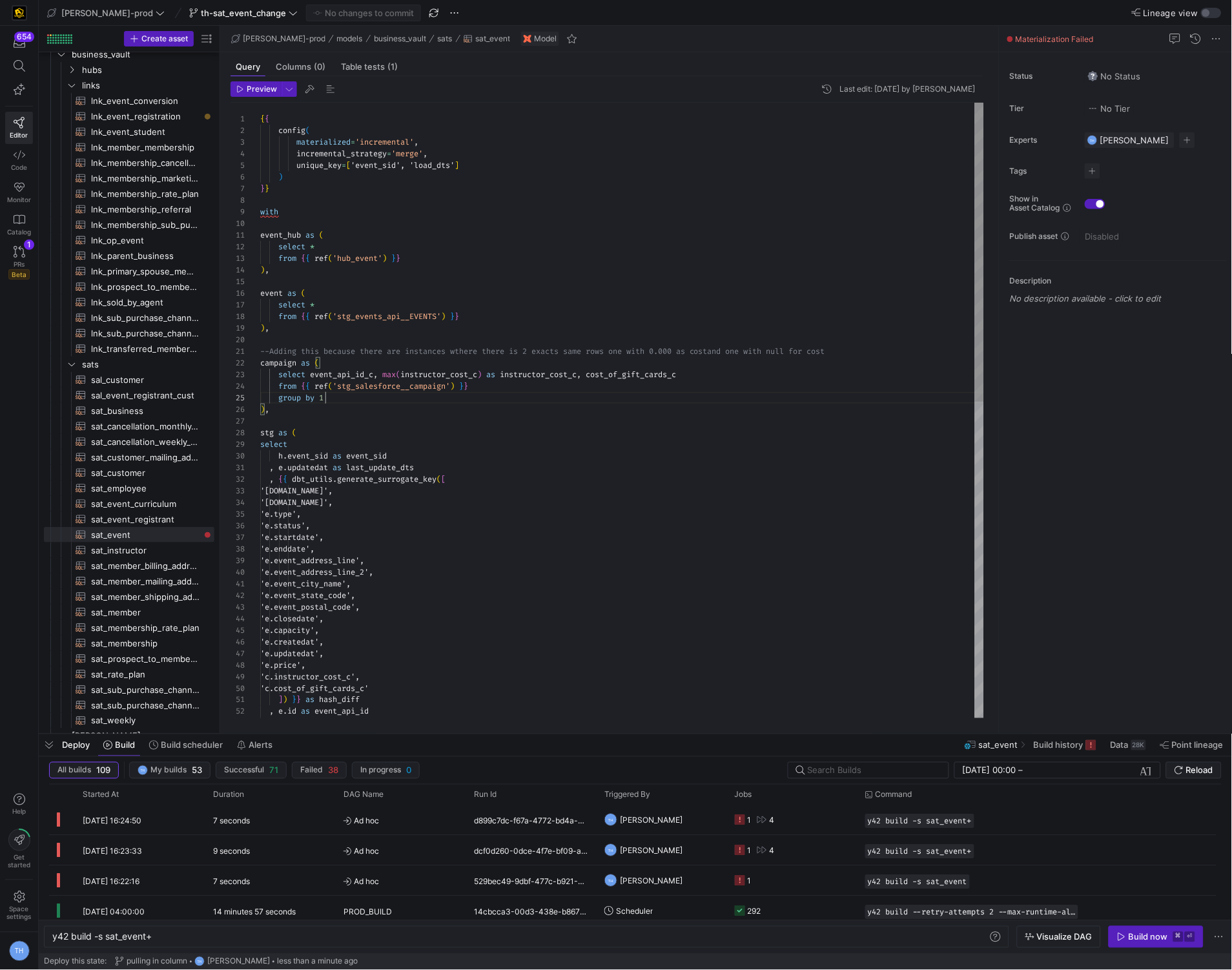
click at [365, 398] on div "'e.closedate', 'e.capacity', 'e.createdat', 'e.updatedat', 'e.price', 'c.instru…" at bounding box center [623, 736] width 724 height 1266
click at [812, 817] on y42-job-status-cell-renderer "1 4" at bounding box center [792, 819] width 115 height 28
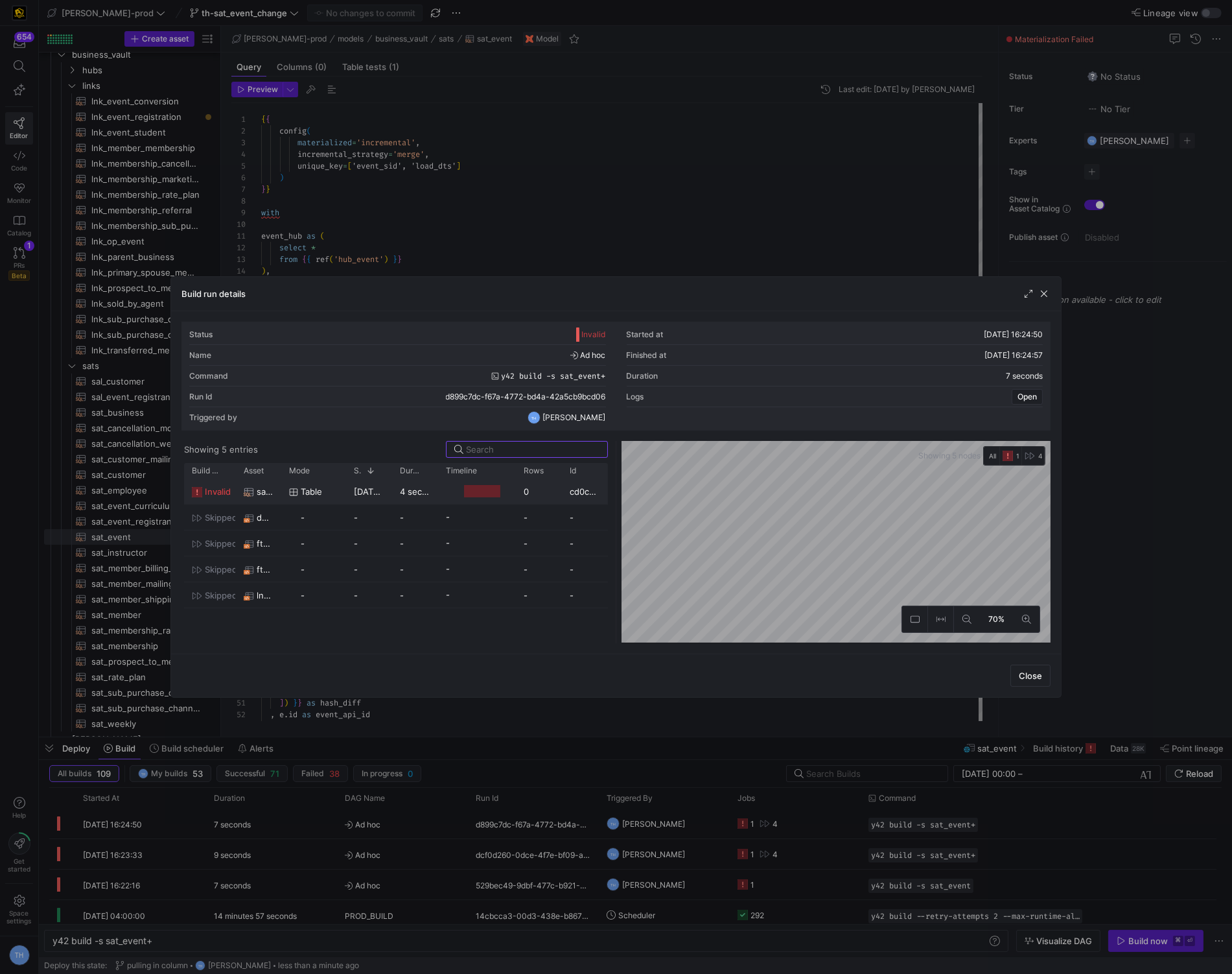
click at [434, 484] on div "4 seconds" at bounding box center [415, 491] width 46 height 25
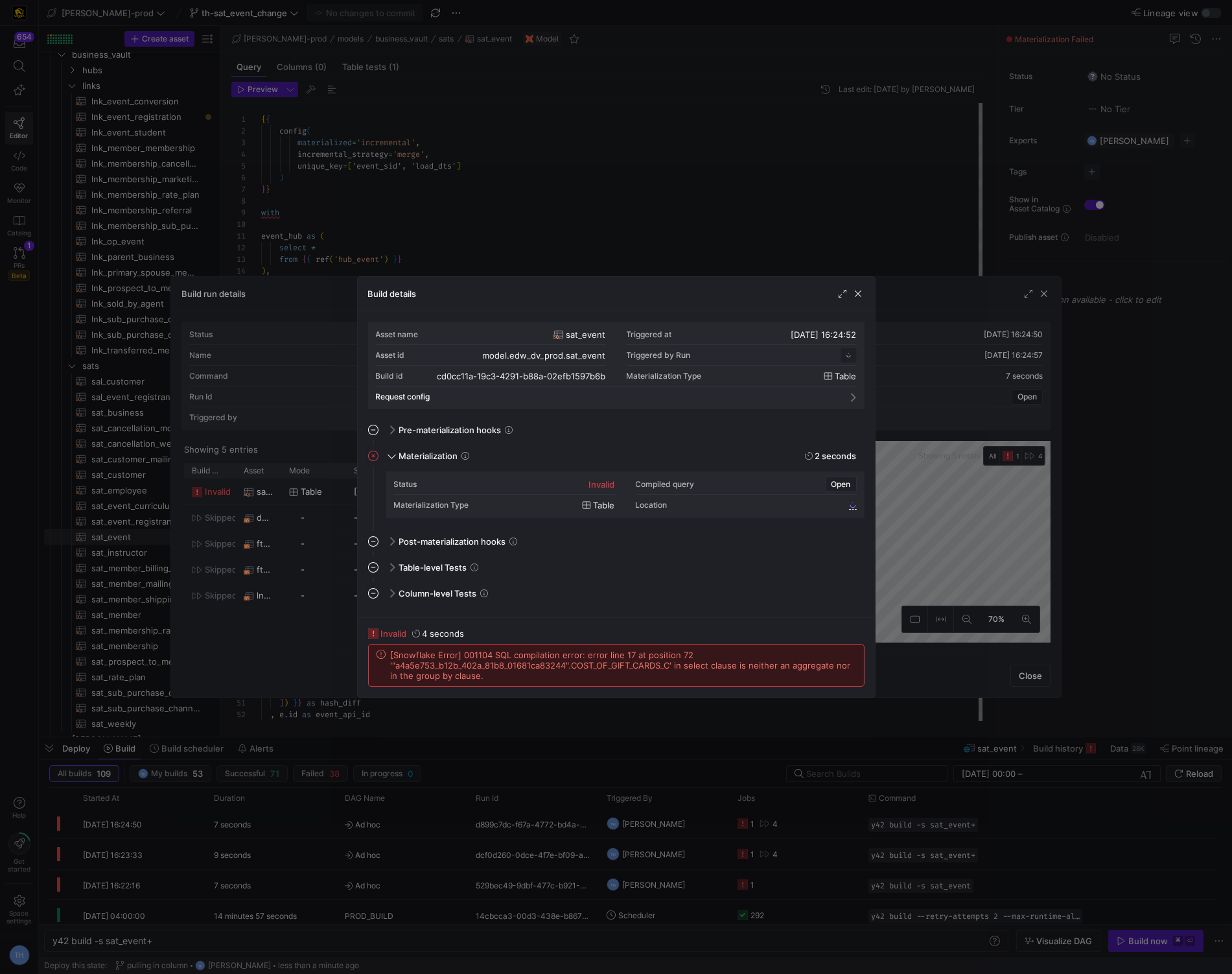
click at [626, 660] on span "[Snowflake Error] 001104 SQL compilation error: error line 17 at position 72 '"…" at bounding box center [623, 665] width 465 height 31
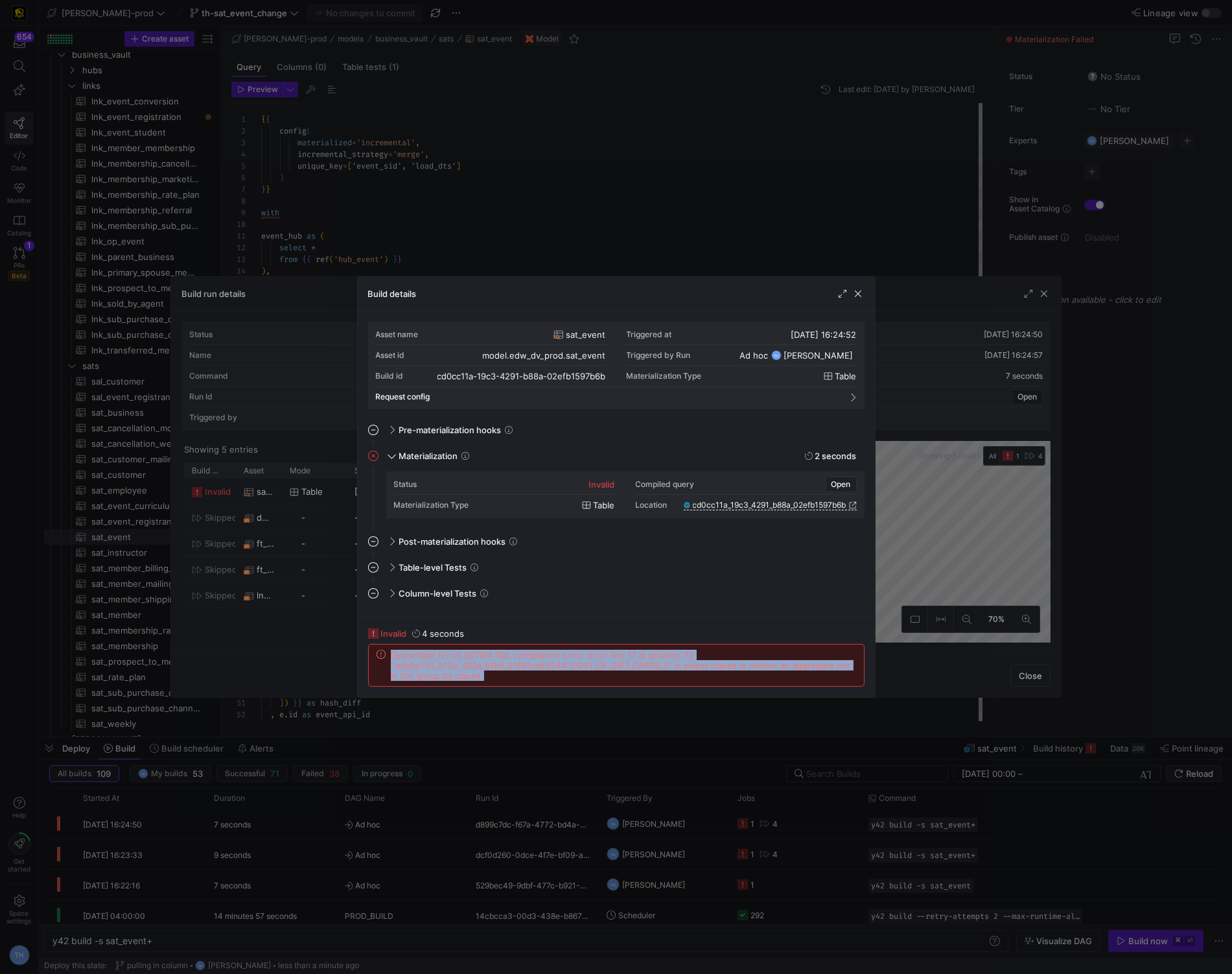
copy div "[Snowflake Error] 001104 SQL compilation error: error line 17 at position 72 '"…"
click at [598, 175] on div at bounding box center [616, 487] width 1232 height 974
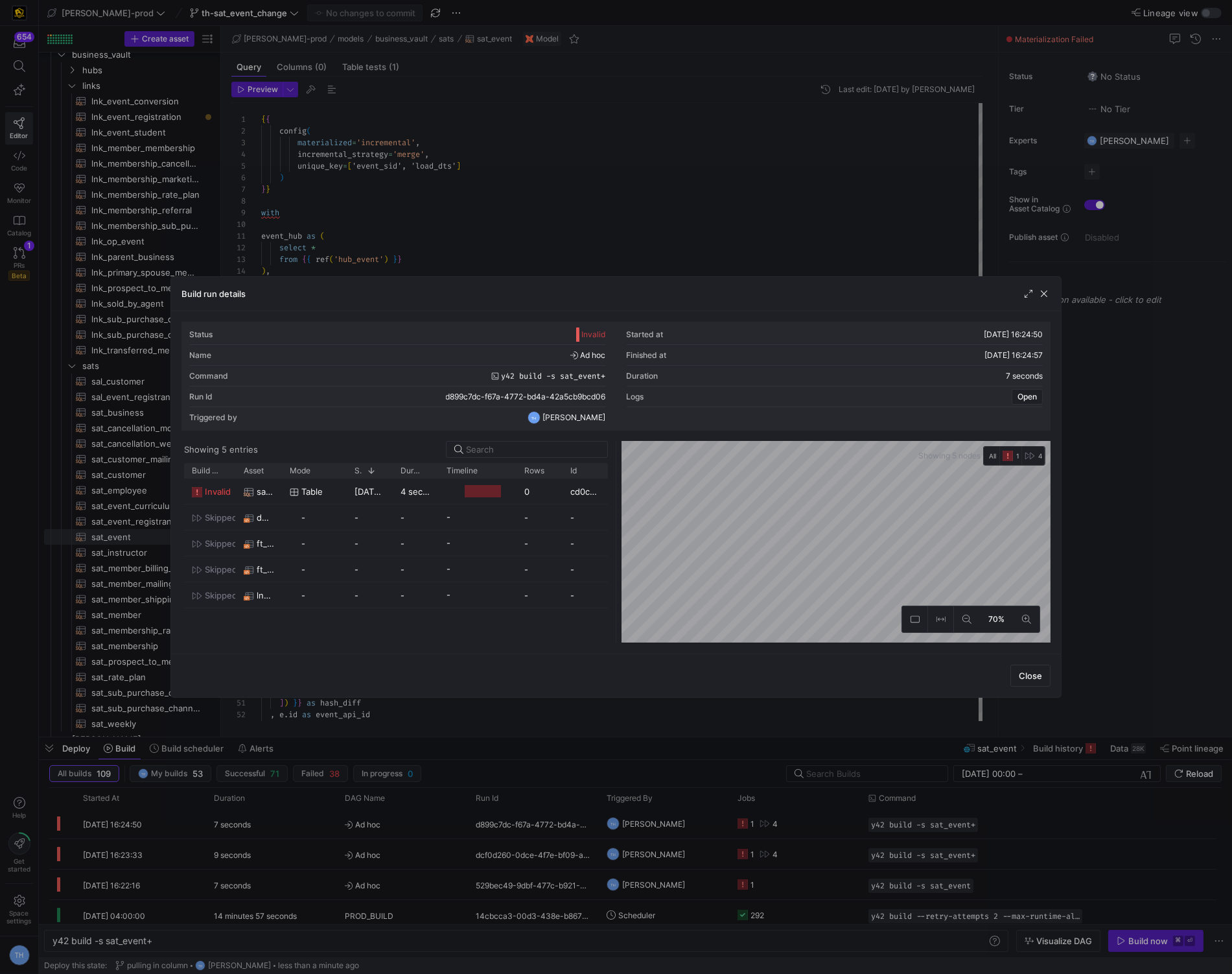
click at [571, 209] on div at bounding box center [616, 487] width 1232 height 974
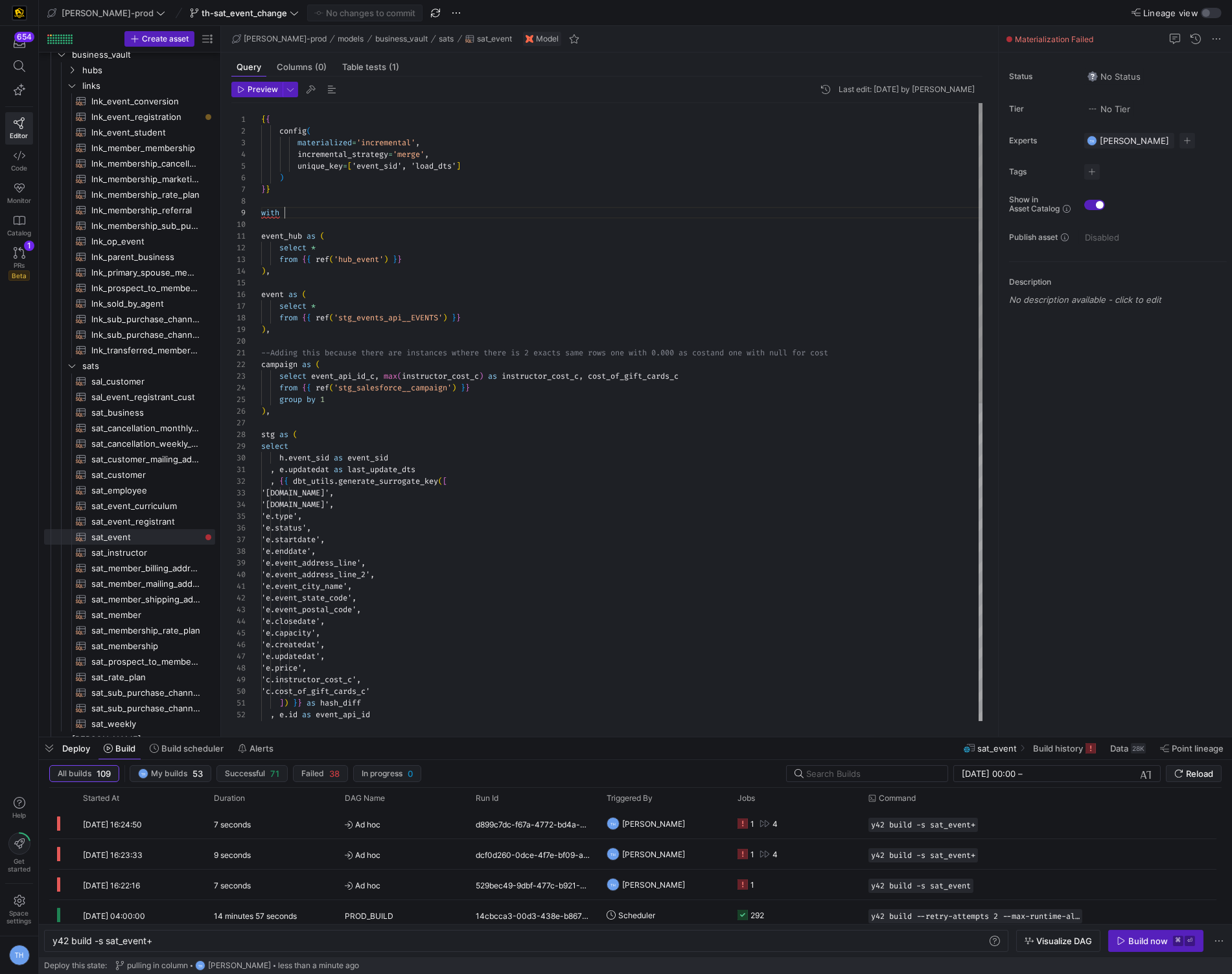
click at [571, 209] on div "'e.closedate', 'e.capacity', 'e.createdat', 'e.updatedat', 'e.price', 'c.instru…" at bounding box center [625, 739] width 727 height 1271
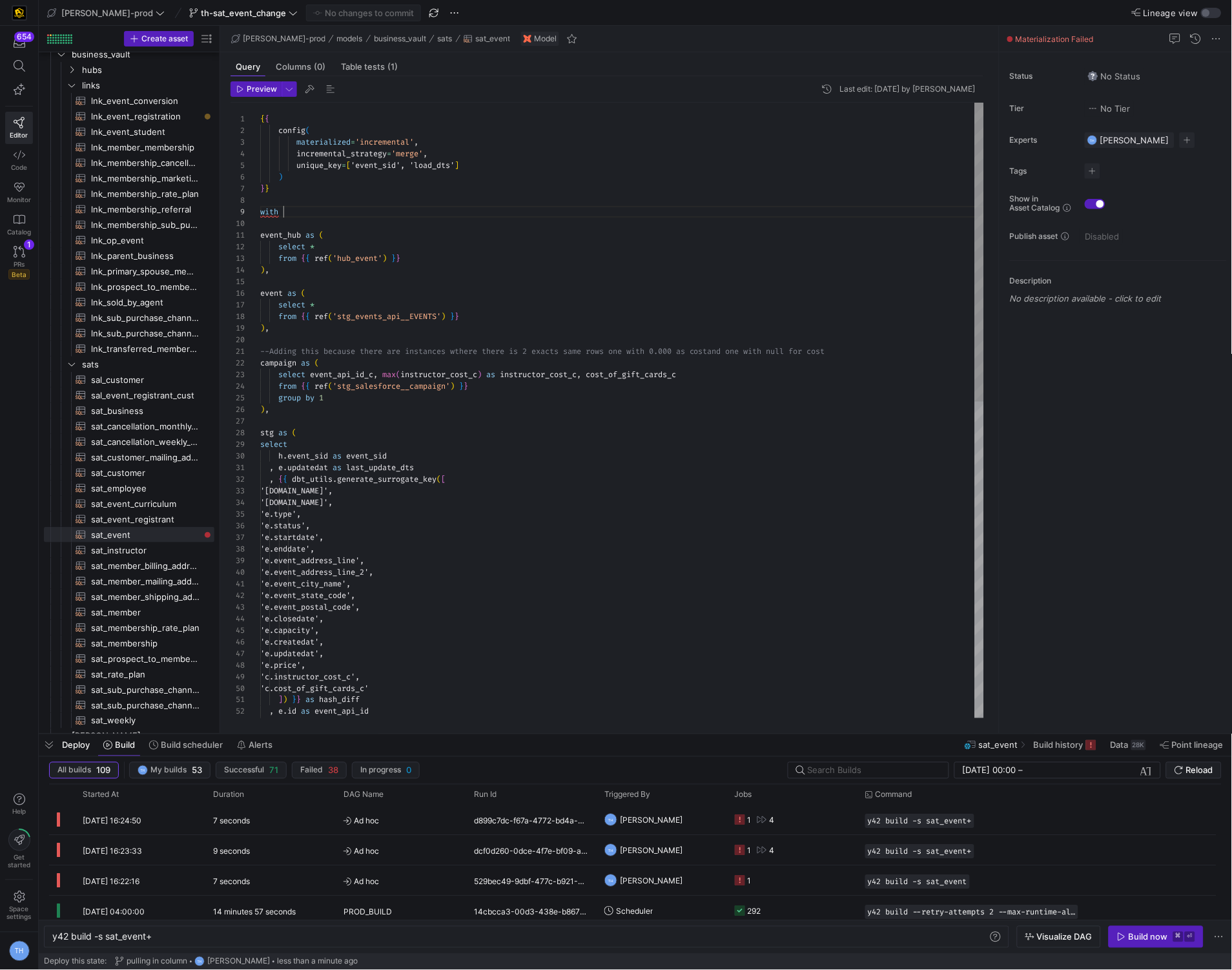
scroll to position [23, 334]
click at [596, 375] on div "'e.closedate', 'e.capacity', 'e.createdat', 'e.updatedat', 'e.price', 'c.instru…" at bounding box center [623, 736] width 724 height 1266
click at [722, 379] on div "'e.closedate', 'e.capacity', 'e.createdat', 'e.updatedat', 'e.price', 'c.instru…" at bounding box center [623, 736] width 724 height 1266
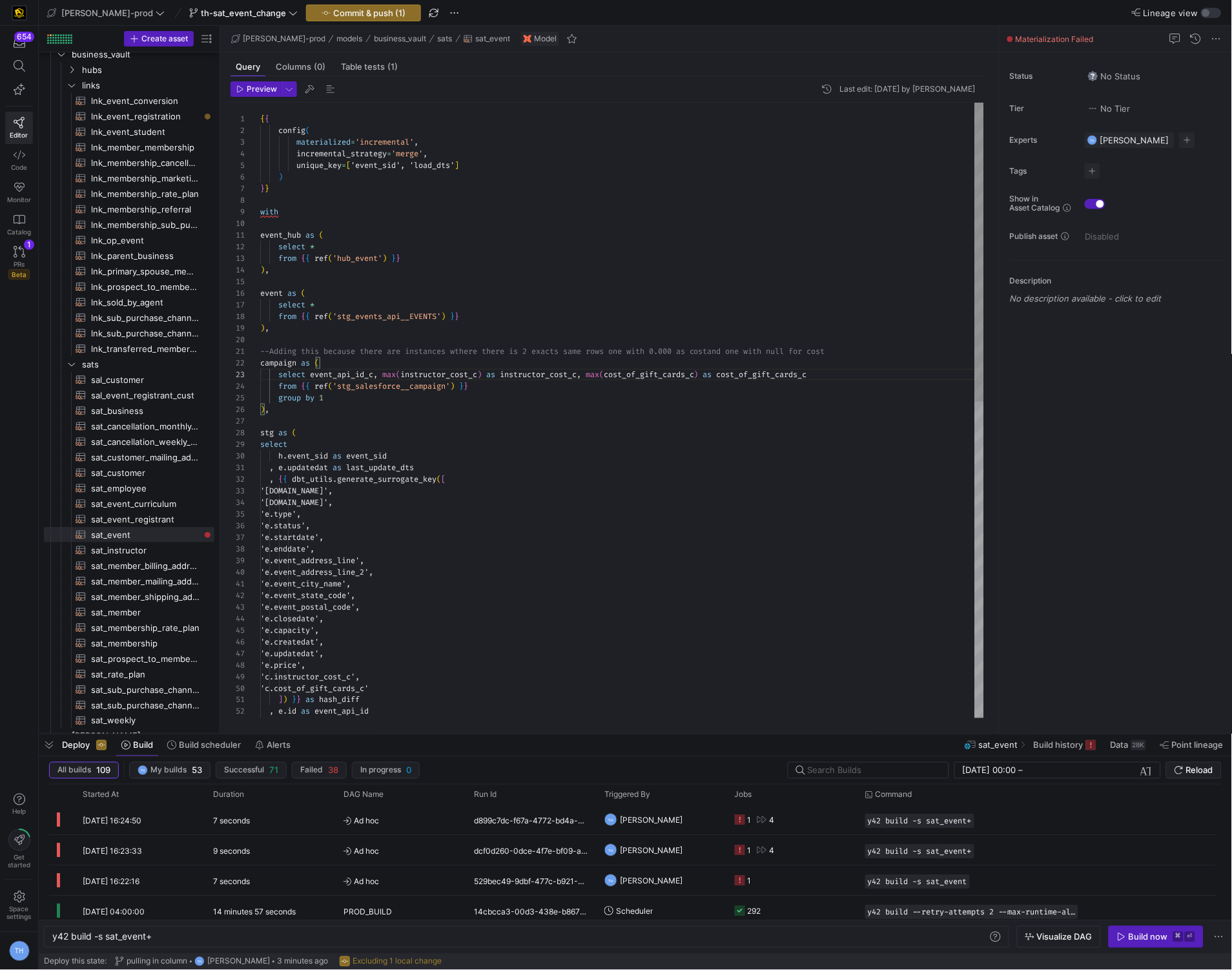
click at [658, 419] on div "'e.closedate', 'e.capacity', 'e.createdat', 'e.updatedat', 'e.price', 'c.instru…" at bounding box center [623, 736] width 724 height 1266
type textarea "--Adding this because there are instances wthere there is 2 exacts same rows on…"
click at [333, 8] on span "Commit & push (1)" at bounding box center [369, 12] width 73 height 10
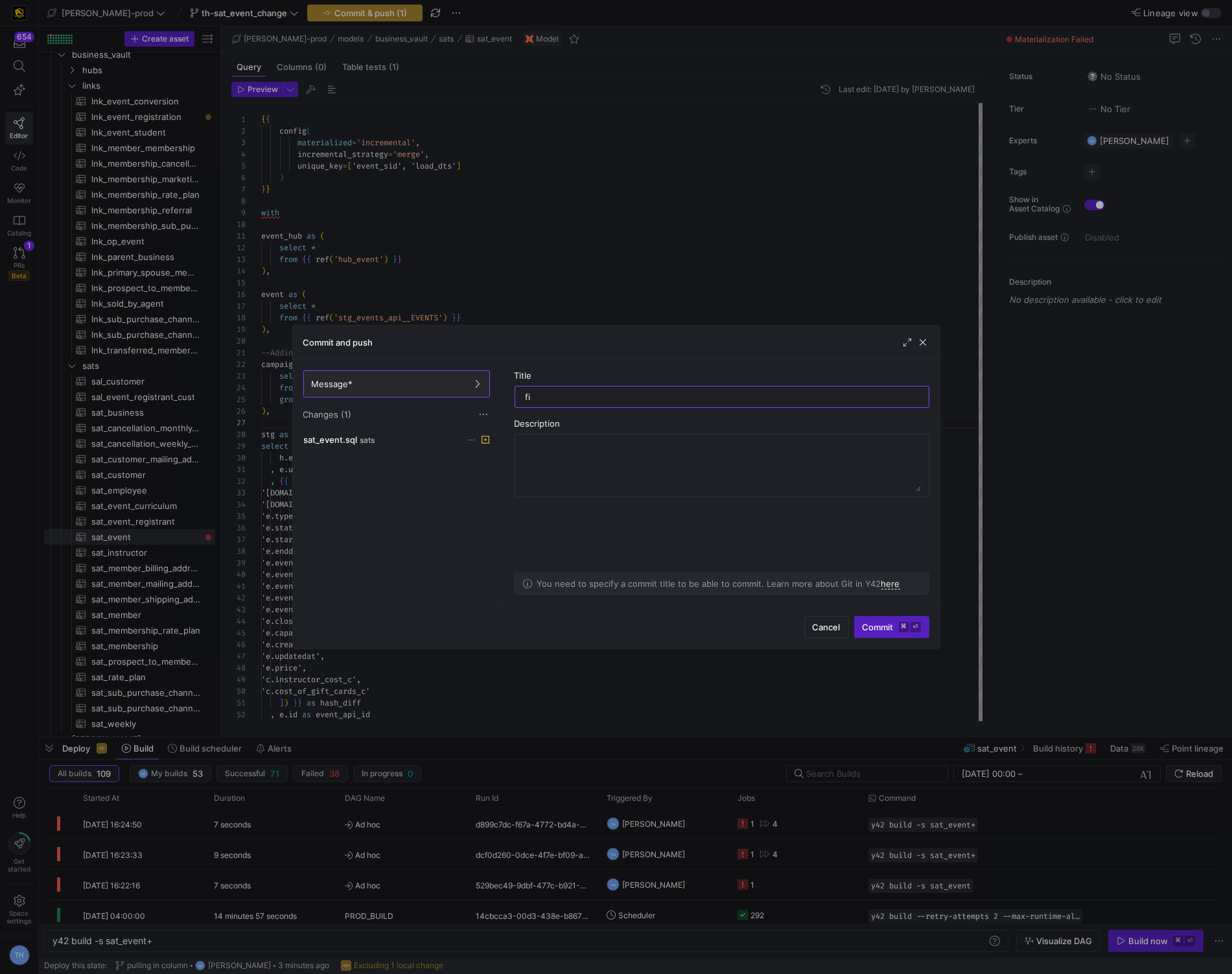
type input "fix"
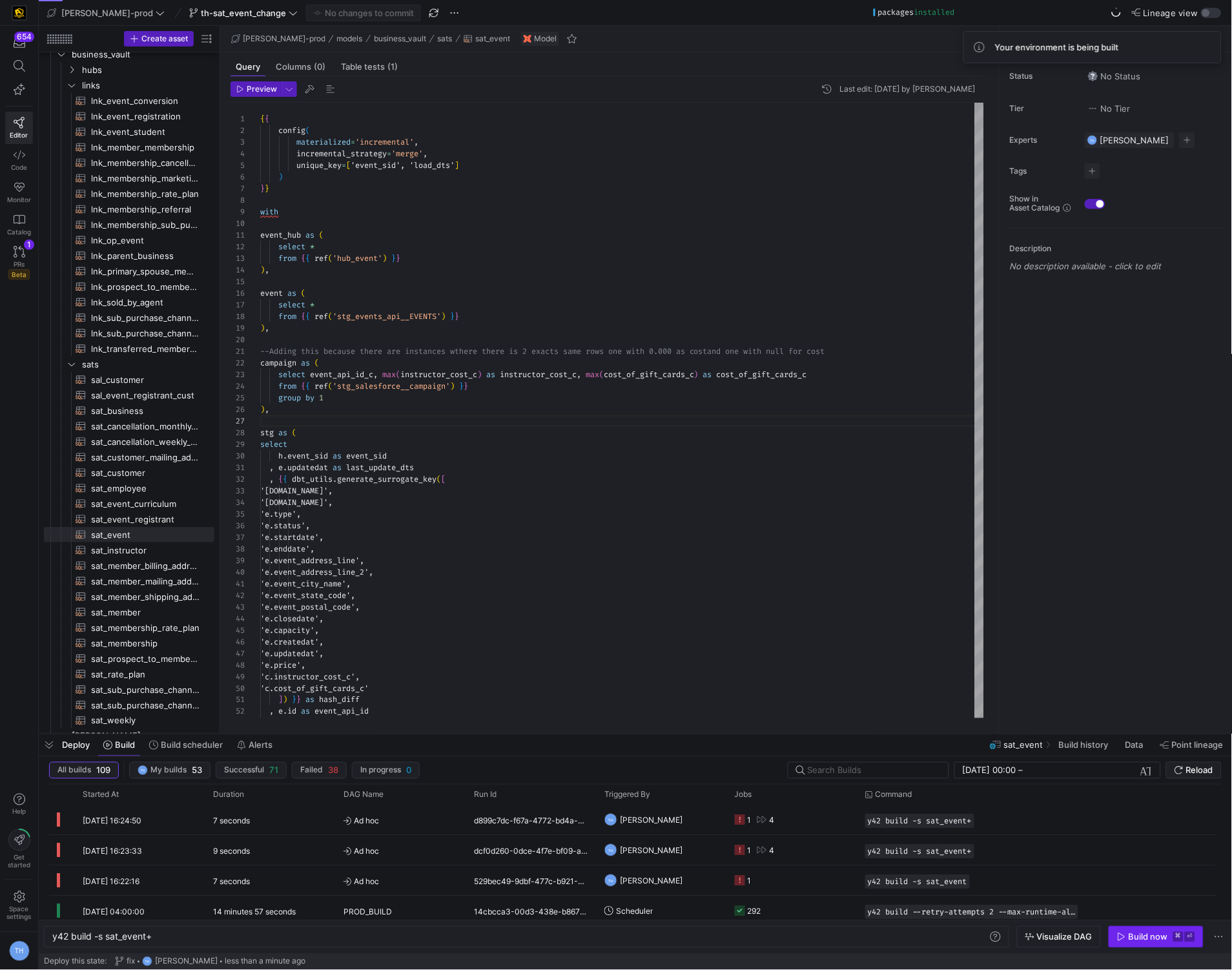
click at [1133, 929] on span "button" at bounding box center [1156, 937] width 94 height 21
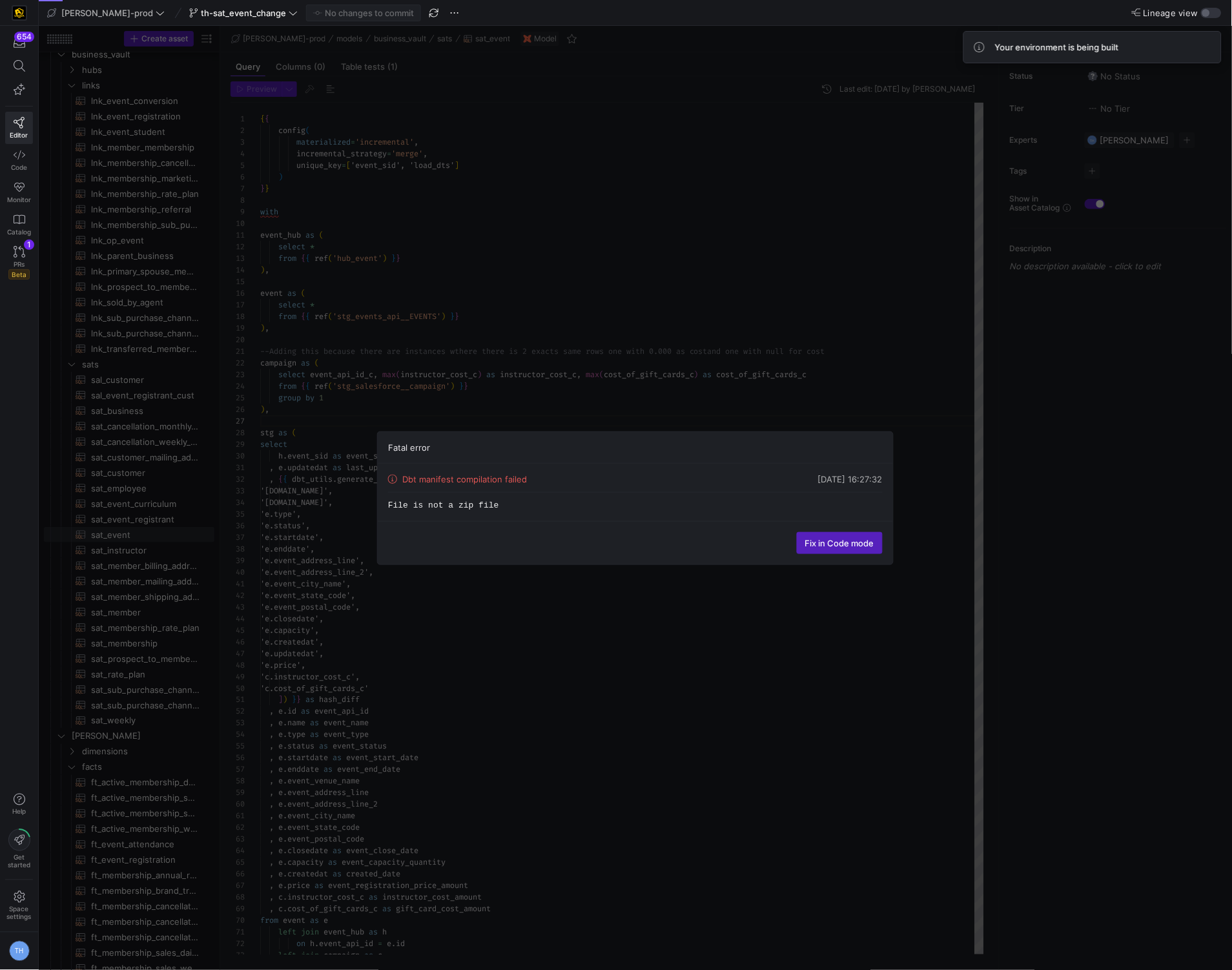
click at [788, 361] on div "Fatal error Dbt manifest compilation failed [DATE] 16:27:32 File is not a zip f…" at bounding box center [635, 497] width 1193 height 944
click at [835, 539] on span "Fix in Code mode" at bounding box center [840, 542] width 69 height 10
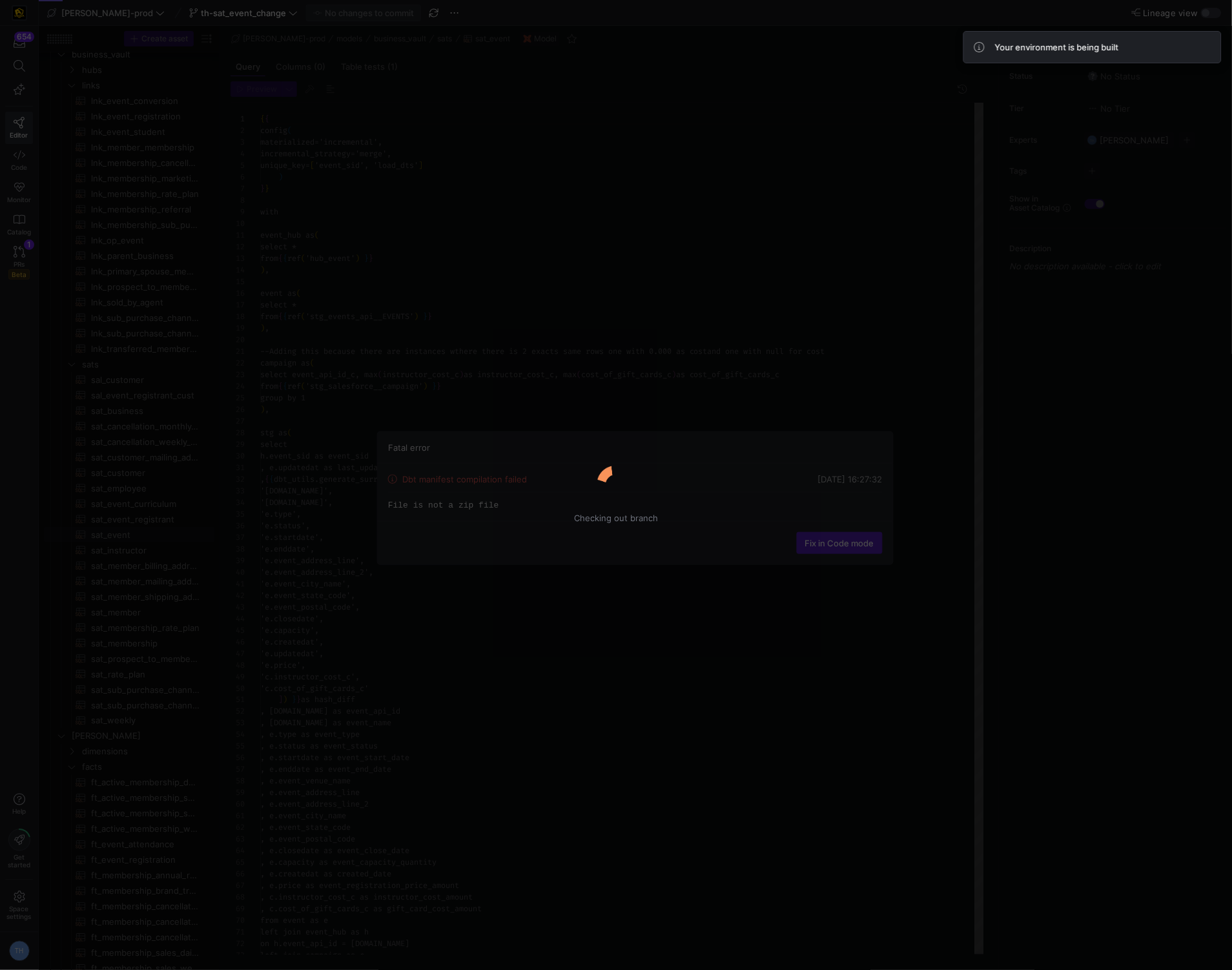
scroll to position [116, 0]
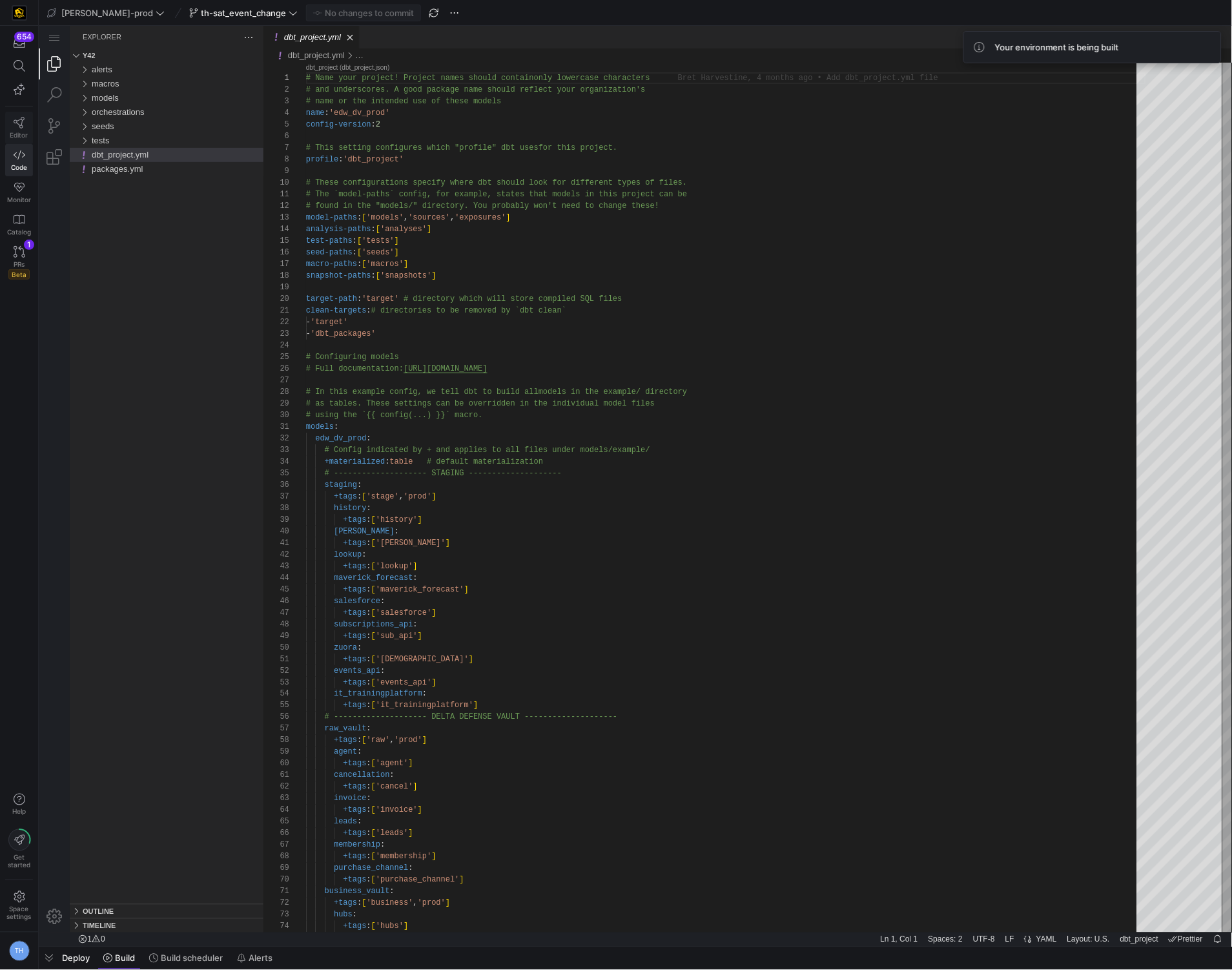
click at [19, 122] on icon at bounding box center [19, 122] width 12 height 12
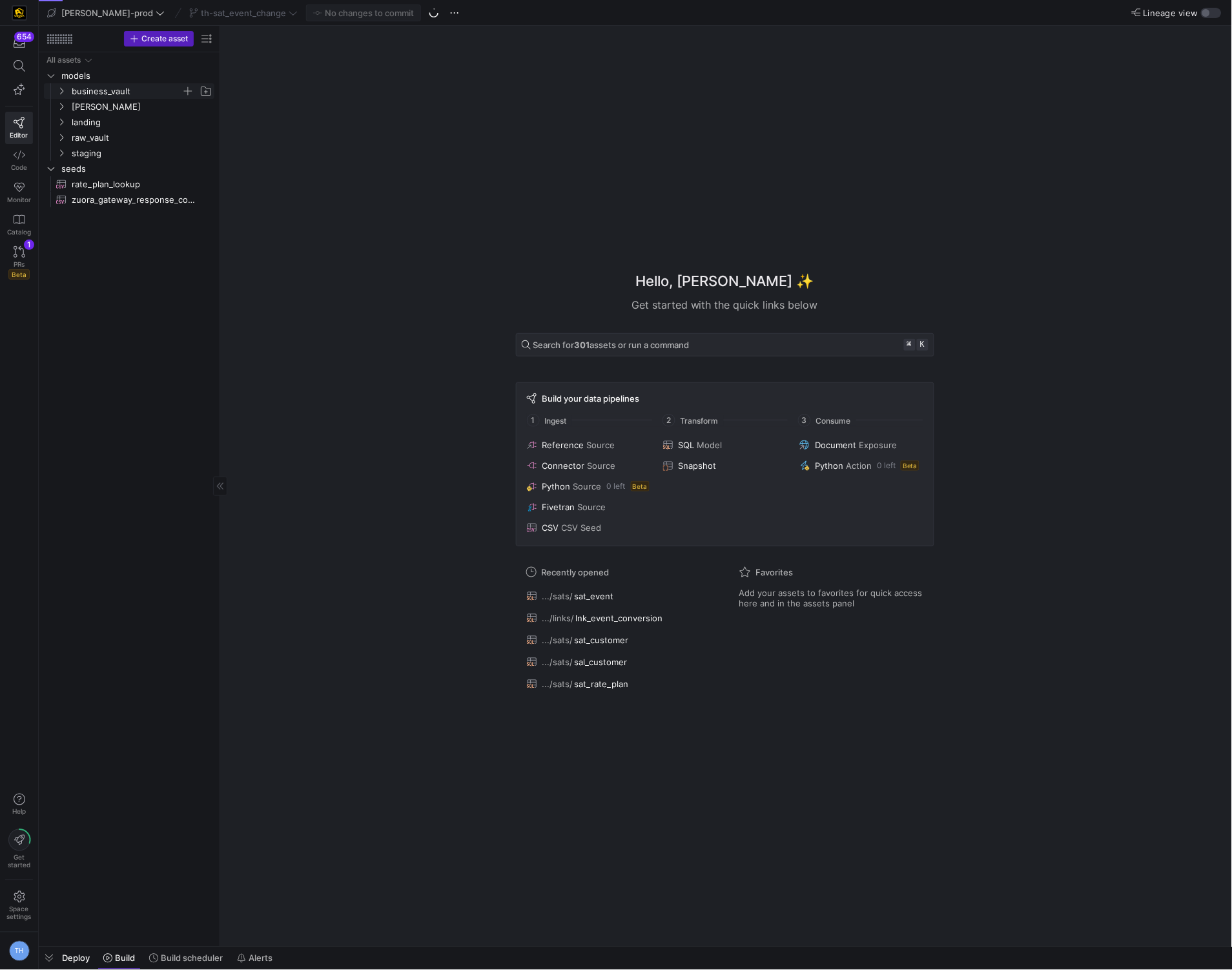
click at [108, 94] on span "business_vault" at bounding box center [126, 91] width 110 height 15
click at [108, 133] on span "sats" at bounding box center [132, 137] width 99 height 15
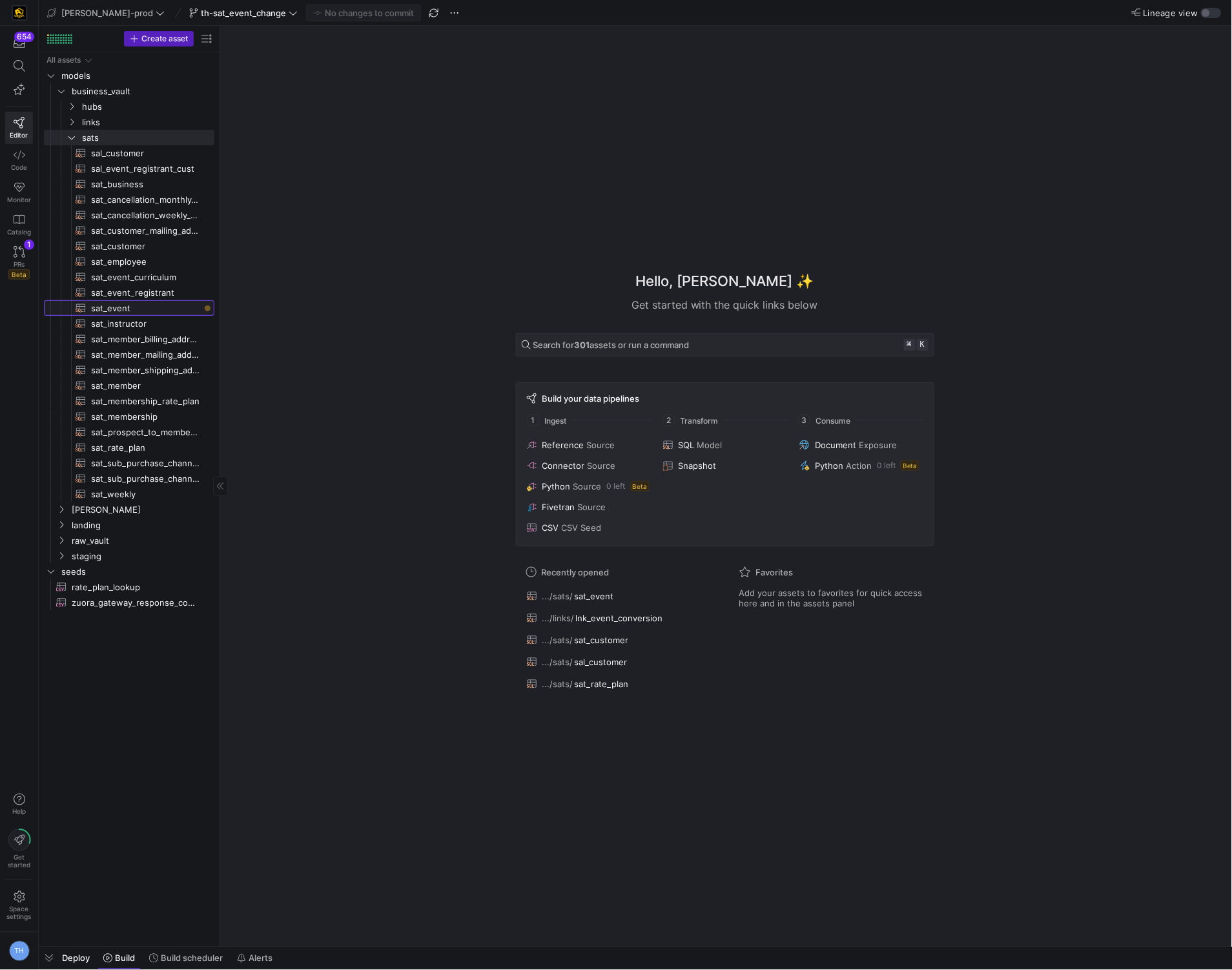
click at [138, 311] on span "sat_event​​​​​​​​​​" at bounding box center [145, 307] width 108 height 15
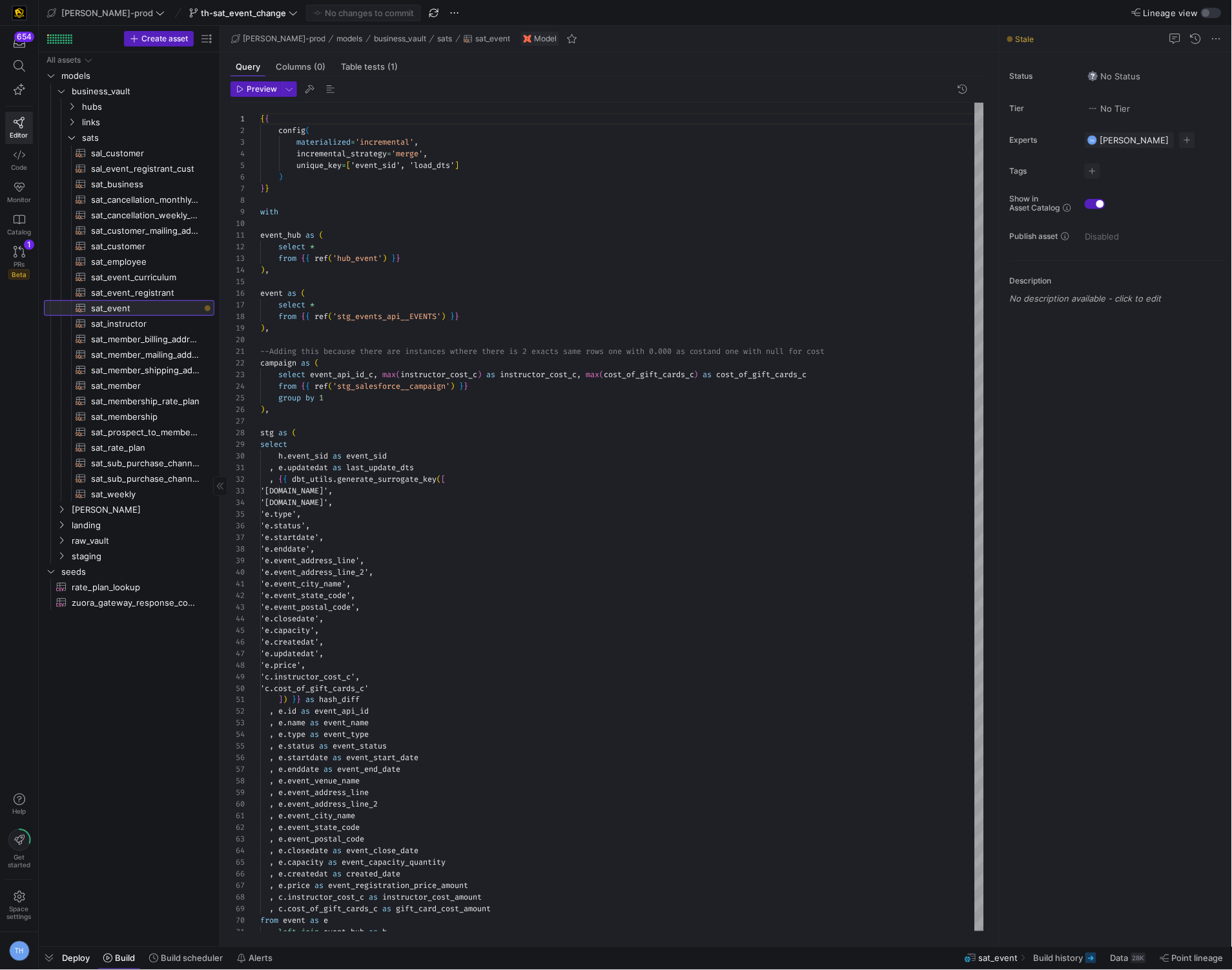
scroll to position [116, 0]
click at [124, 959] on span "Build" at bounding box center [124, 958] width 20 height 10
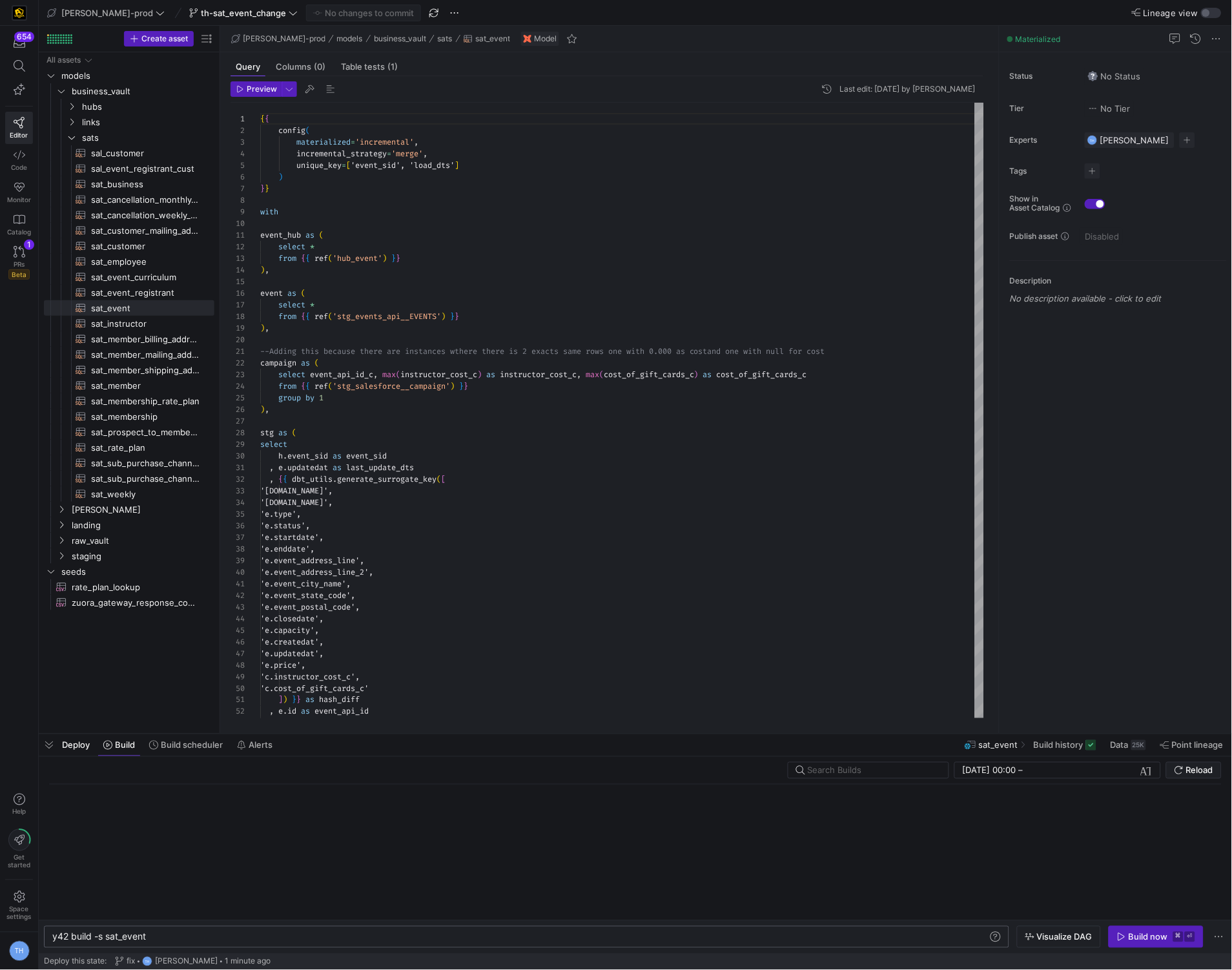
click at [302, 936] on div "y42 build -s sat_event" at bounding box center [520, 936] width 936 height 10
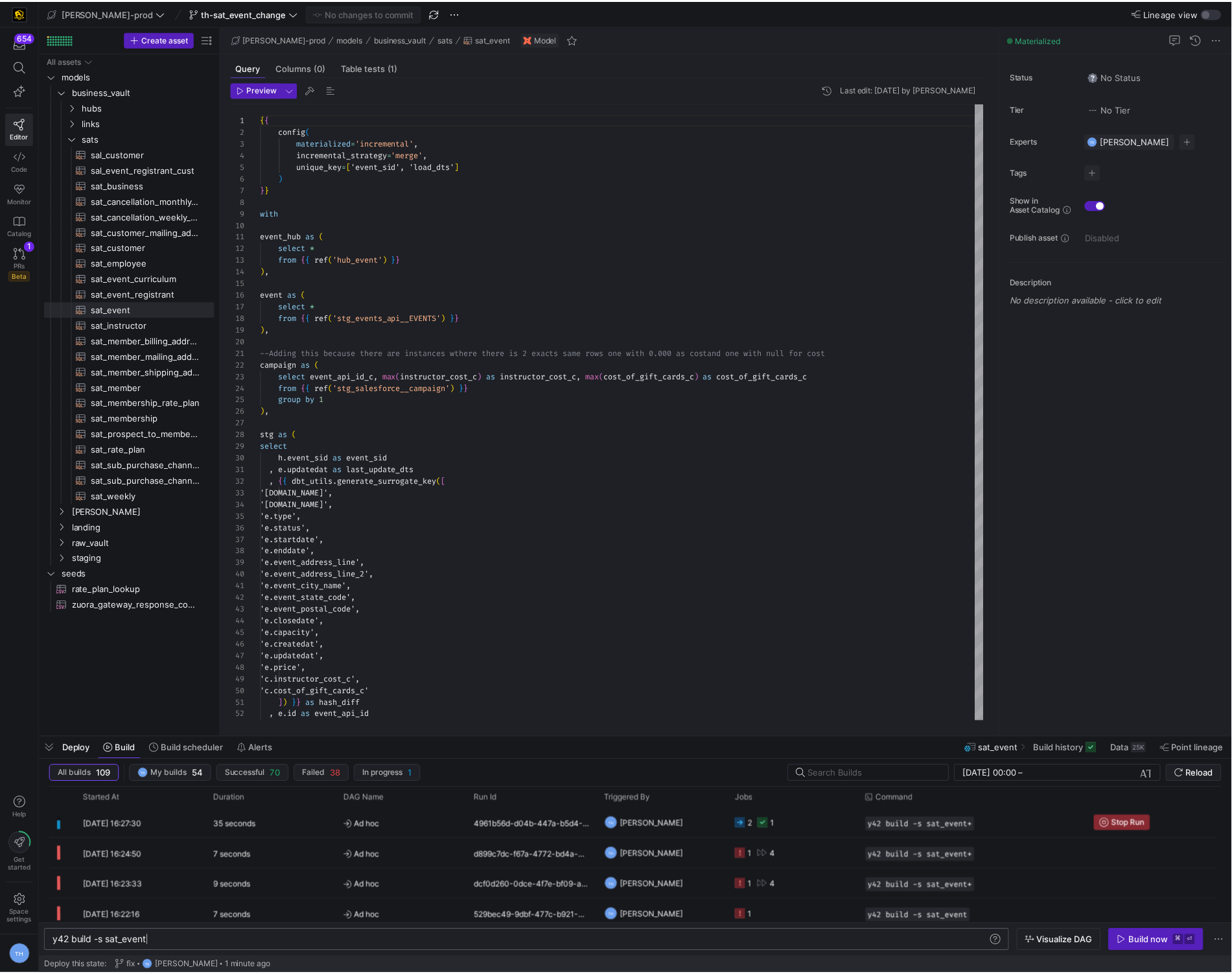
scroll to position [0, 100]
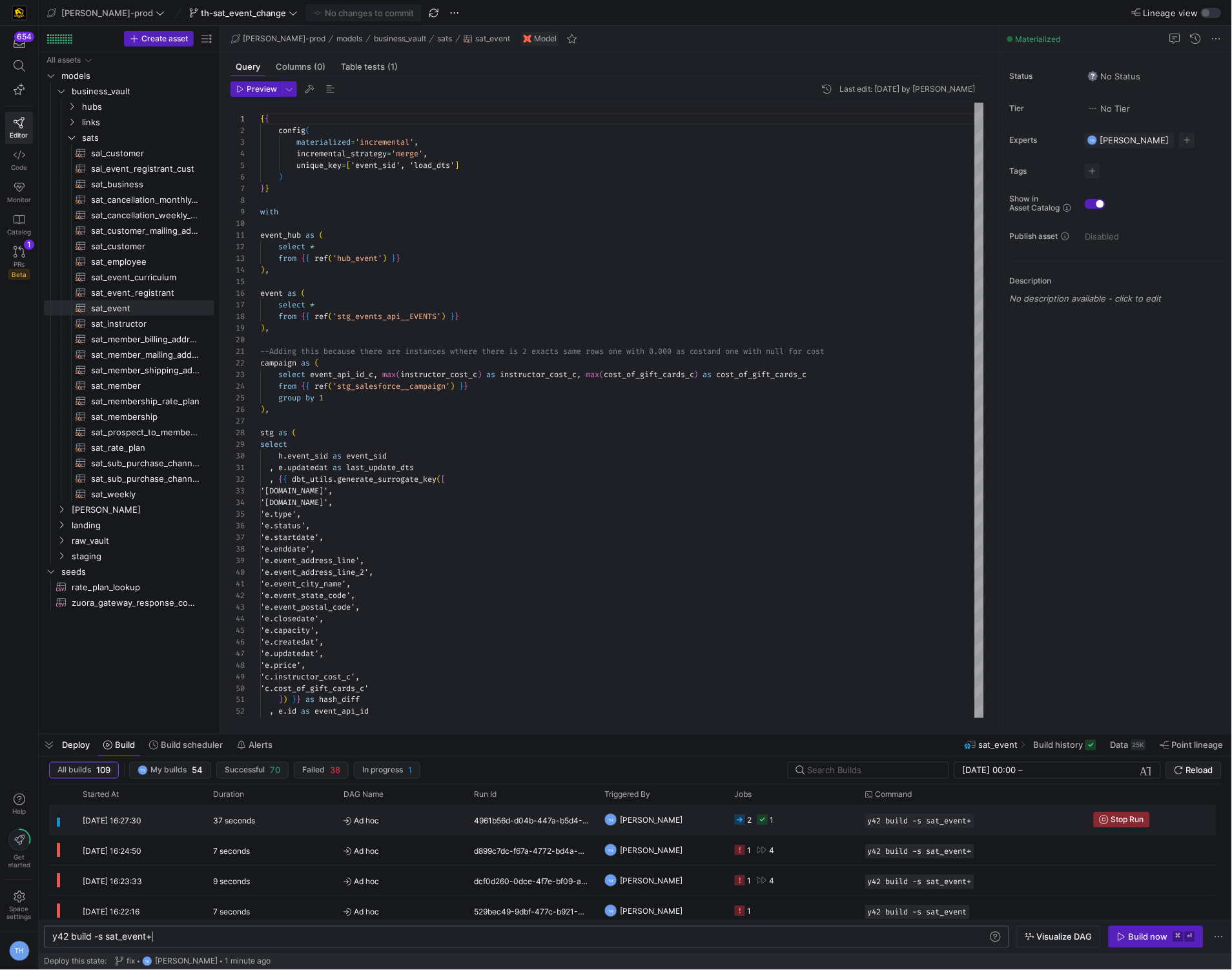
type textarea "y42 build -s sat_event+"
click at [826, 817] on y42-job-status-cell-renderer "2 1" at bounding box center [792, 819] width 115 height 28
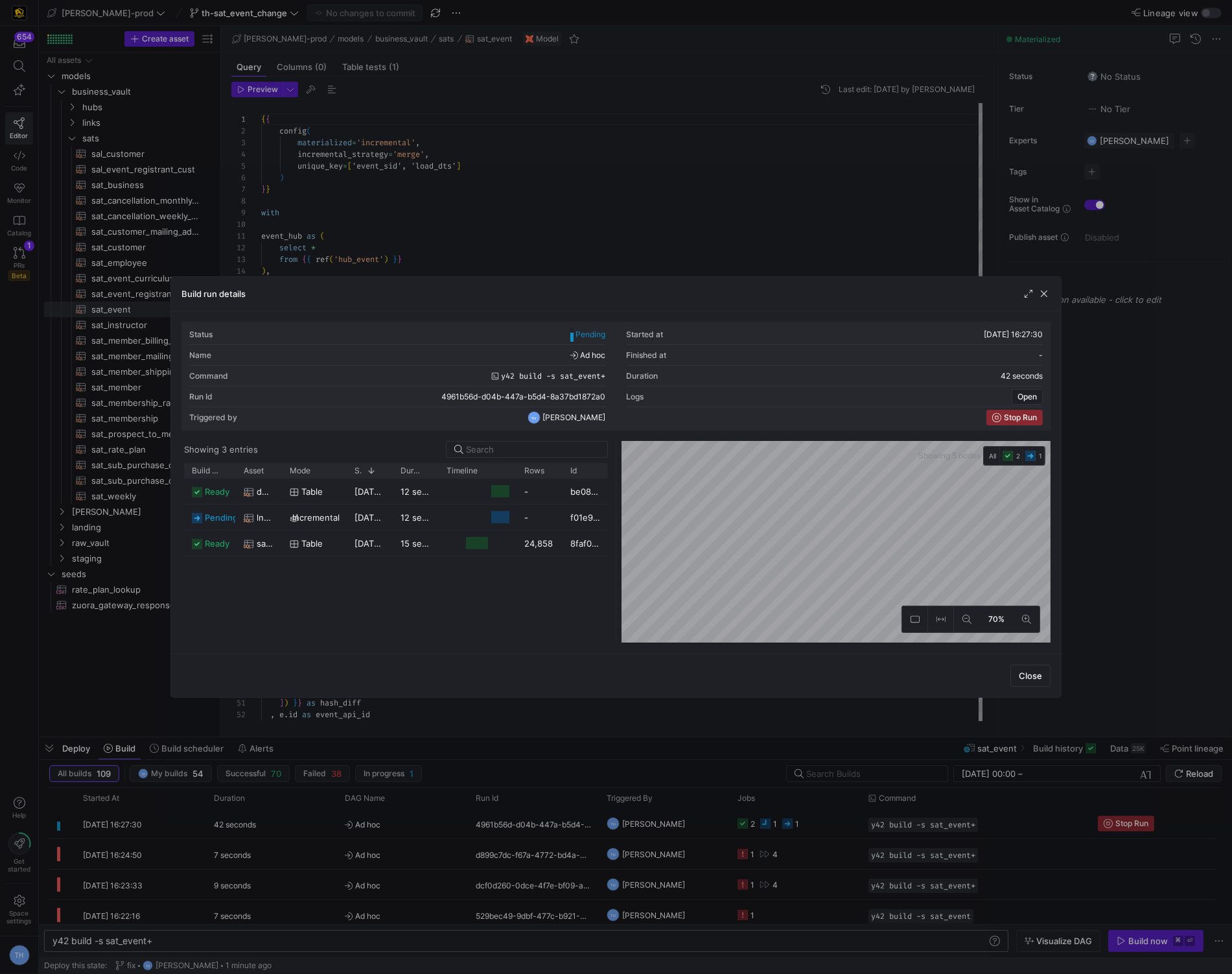
click at [650, 259] on div at bounding box center [616, 487] width 1232 height 974
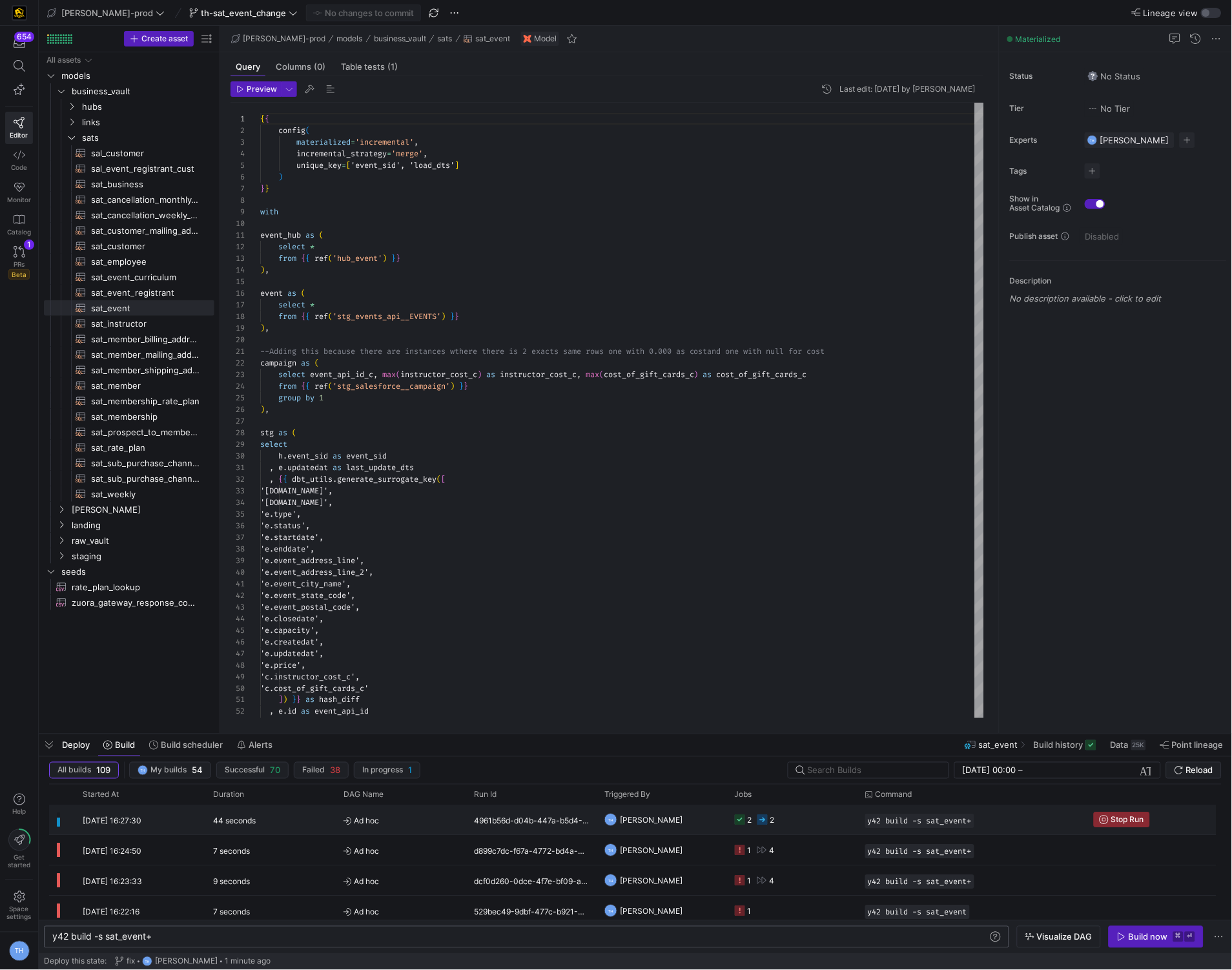
click at [699, 821] on y42-orchestration-triggered-by "TH [PERSON_NAME]" at bounding box center [662, 819] width 115 height 28
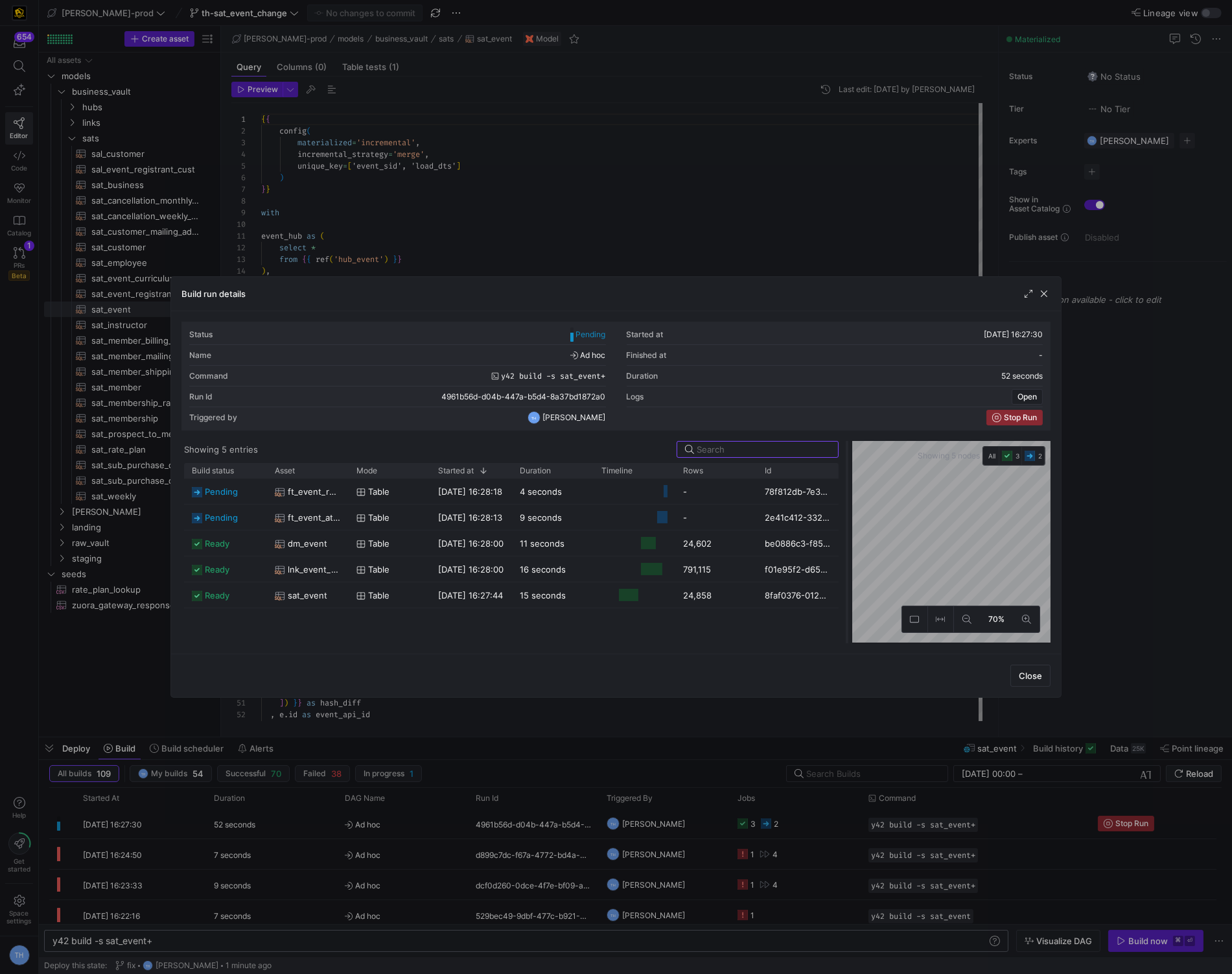
drag, startPoint x: 617, startPoint y: 502, endPoint x: 848, endPoint y: 512, distance: 231.2
click at [848, 512] on div at bounding box center [847, 542] width 5 height 203
click at [679, 196] on div at bounding box center [616, 487] width 1232 height 974
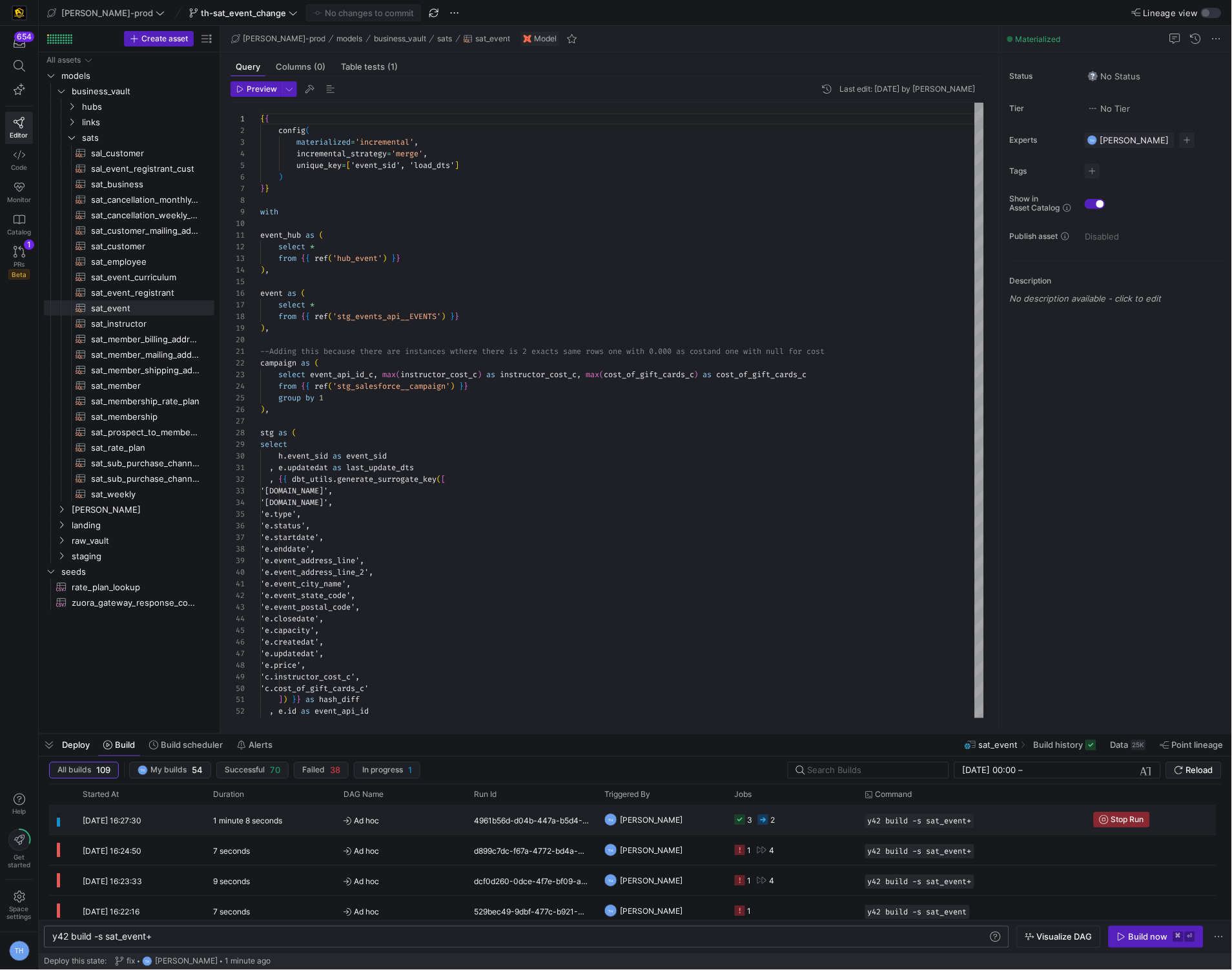
click at [694, 821] on y42-orchestration-triggered-by "TH [PERSON_NAME]" at bounding box center [662, 819] width 115 height 28
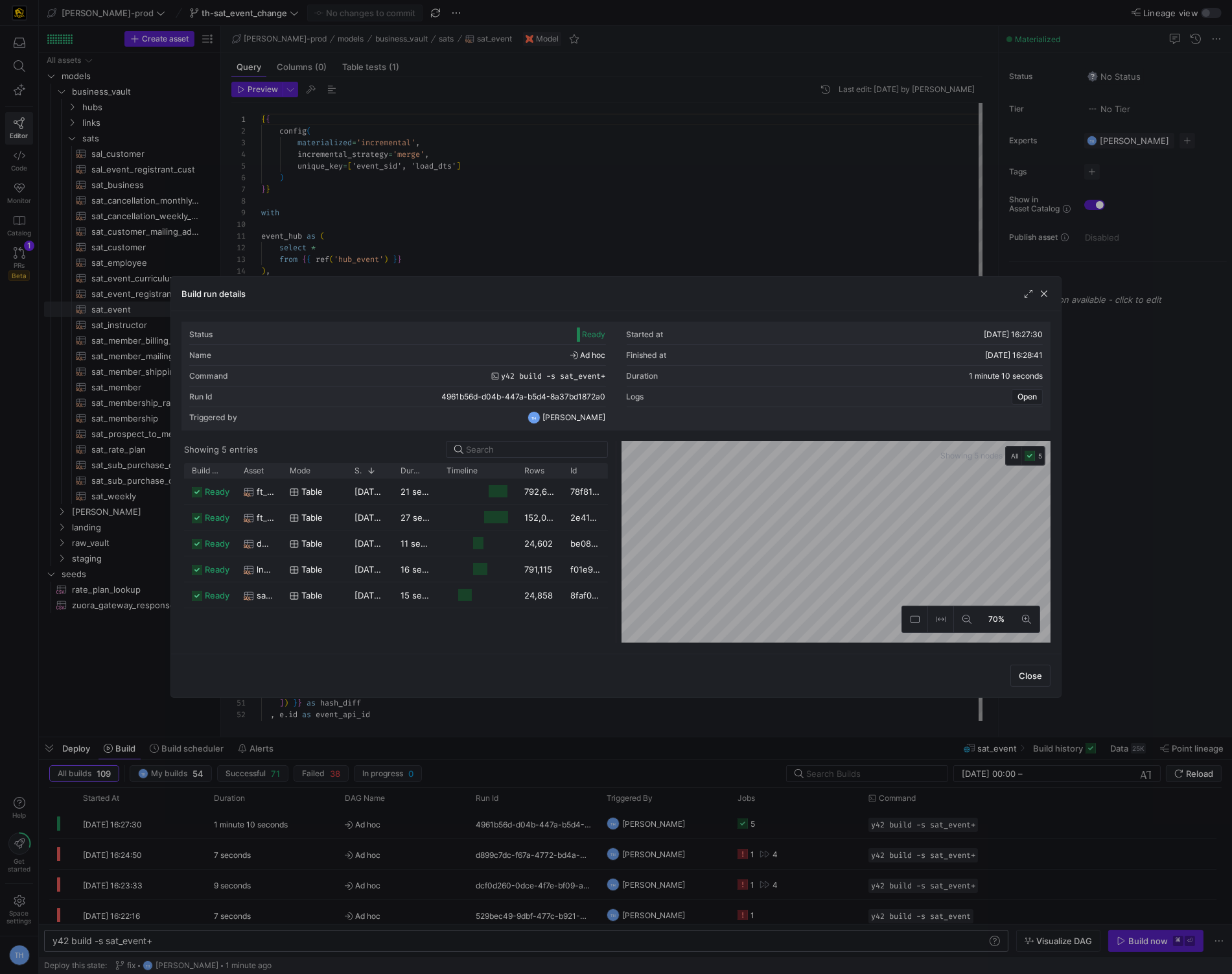
click at [619, 522] on div "Showing 5 nodes All 5 70%" at bounding box center [834, 542] width 434 height 203
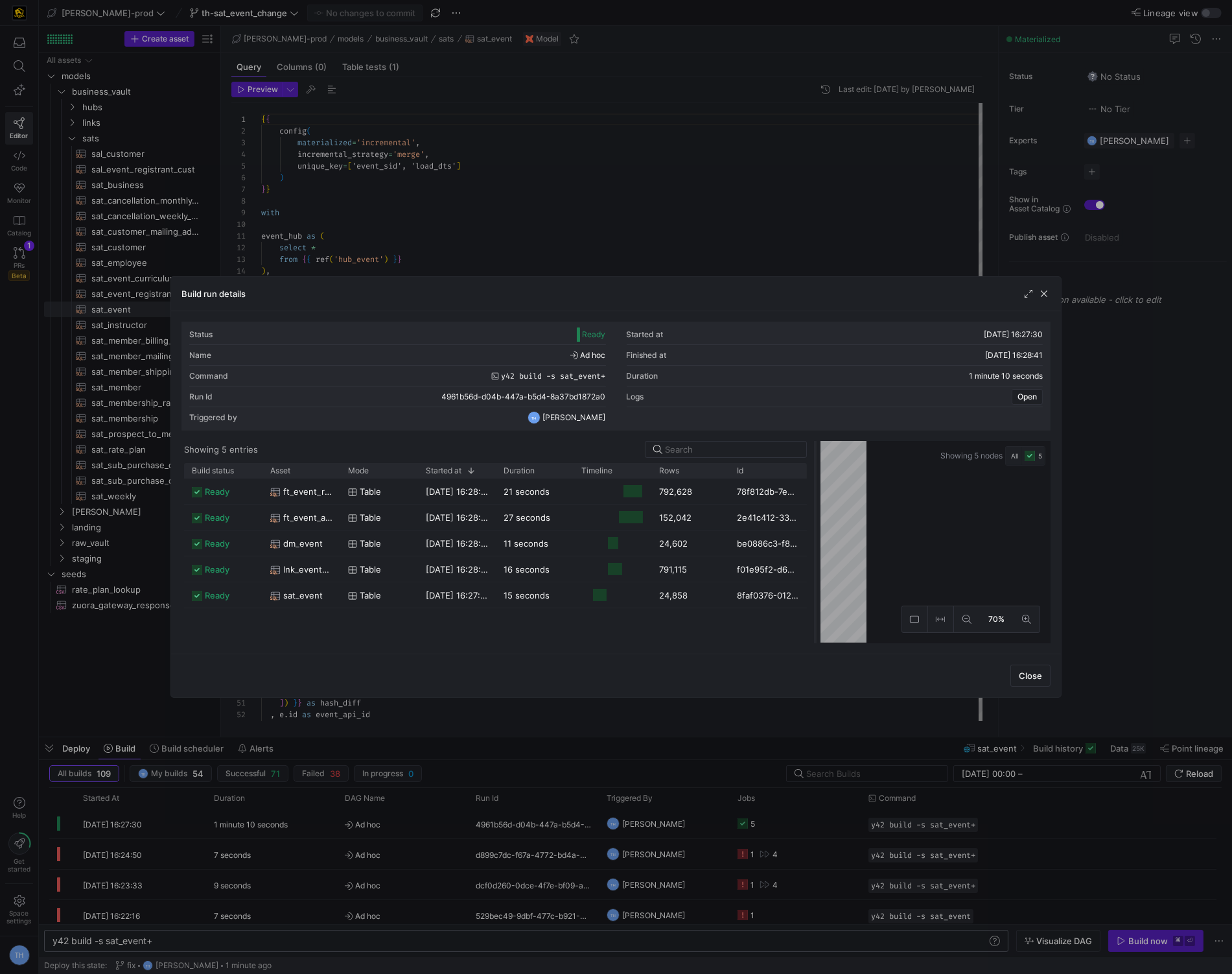
drag, startPoint x: 618, startPoint y: 522, endPoint x: 816, endPoint y: 491, distance: 200.4
click at [816, 491] on div at bounding box center [815, 542] width 5 height 203
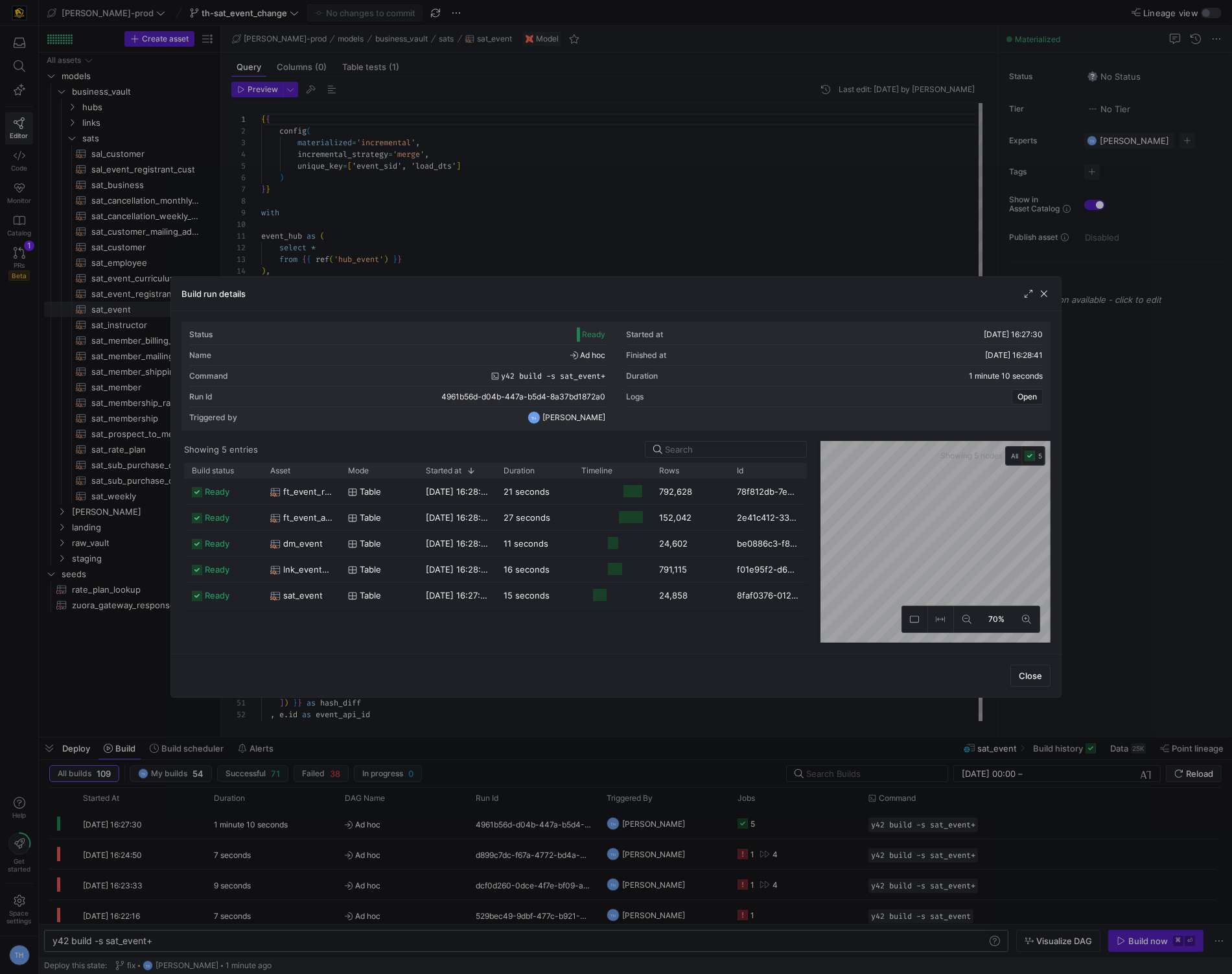
click at [761, 224] on div at bounding box center [616, 487] width 1232 height 974
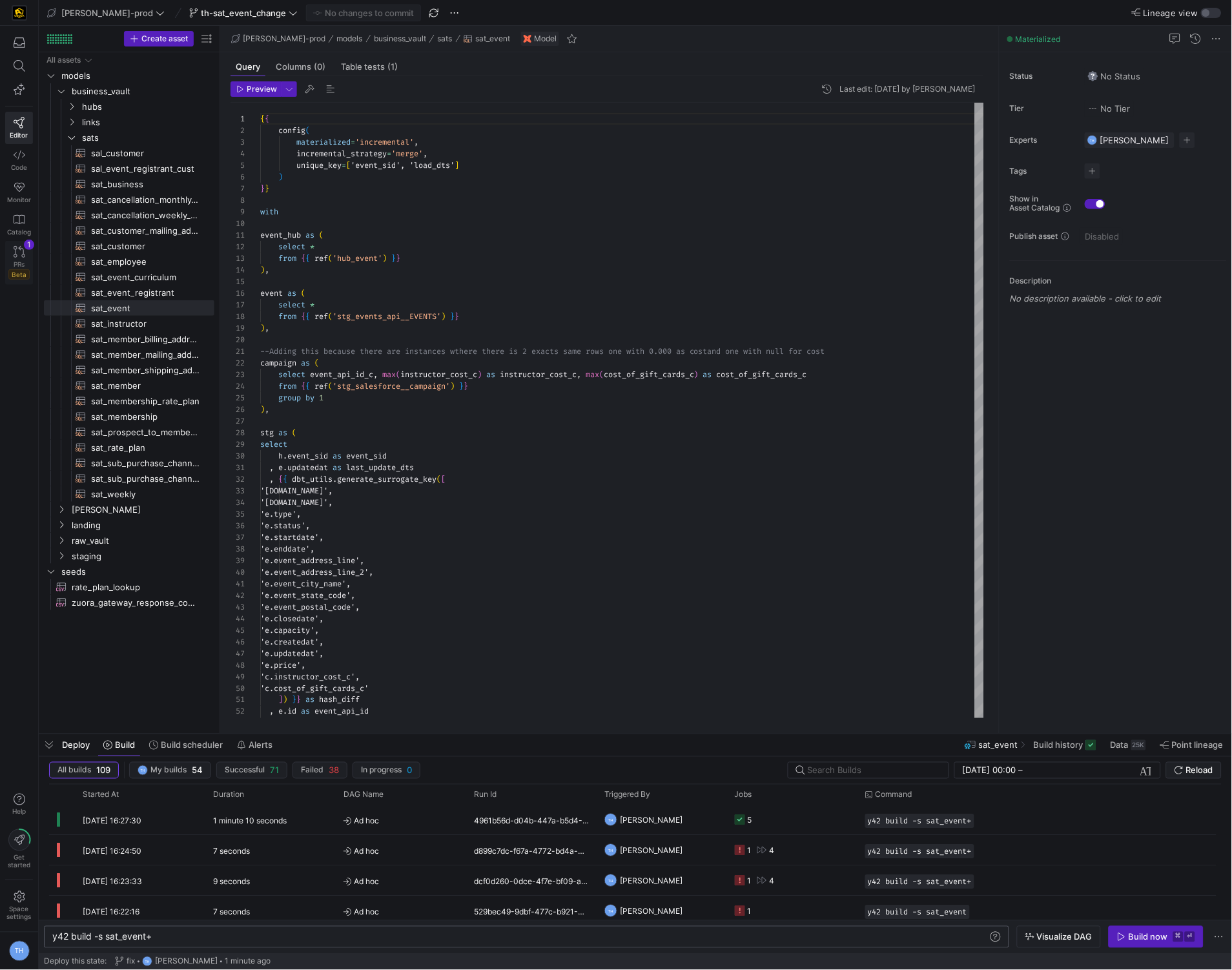
click at [19, 253] on icon at bounding box center [19, 251] width 12 height 12
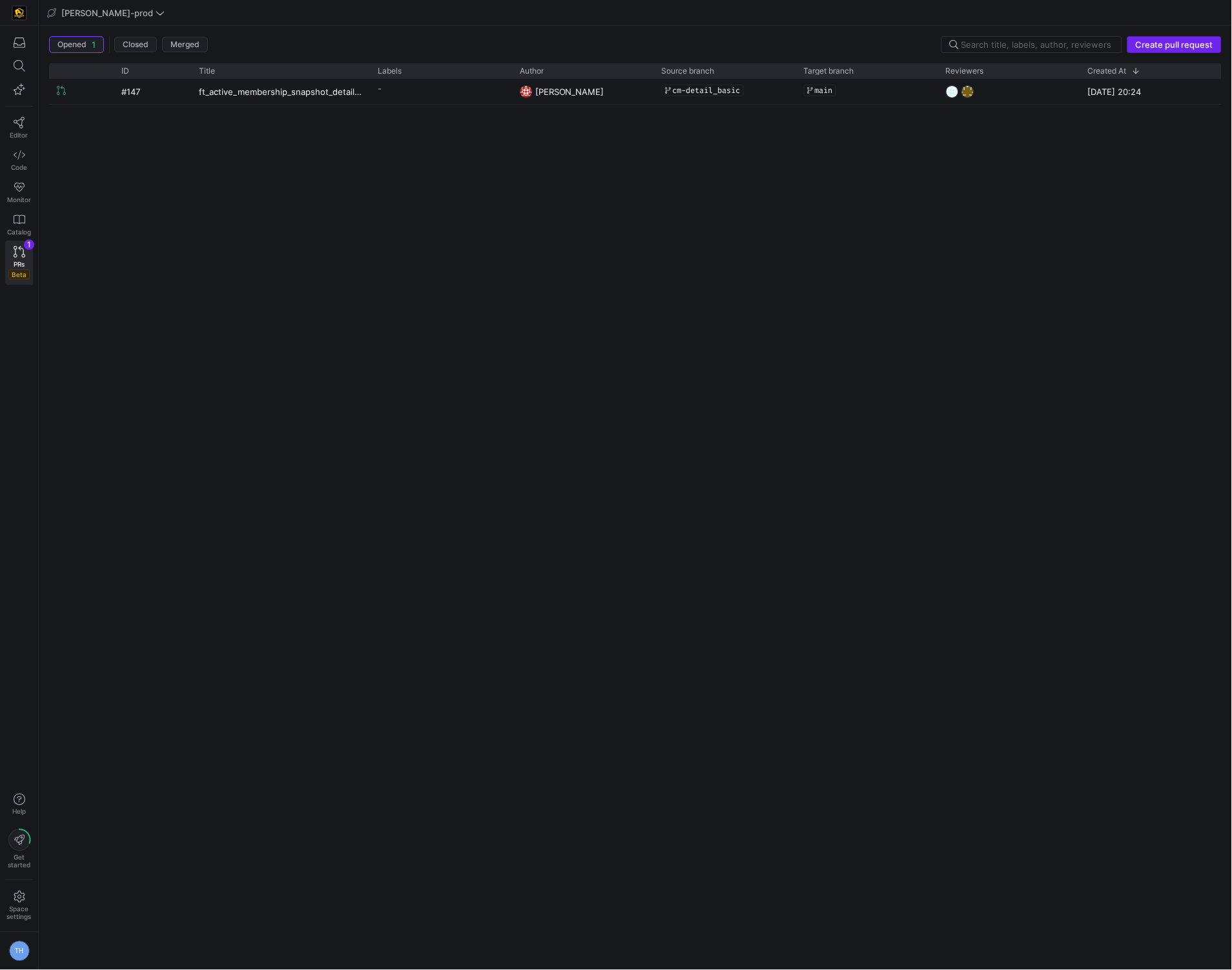
click at [1165, 38] on span "button" at bounding box center [1175, 44] width 93 height 15
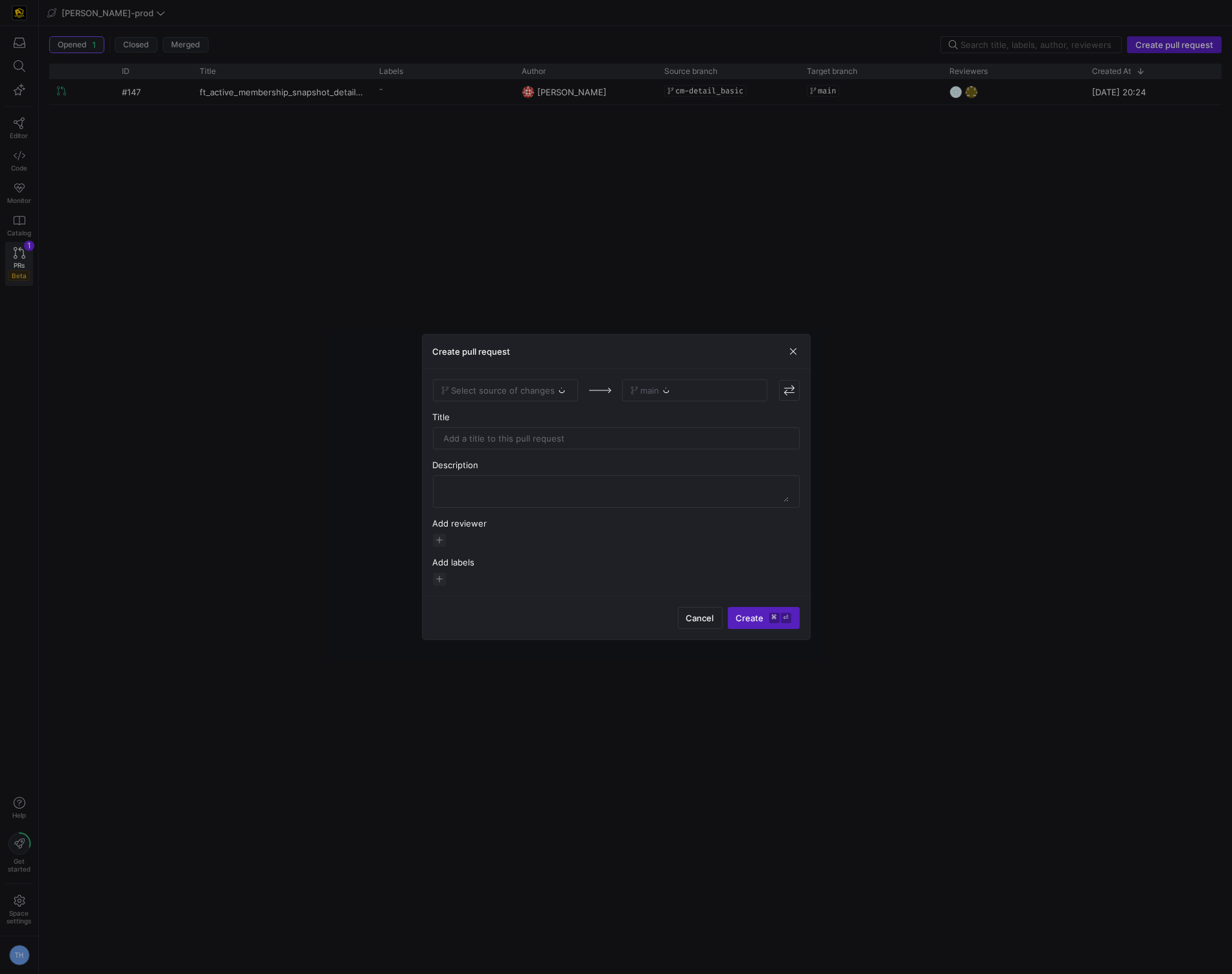
click at [520, 389] on div "Select source of changes" at bounding box center [505, 391] width 145 height 22
click at [511, 390] on div "Select source of changes" at bounding box center [505, 391] width 145 height 22
click at [542, 389] on span "Select source of changes" at bounding box center [504, 390] width 104 height 10
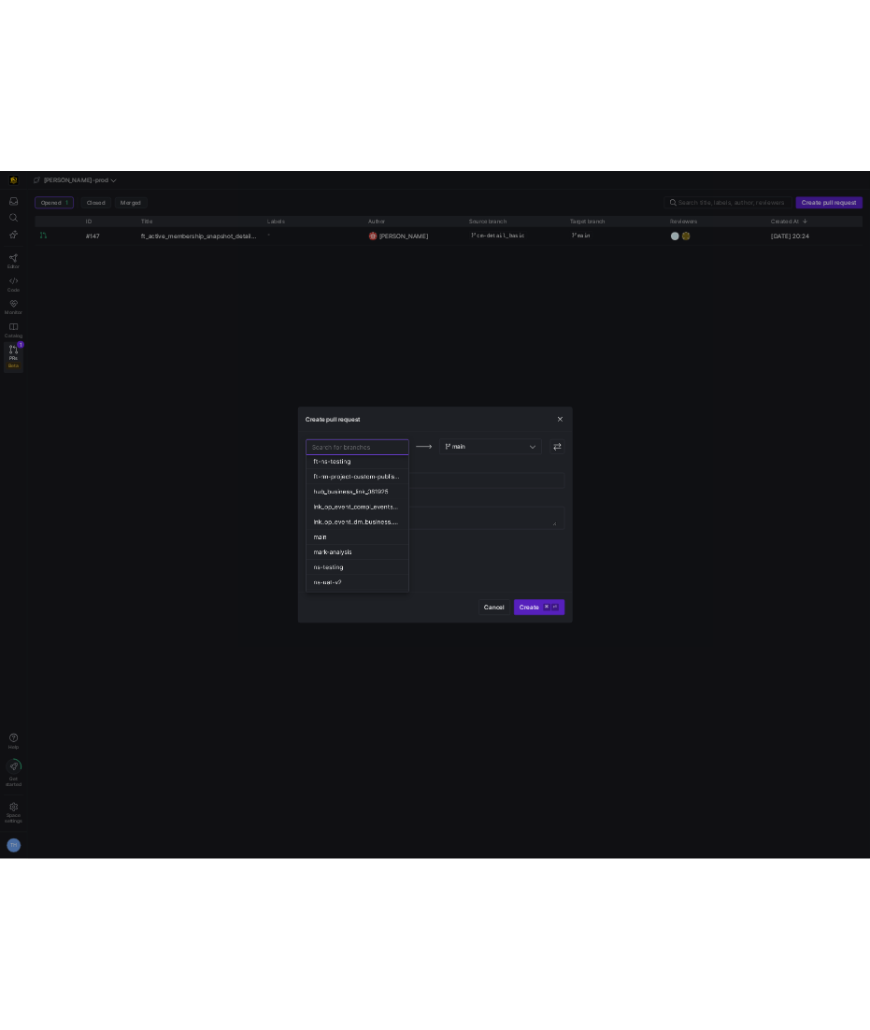
scroll to position [1142, 0]
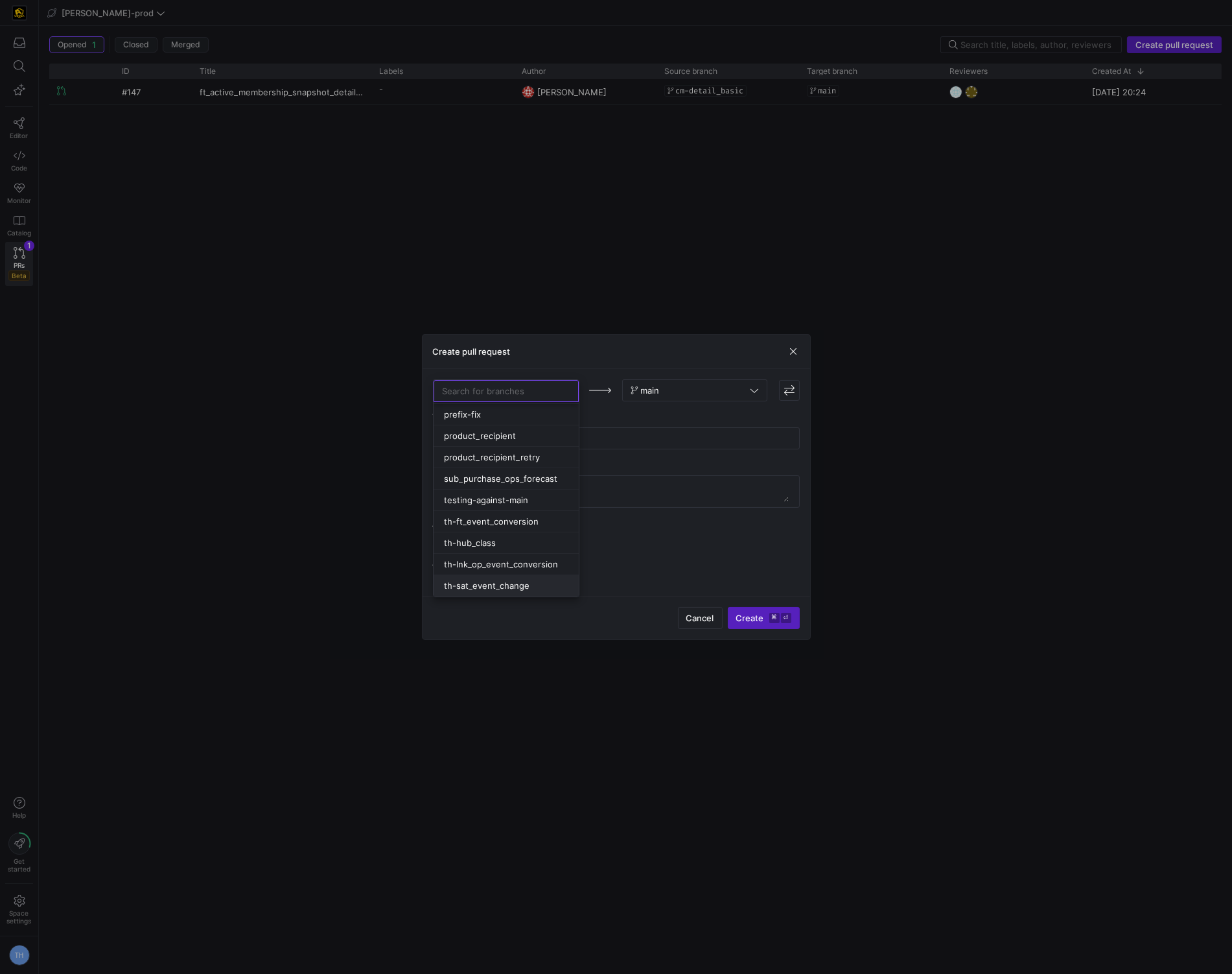
click at [539, 588] on div "th-sat_event_change" at bounding box center [506, 585] width 124 height 10
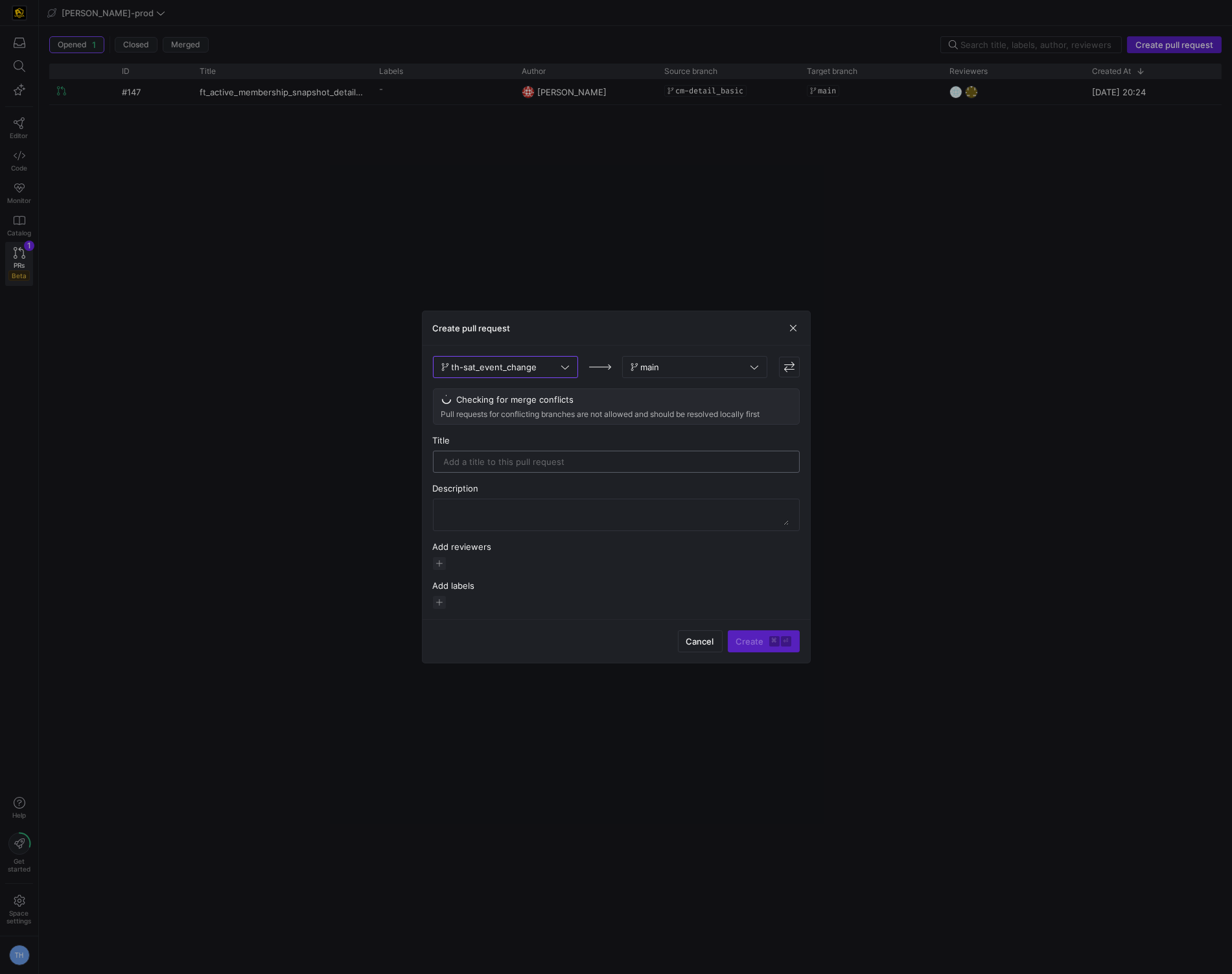
click at [567, 462] on input "text" at bounding box center [616, 461] width 345 height 10
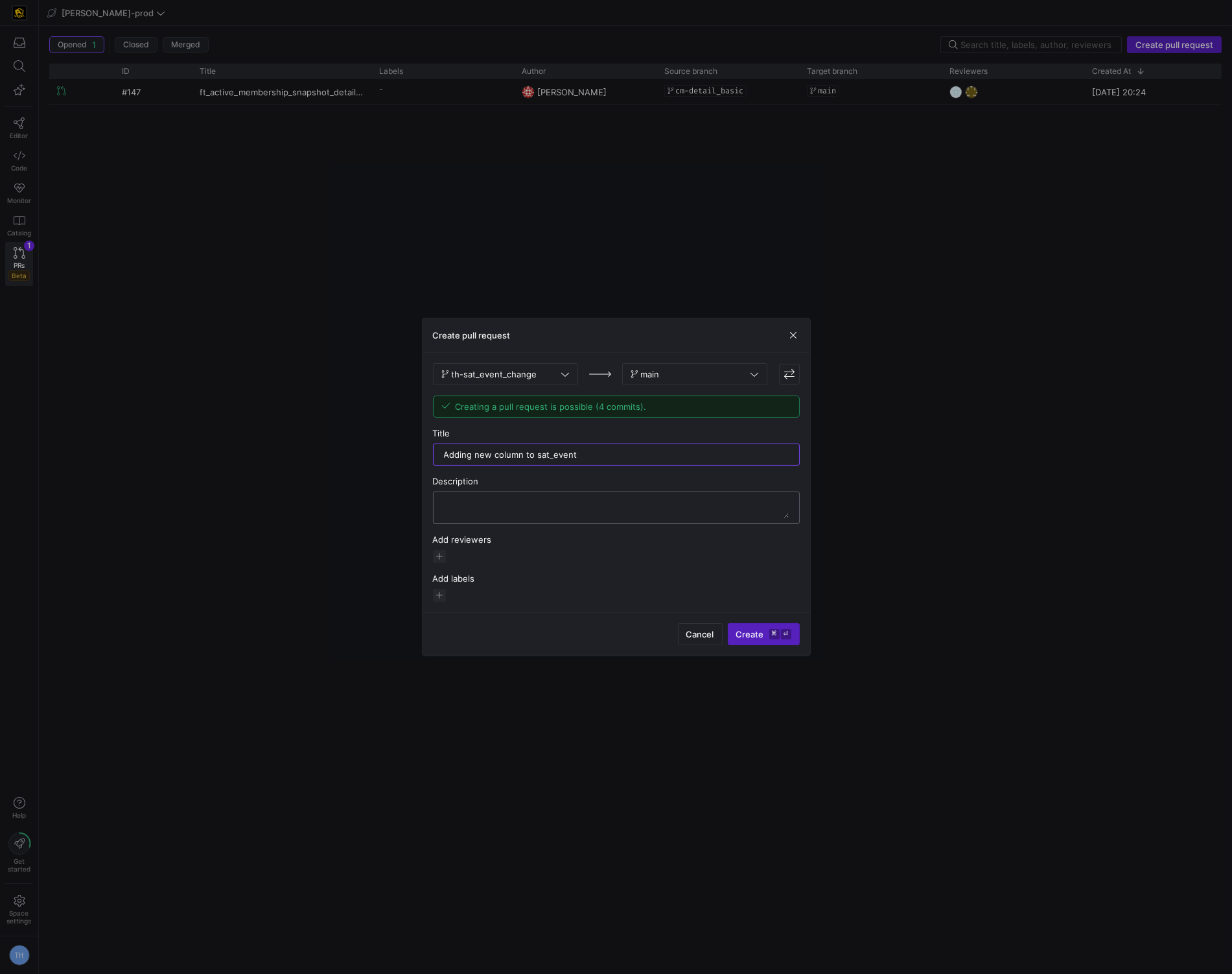
type input "Adding new column to sat_event"
click at [548, 514] on textarea at bounding box center [616, 508] width 345 height 21
type textarea "Needed gift_card_cost_amount for the fact"
click at [440, 550] on span "button" at bounding box center [439, 556] width 13 height 13
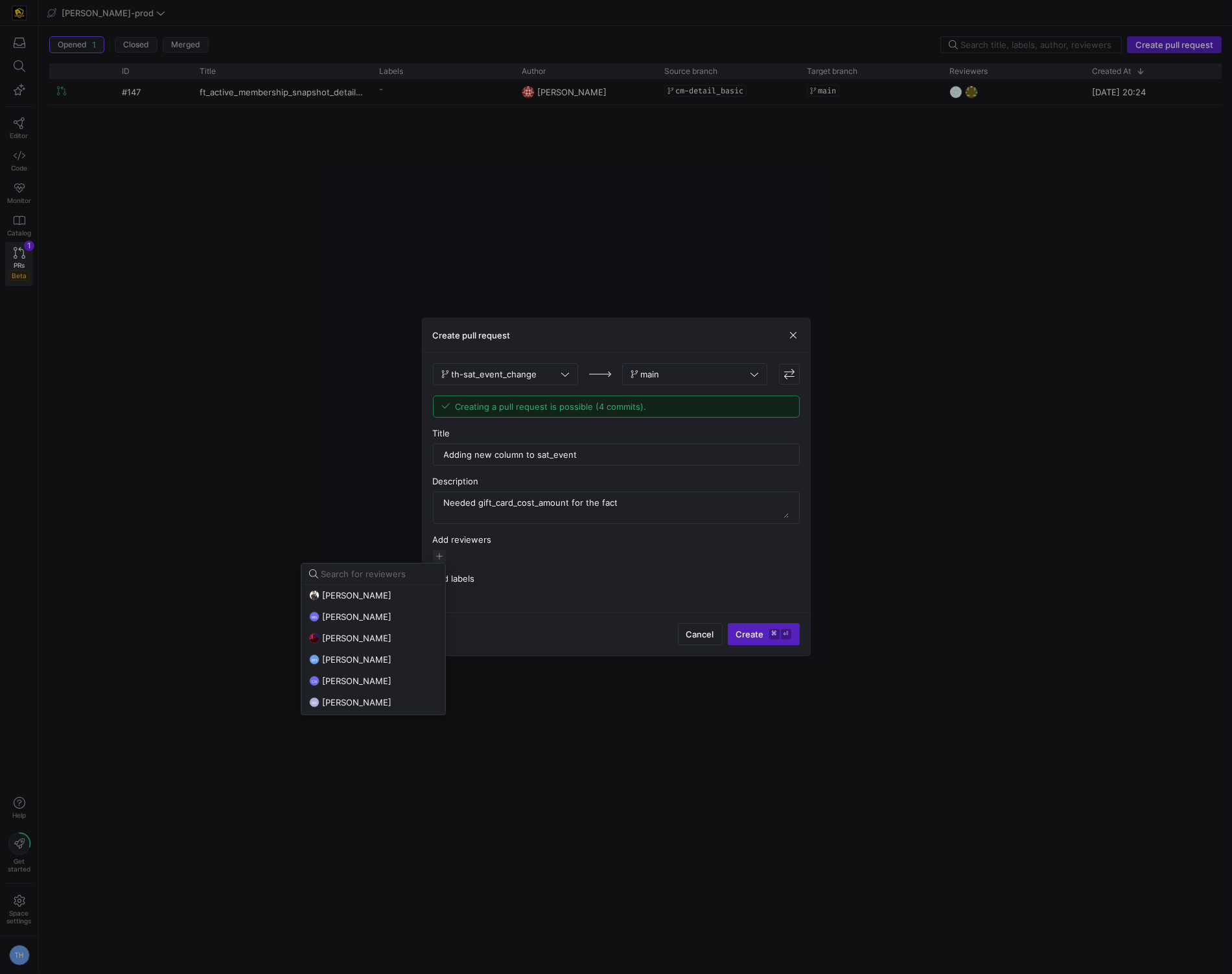
type input "a"
type input "cad"
click at [375, 595] on div "CM [PERSON_NAME]" at bounding box center [373, 595] width 128 height 10
click at [508, 559] on div at bounding box center [616, 487] width 1232 height 974
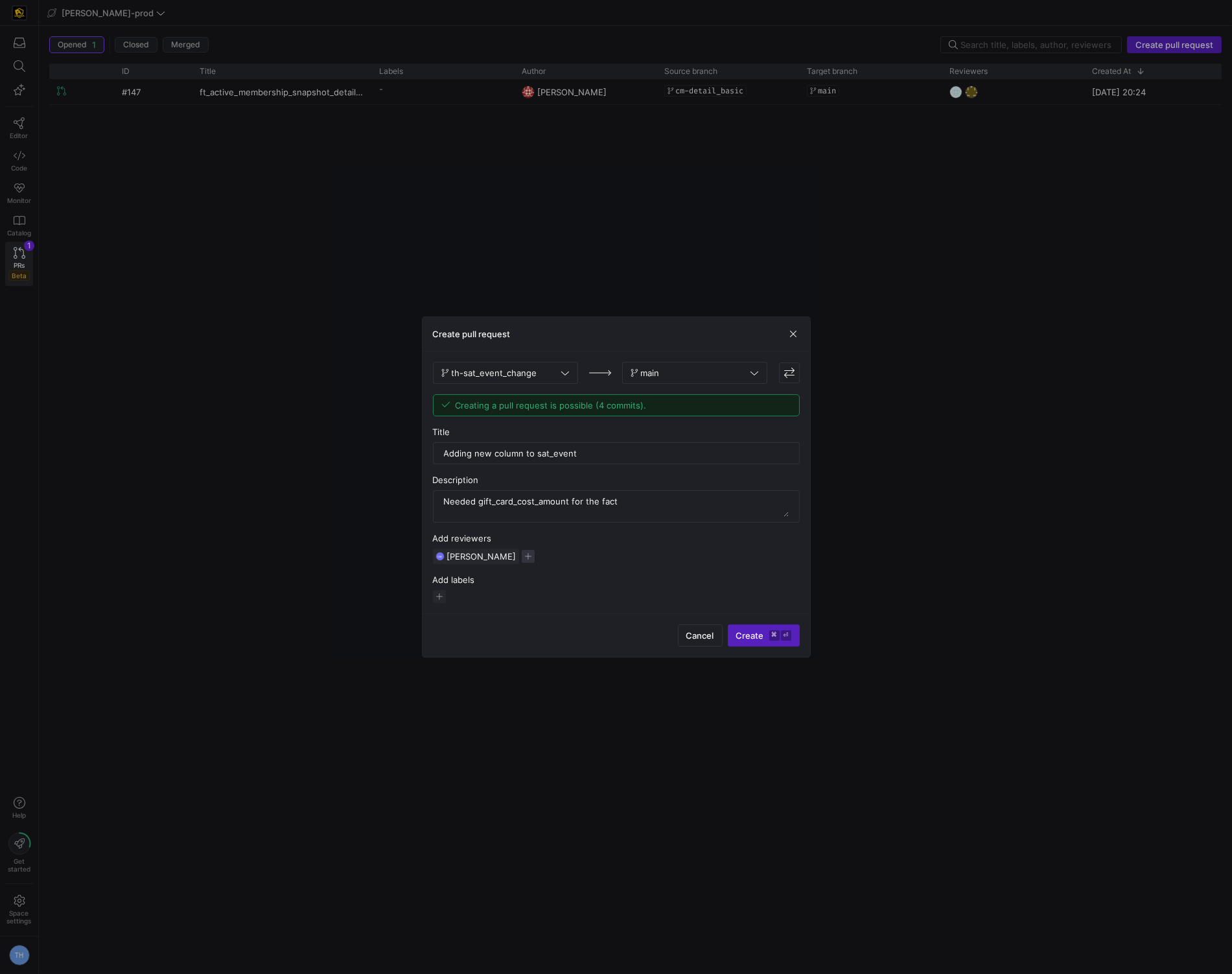
click at [522, 559] on span "button" at bounding box center [528, 556] width 13 height 13
type input "noah"
click at [456, 595] on div "NS [PERSON_NAME]" at bounding box center [443, 595] width 128 height 10
click at [607, 587] on div at bounding box center [616, 487] width 1232 height 974
click at [598, 560] on span "button" at bounding box center [601, 556] width 8 height 8
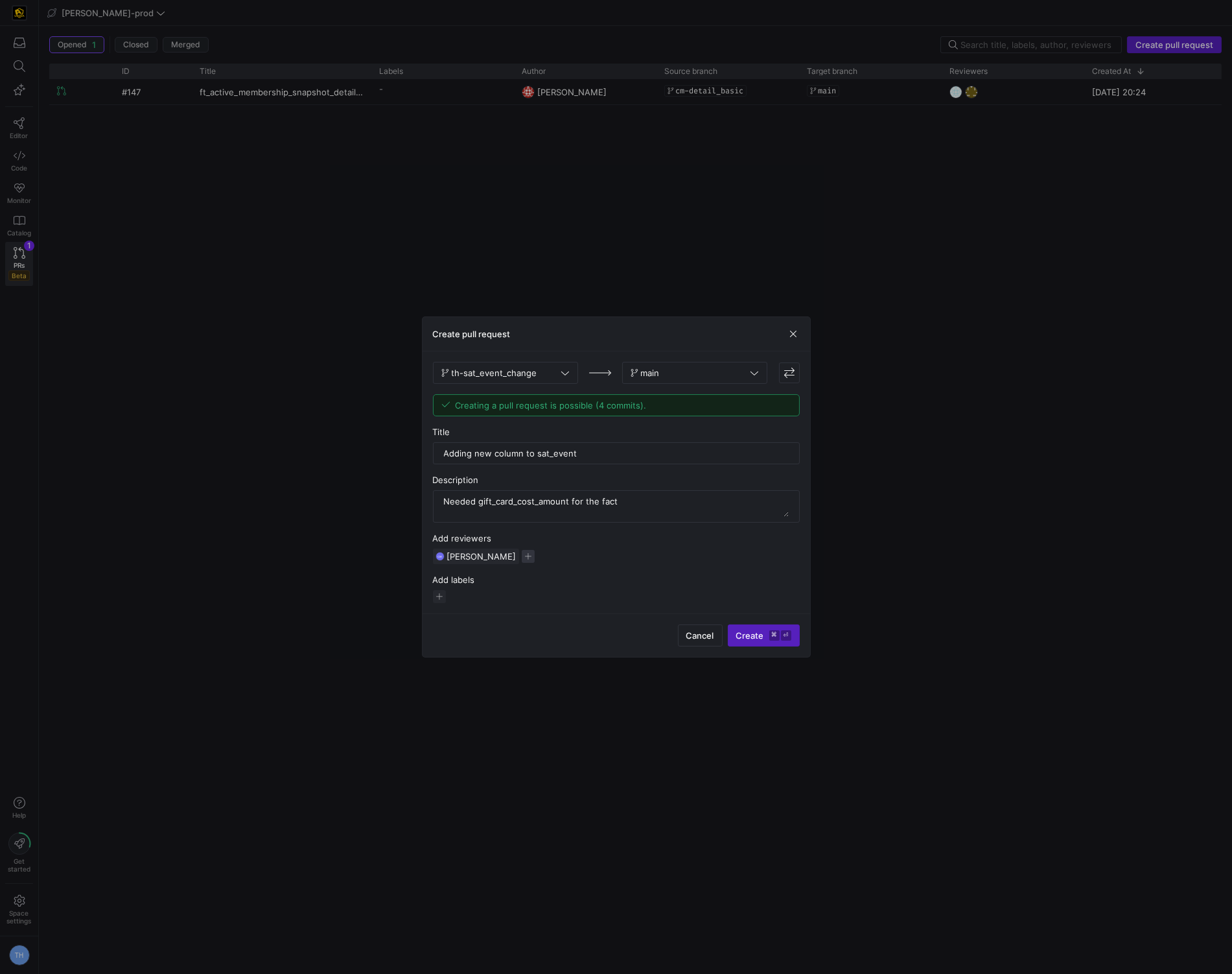
click at [522, 557] on span "button" at bounding box center [528, 556] width 13 height 13
type input "moh"
click at [461, 594] on span "[PERSON_NAME]" at bounding box center [426, 595] width 69 height 10
click at [589, 631] on div at bounding box center [616, 487] width 1232 height 974
click at [764, 639] on span "Create ⌘ ⏎" at bounding box center [764, 635] width 55 height 10
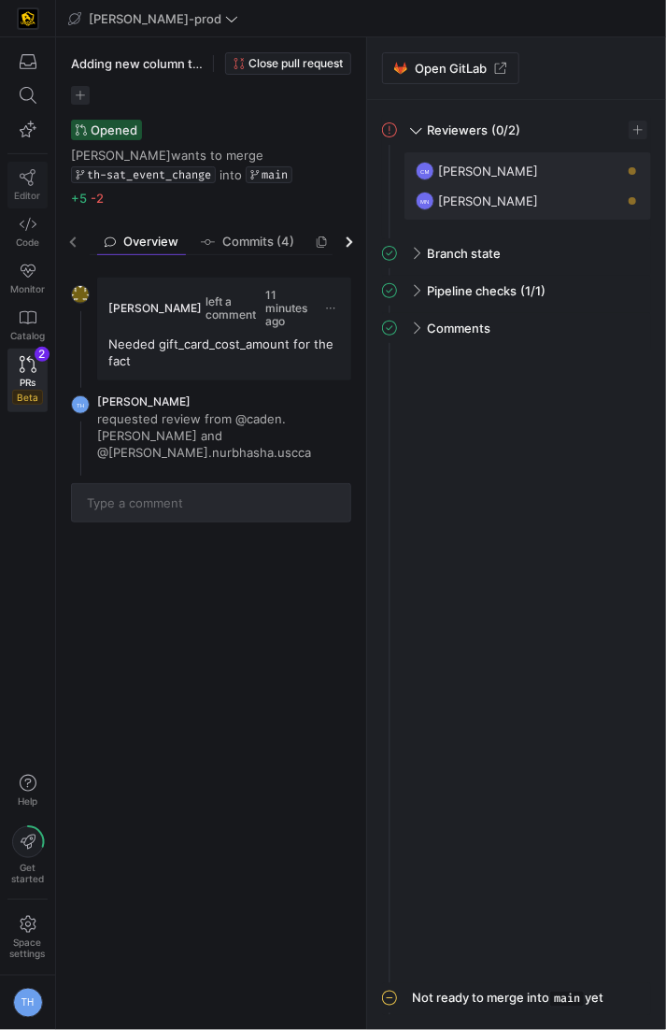
click at [35, 174] on icon at bounding box center [28, 177] width 17 height 17
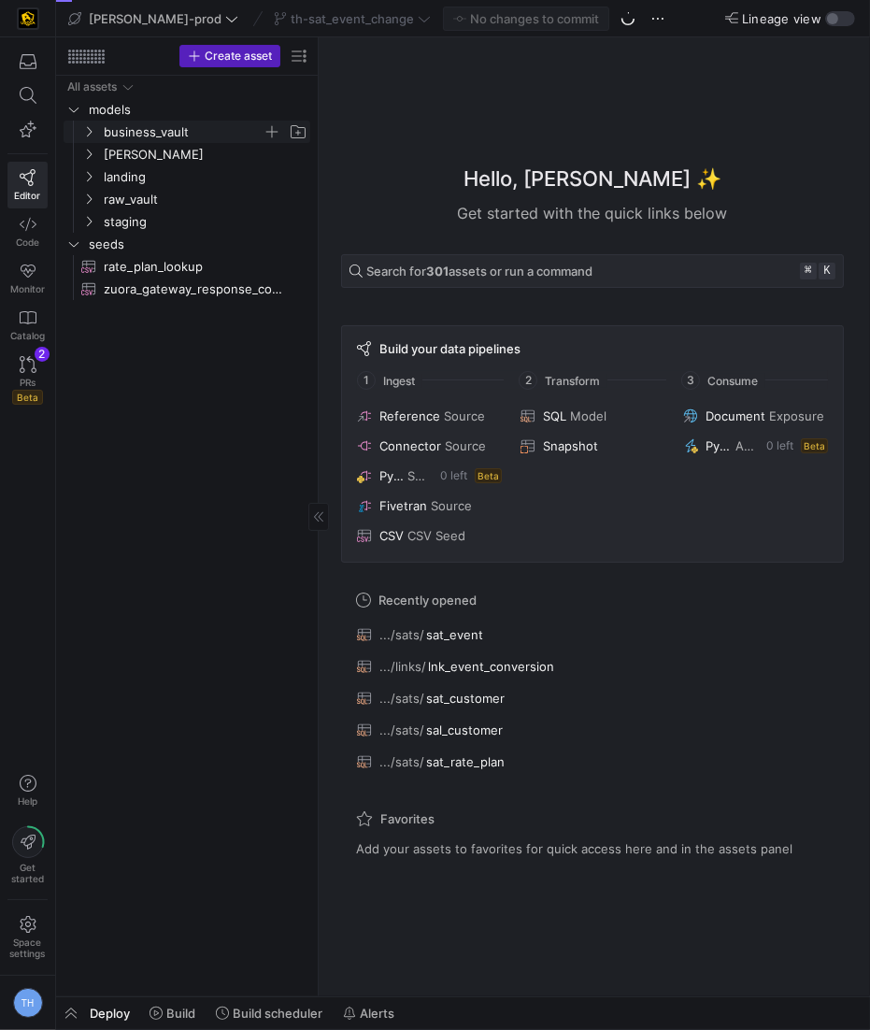
click at [216, 136] on span "business_vault" at bounding box center [183, 131] width 159 height 21
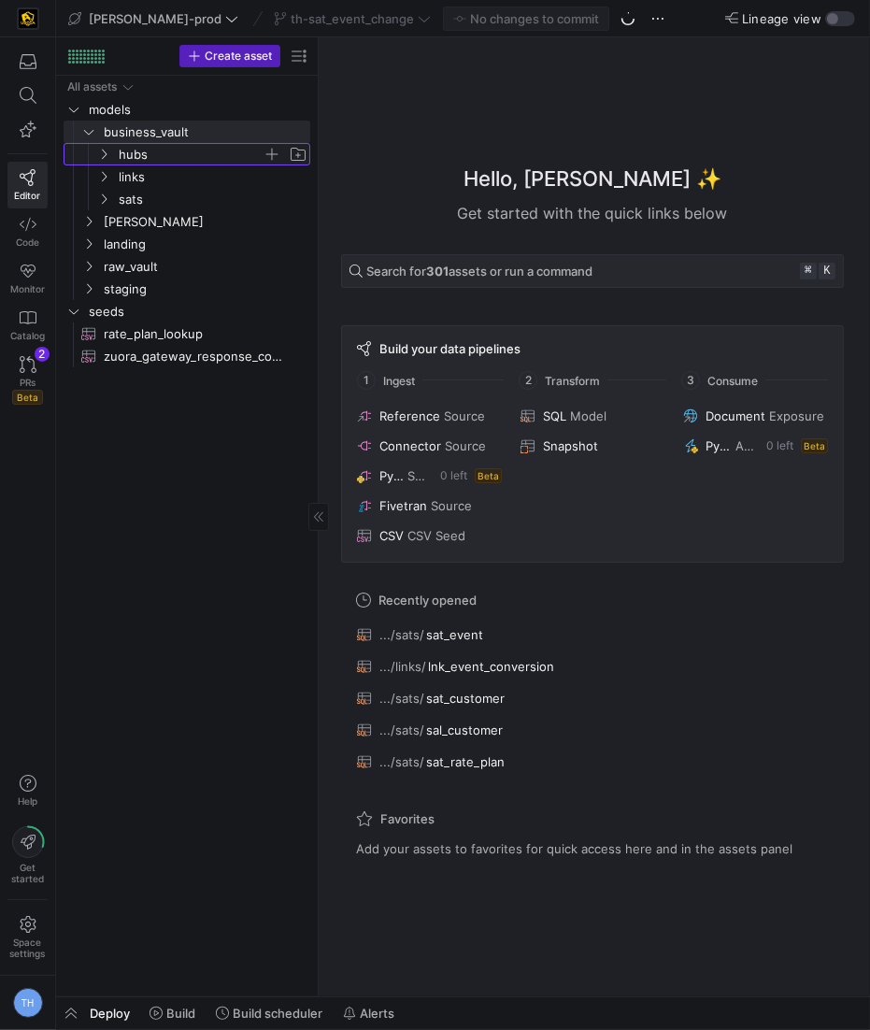
click at [178, 157] on span "hubs" at bounding box center [191, 154] width 144 height 21
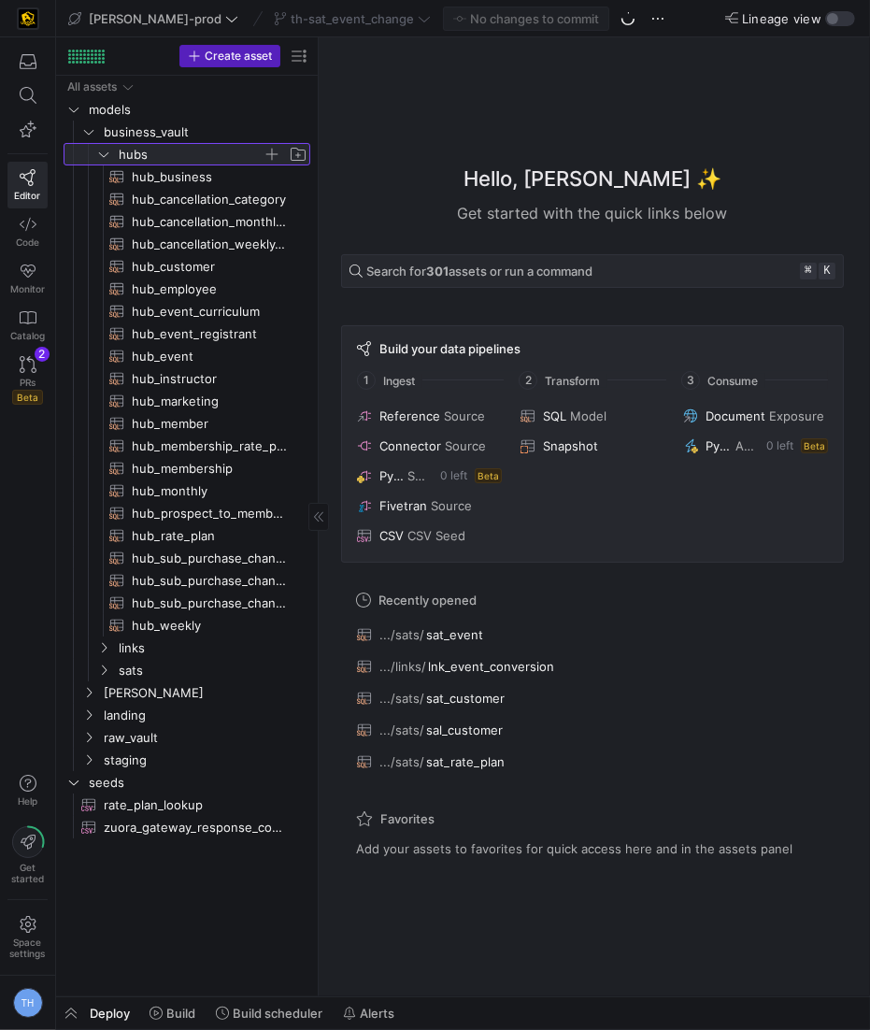
click at [178, 157] on span "hubs" at bounding box center [191, 154] width 144 height 21
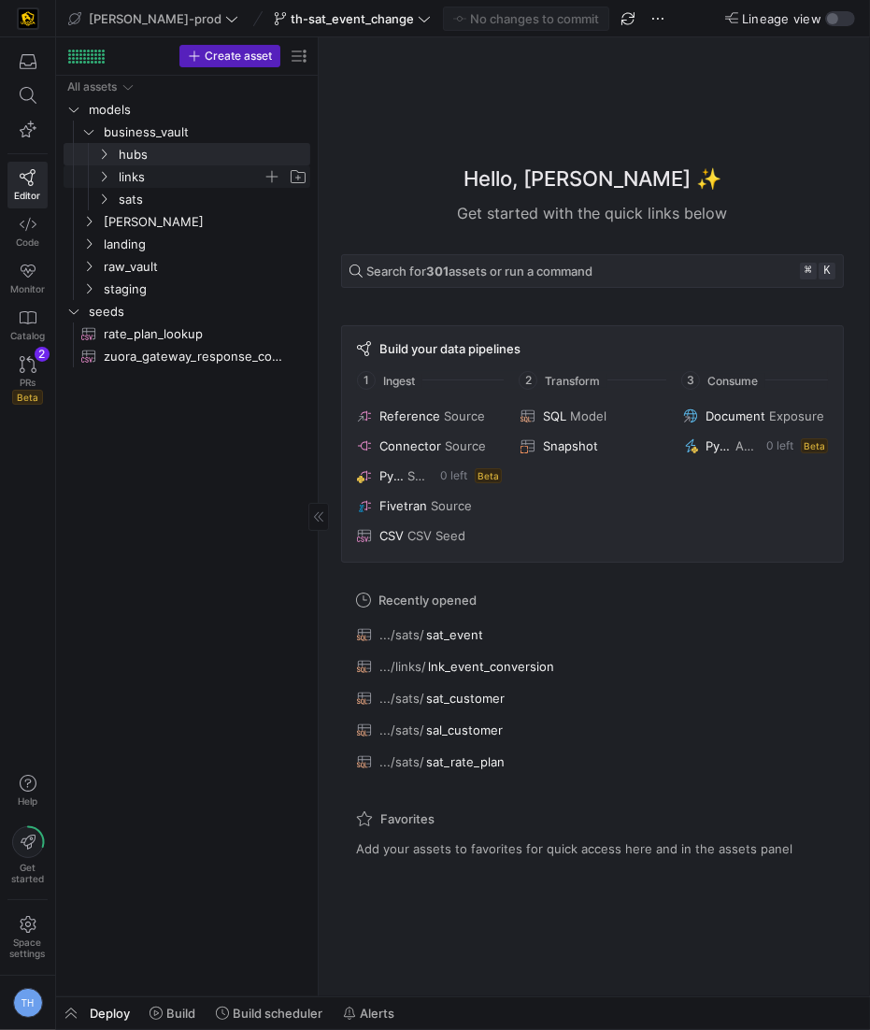
click at [179, 175] on span "links" at bounding box center [191, 176] width 144 height 21
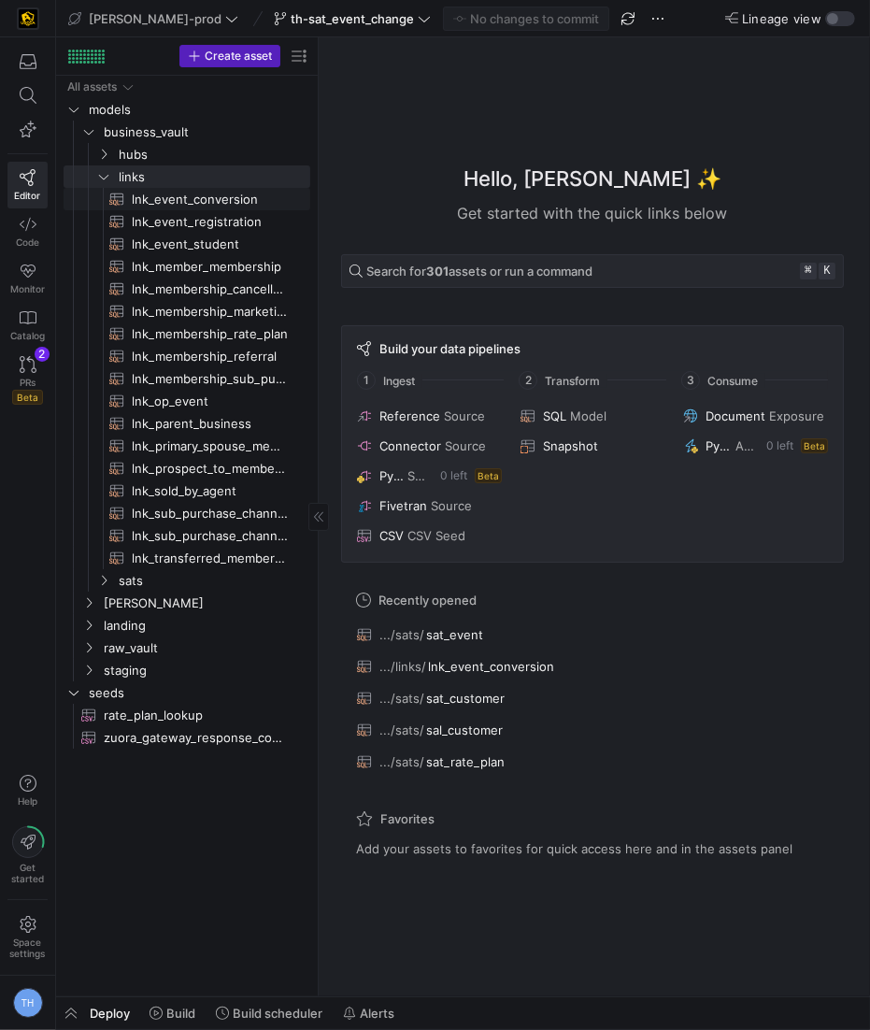
click at [193, 191] on span "lnk_event_conversion​​​​​​​​​​" at bounding box center [210, 199] width 157 height 21
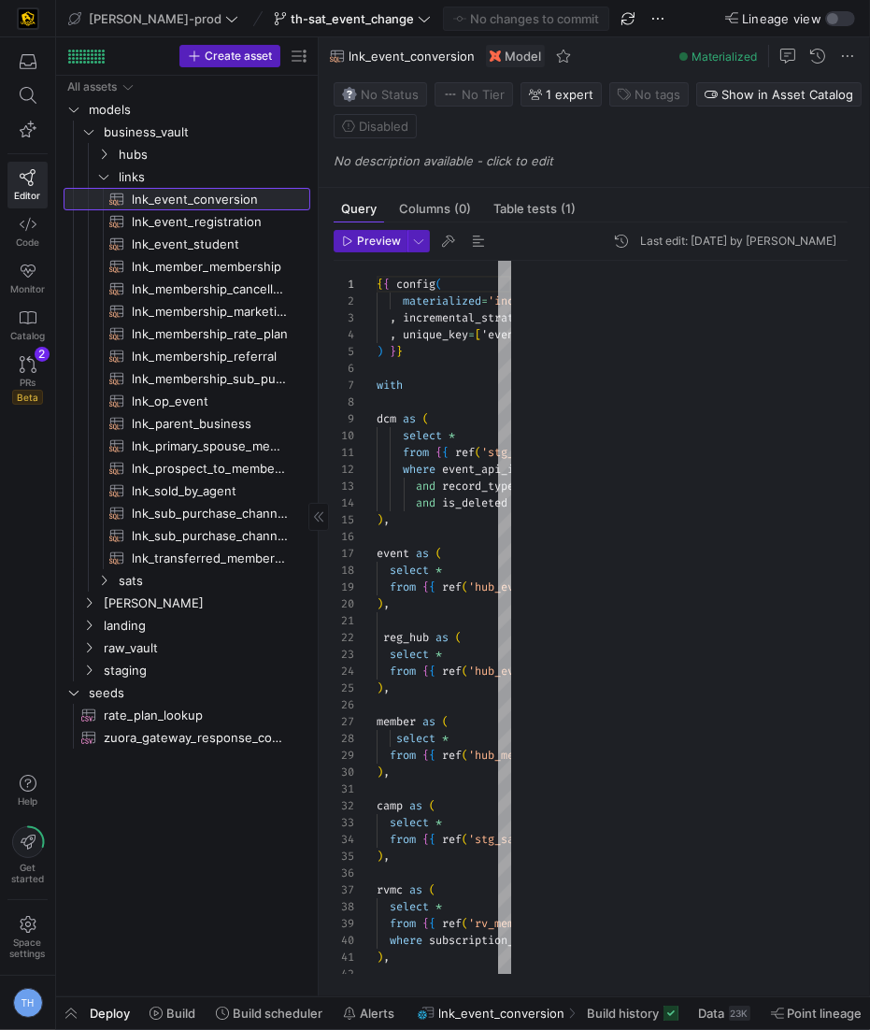
scroll to position [168, 0]
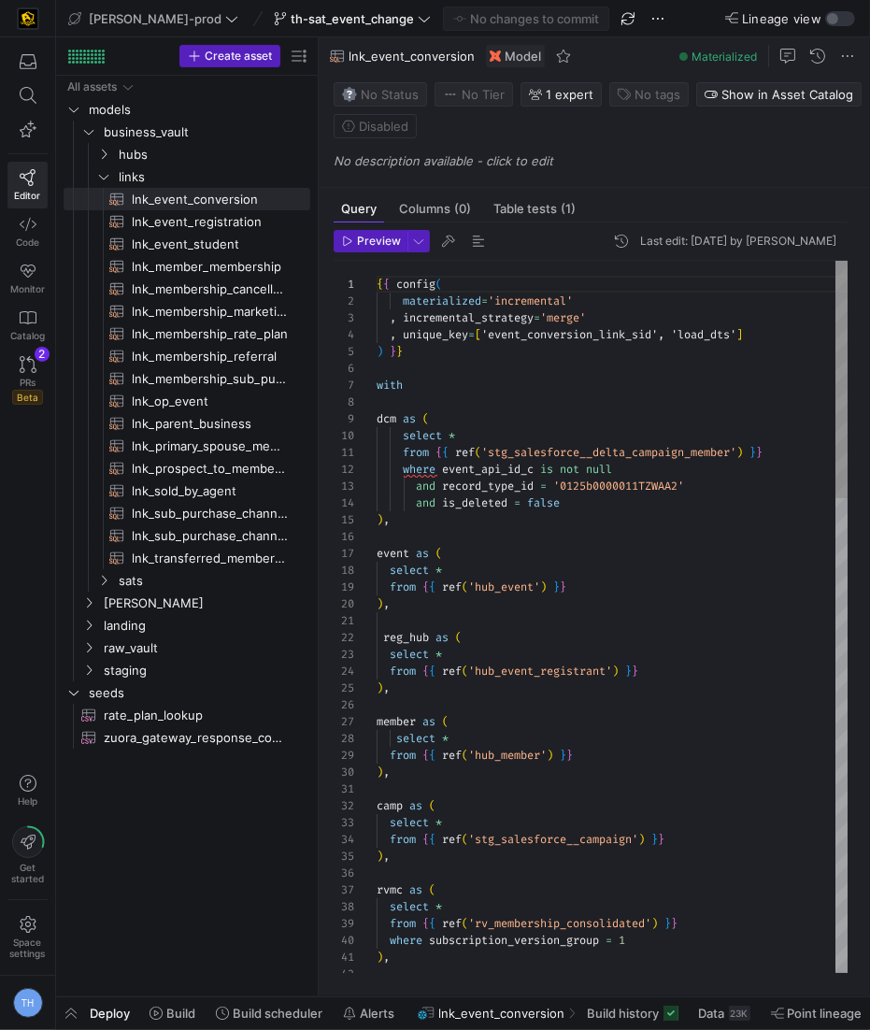
type textarea "from {{ ref('stg_salesforce__delta_campaign_member') }} where event_api_id_c is…"
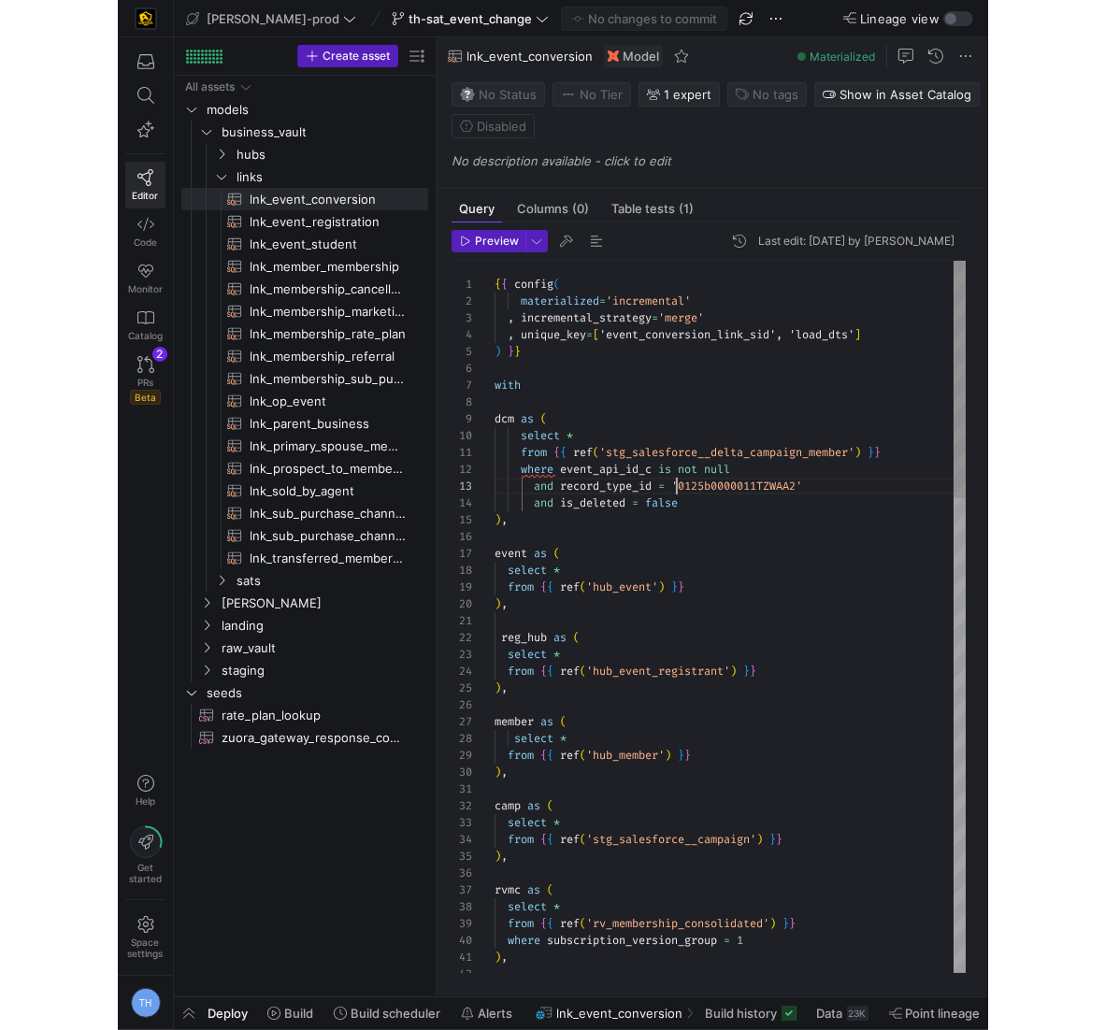
scroll to position [34, 315]
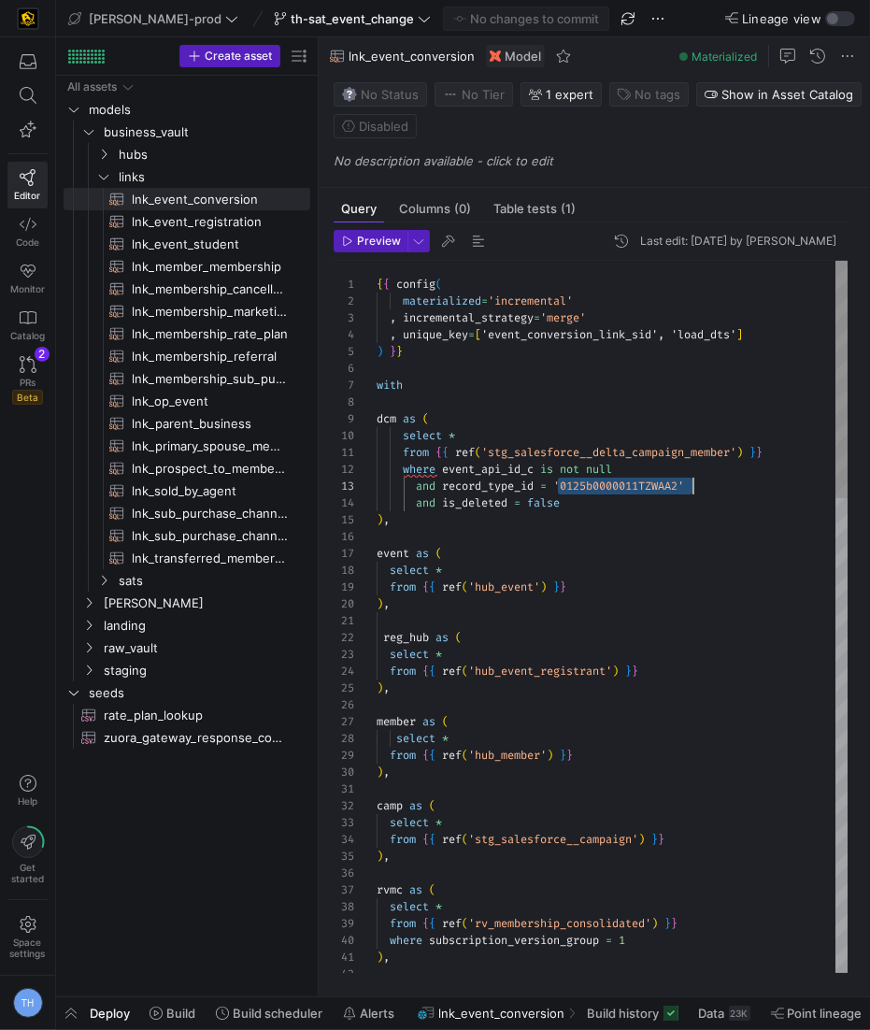
drag, startPoint x: 556, startPoint y: 489, endPoint x: 749, endPoint y: 489, distance: 192.5
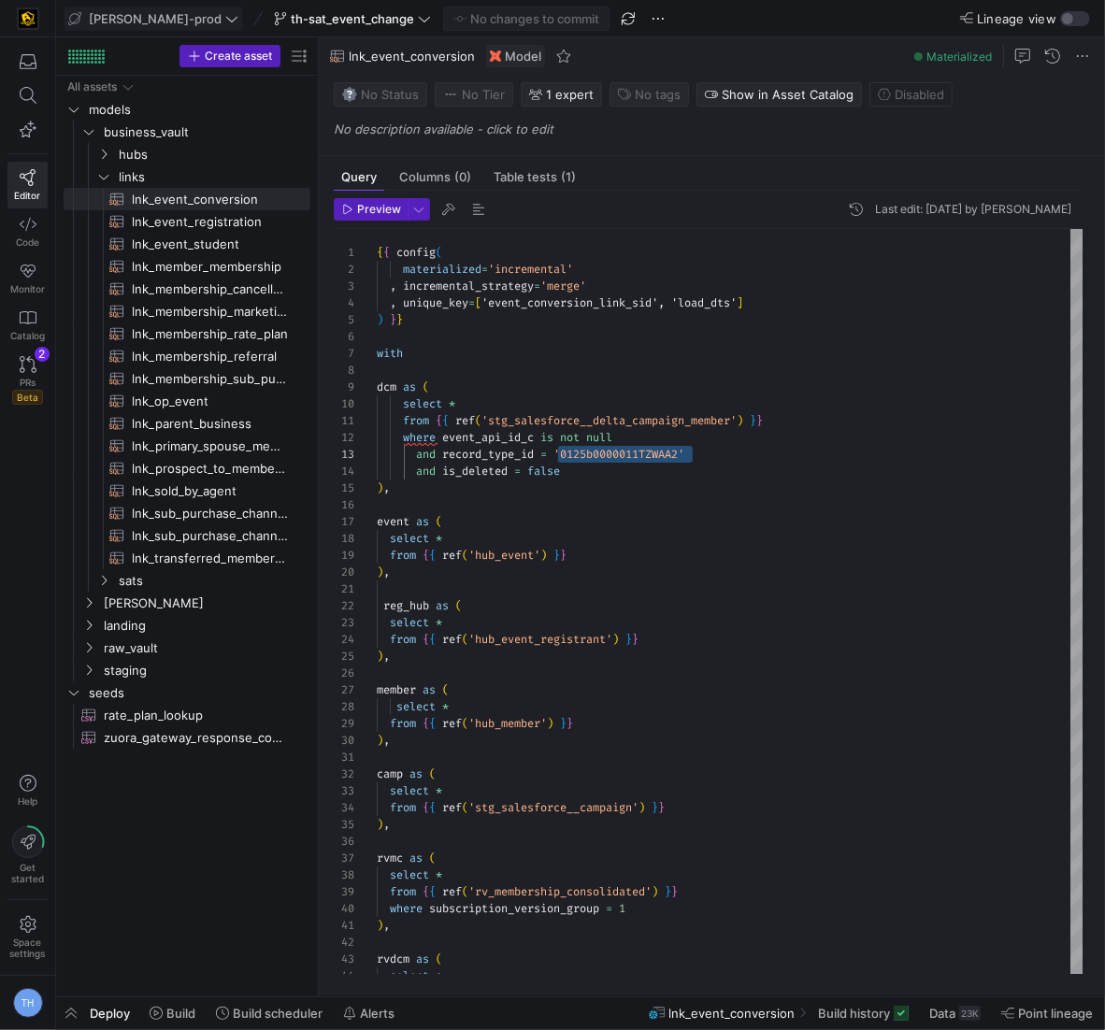
click at [157, 21] on span "[PERSON_NAME]-prod" at bounding box center [155, 18] width 133 height 15
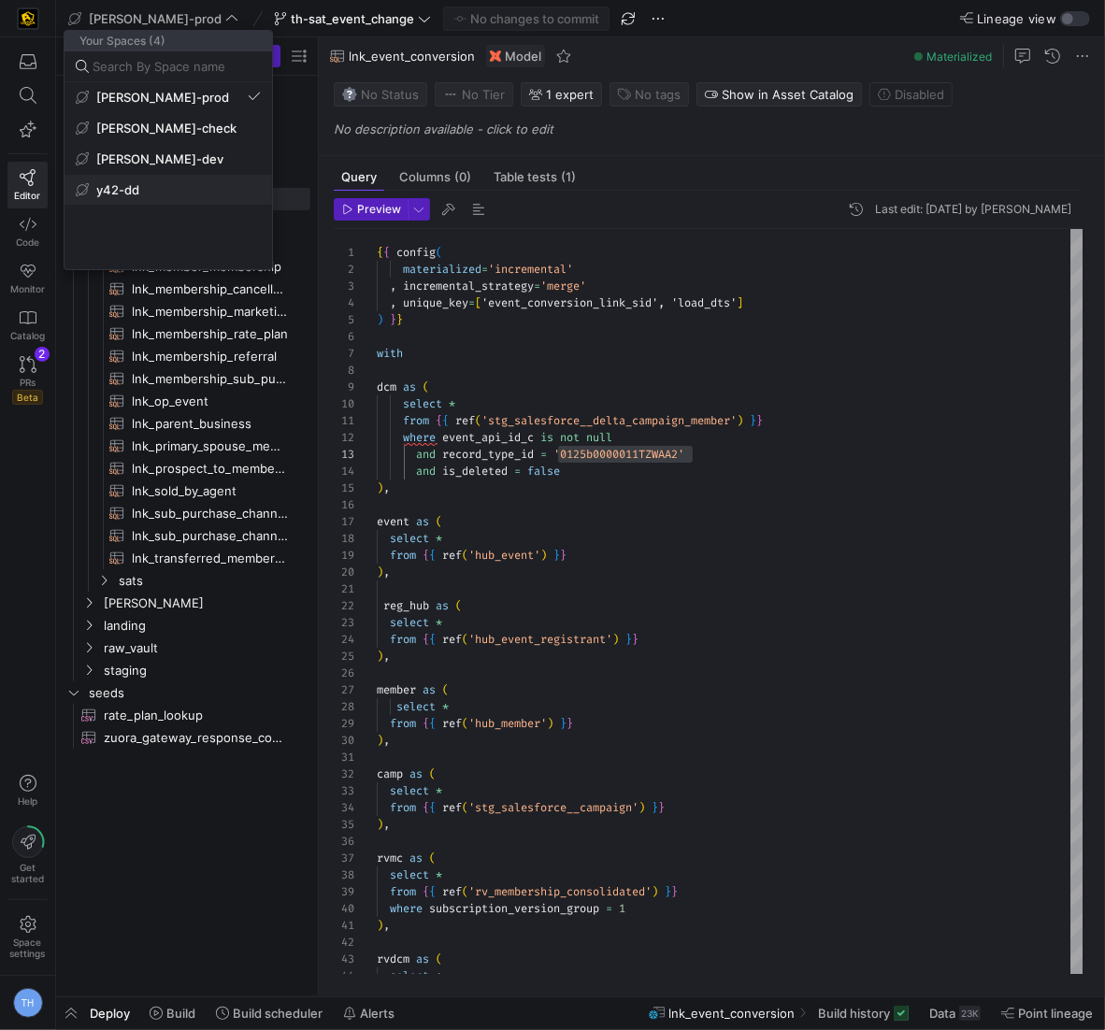
click at [163, 198] on button "y42-dd" at bounding box center [167, 190] width 207 height 30
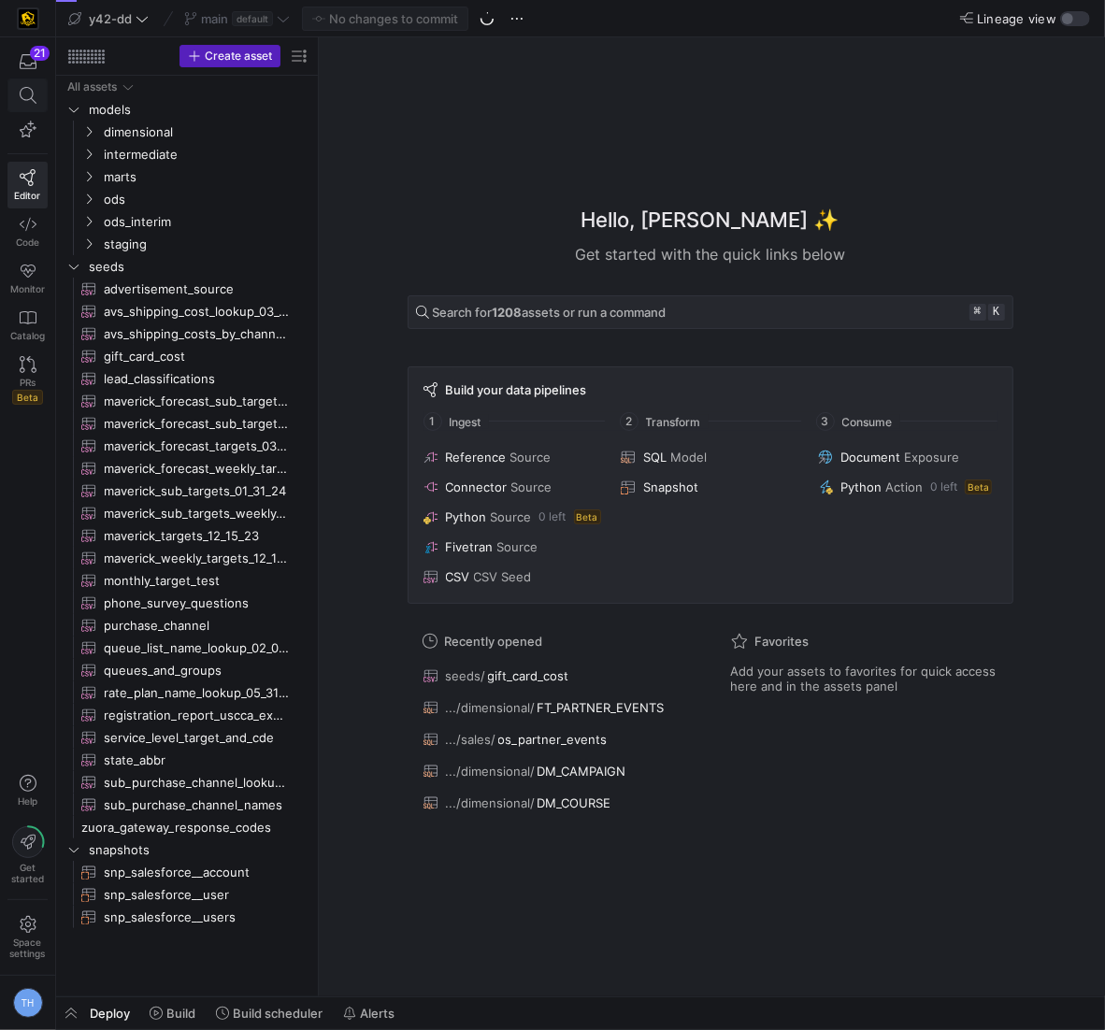
click at [32, 91] on icon at bounding box center [27, 95] width 17 height 17
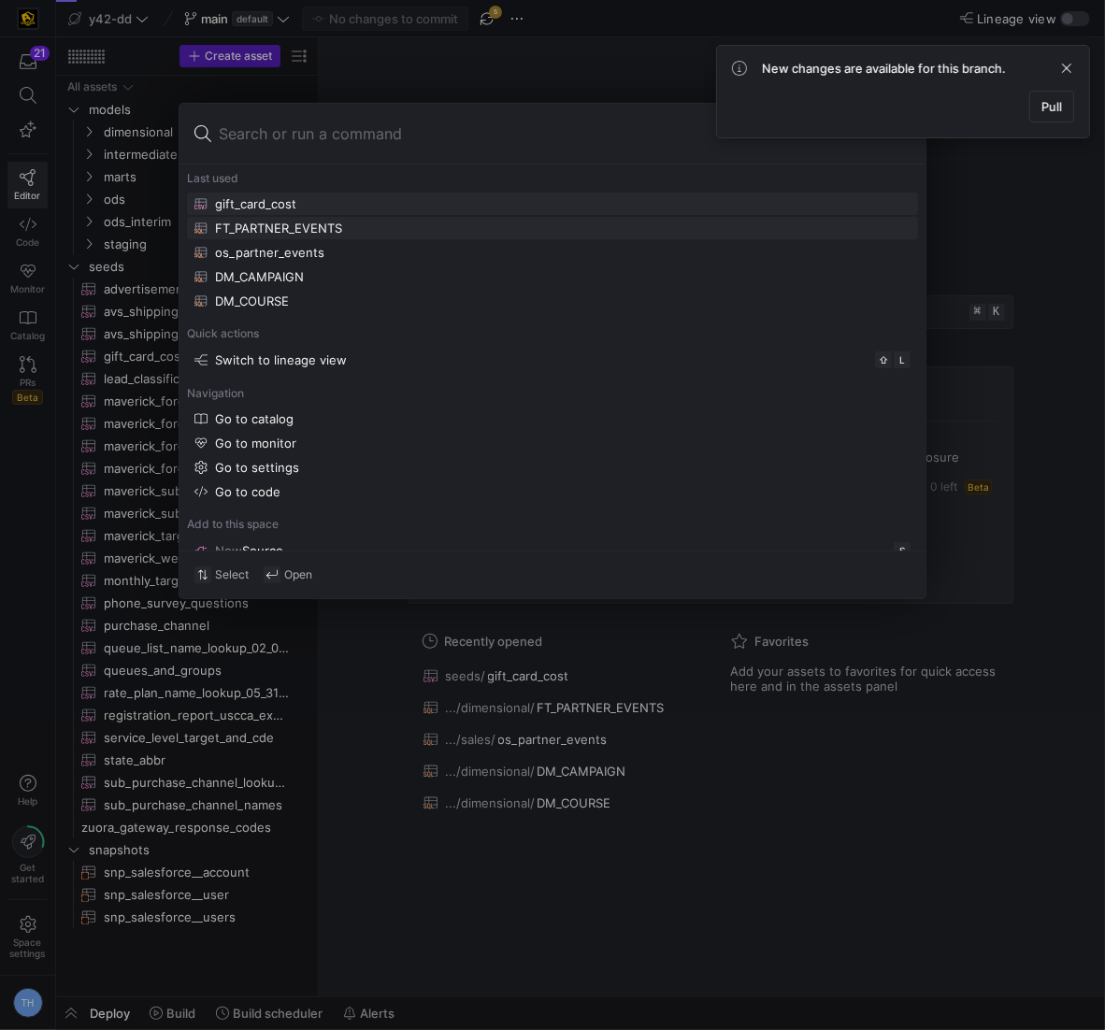
click at [324, 221] on div "FT_PARTNER_EVENTS" at bounding box center [278, 228] width 127 height 15
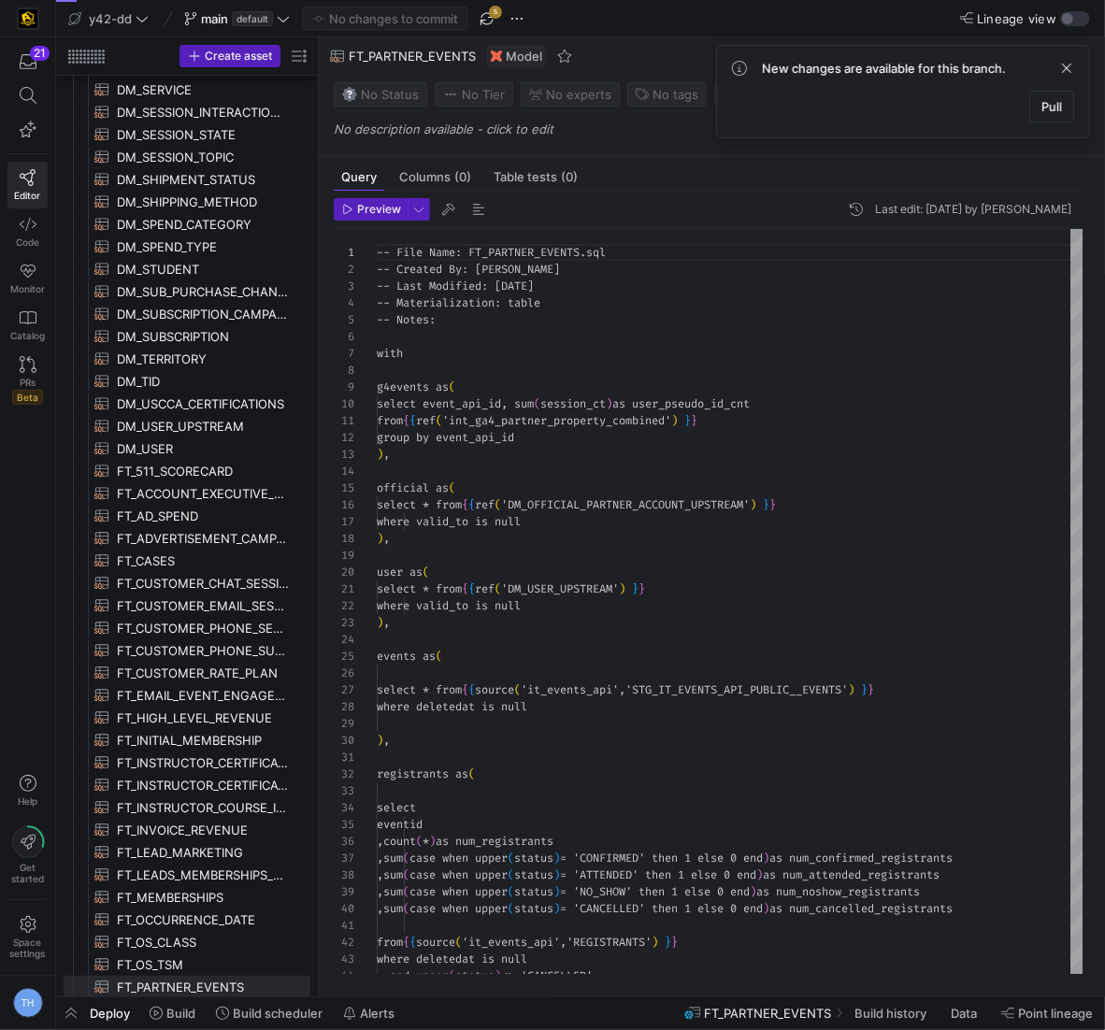
scroll to position [168, 0]
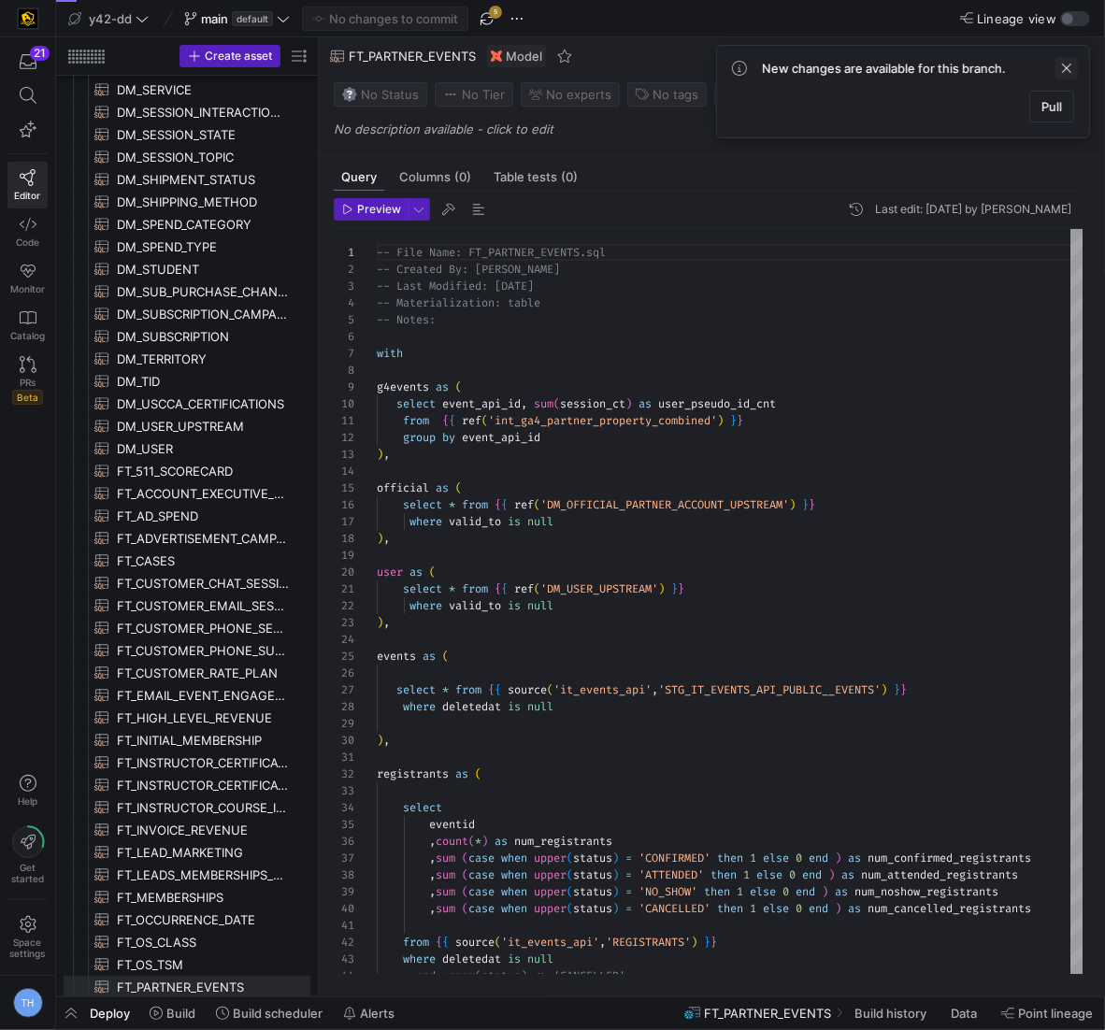
click at [1071, 62] on span at bounding box center [1066, 68] width 22 height 22
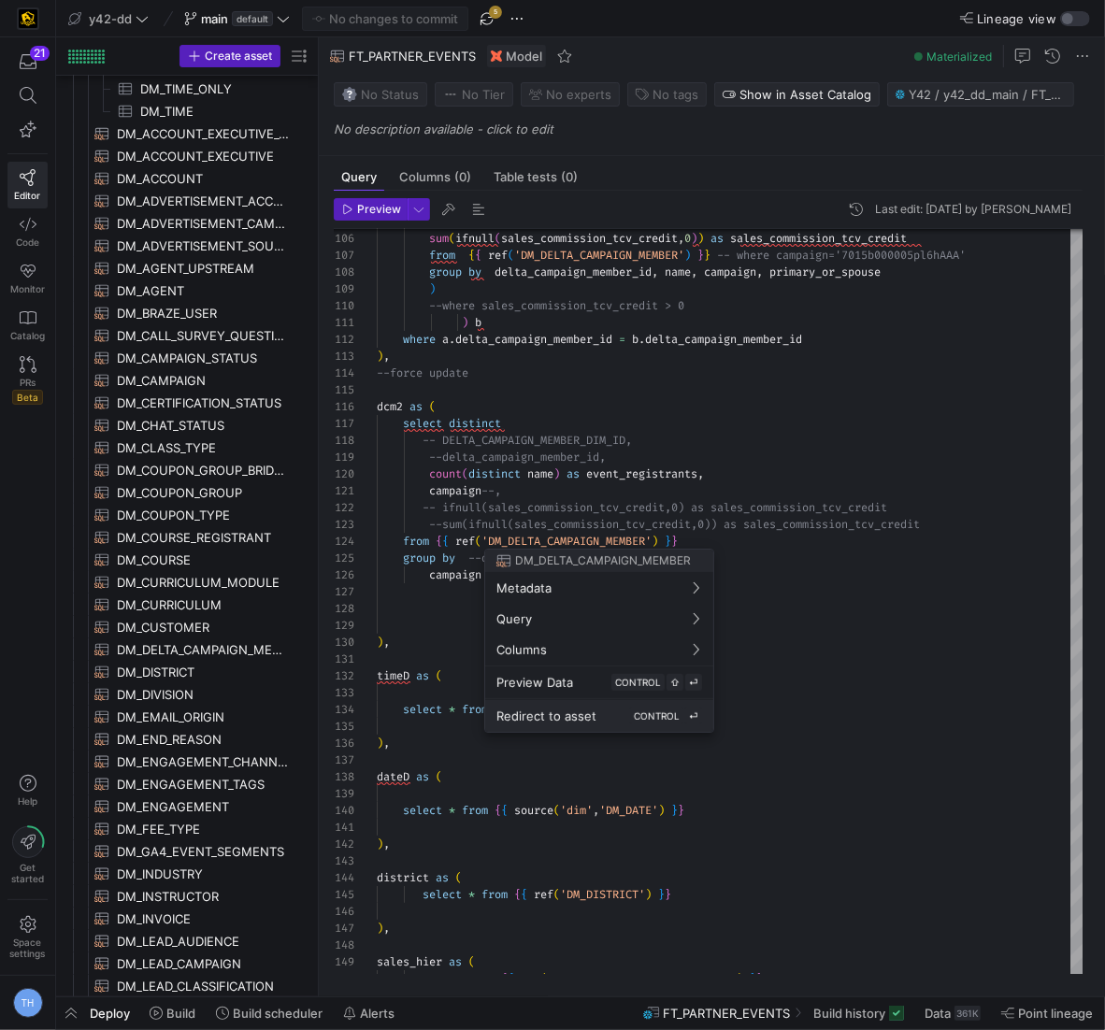
click at [595, 705] on button "Redirect to asset CONTROL ⏎" at bounding box center [599, 716] width 228 height 32
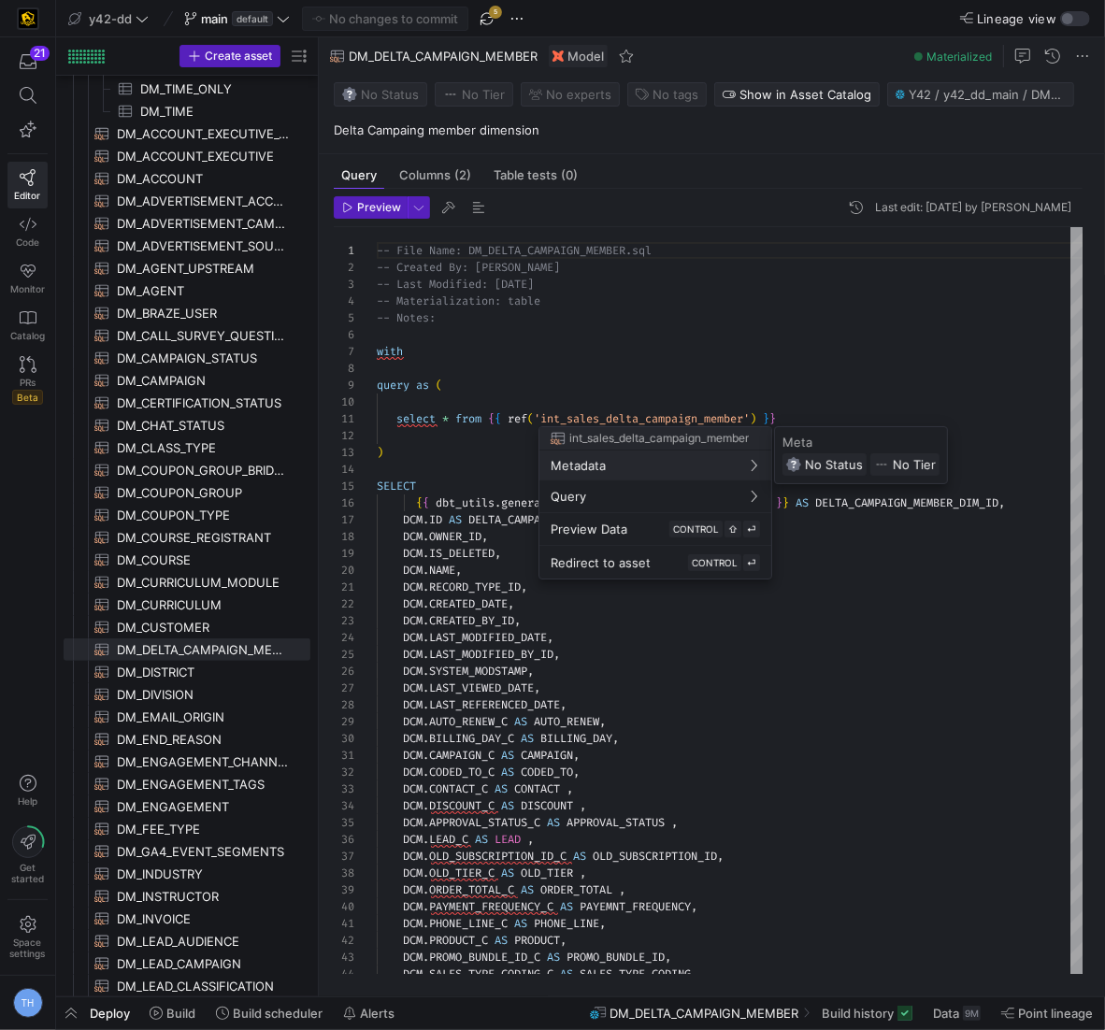
click at [806, 405] on div at bounding box center [552, 515] width 1105 height 1030
click at [652, 562] on div "Redirect to asset CONTROL ⏎" at bounding box center [654, 562] width 209 height 17
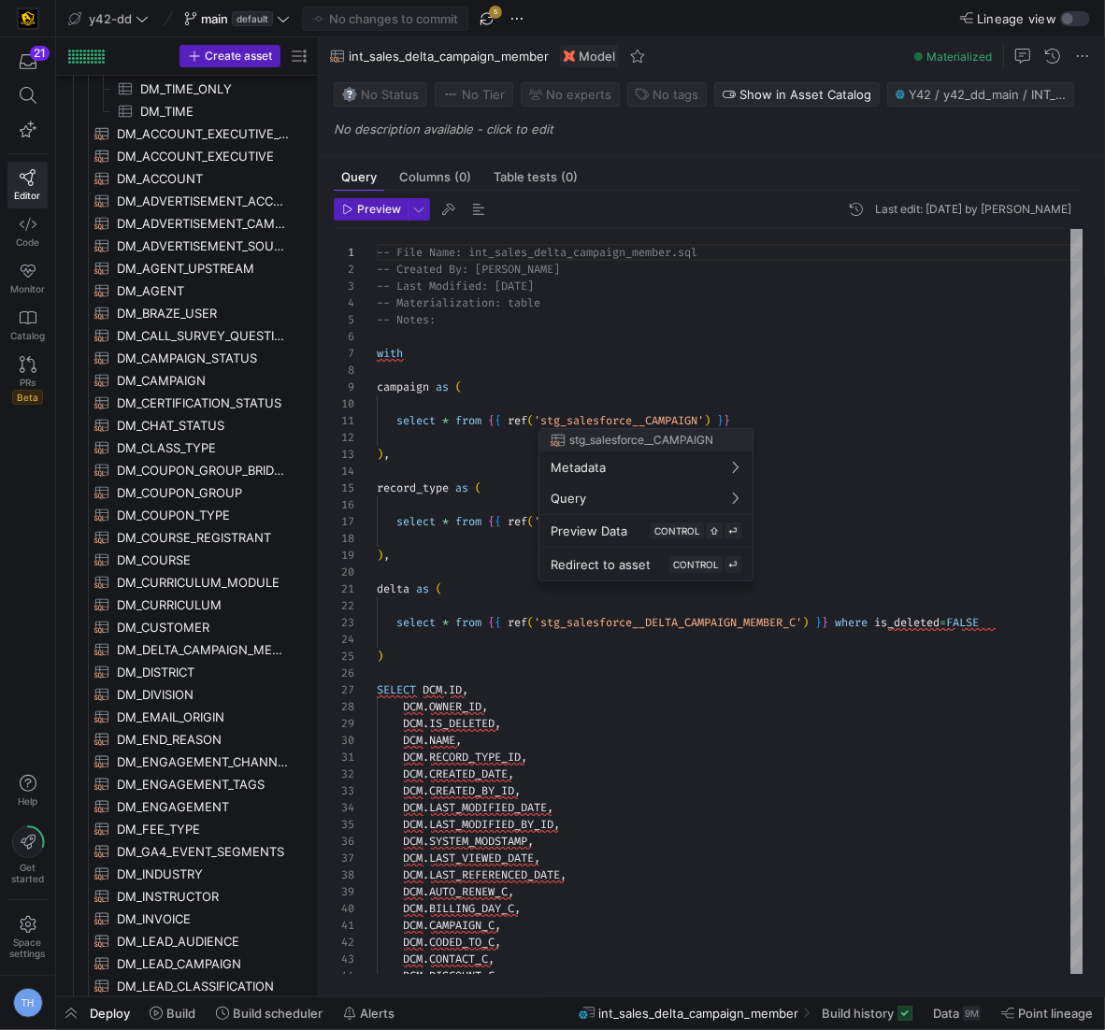
click at [806, 408] on div at bounding box center [552, 515] width 1105 height 1030
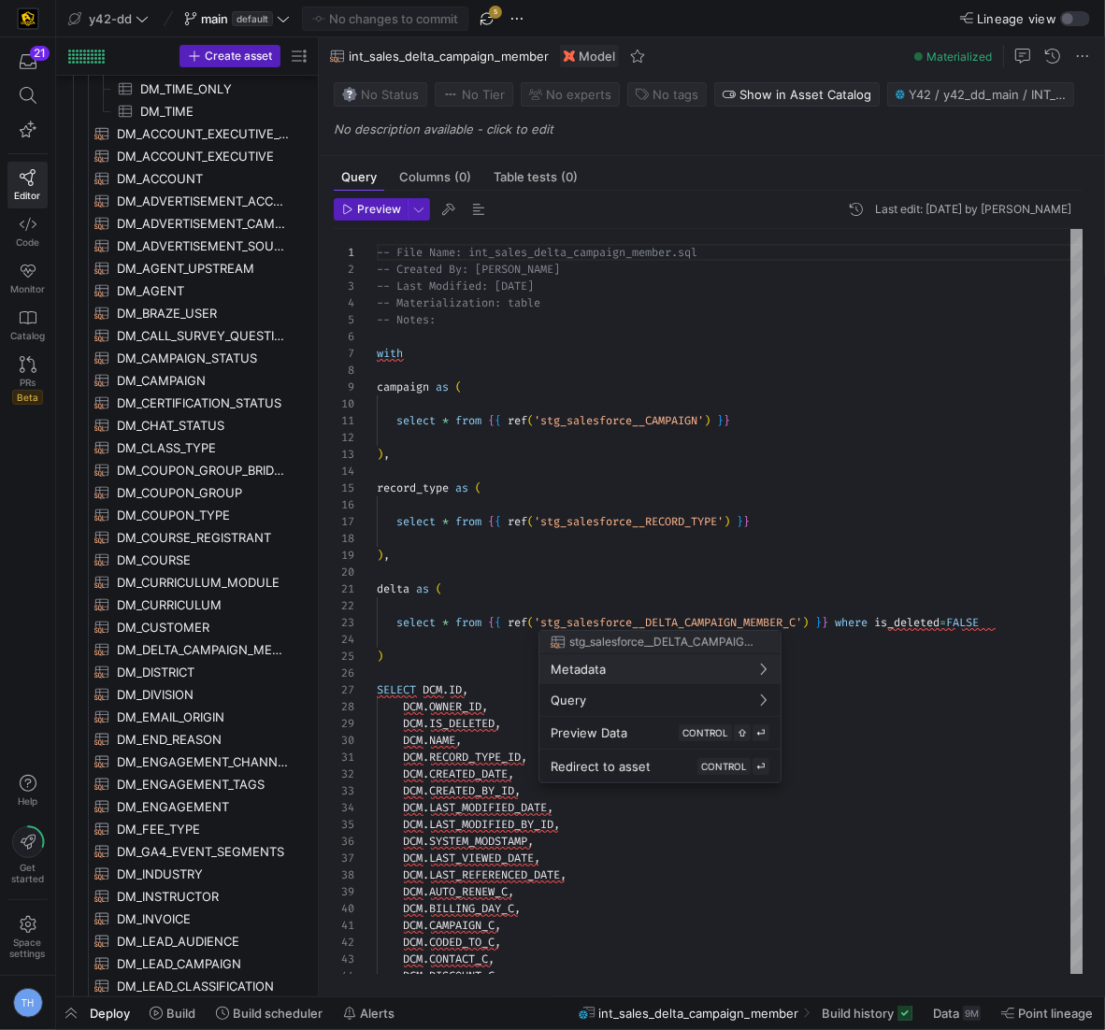
click at [772, 529] on div at bounding box center [552, 515] width 1105 height 1030
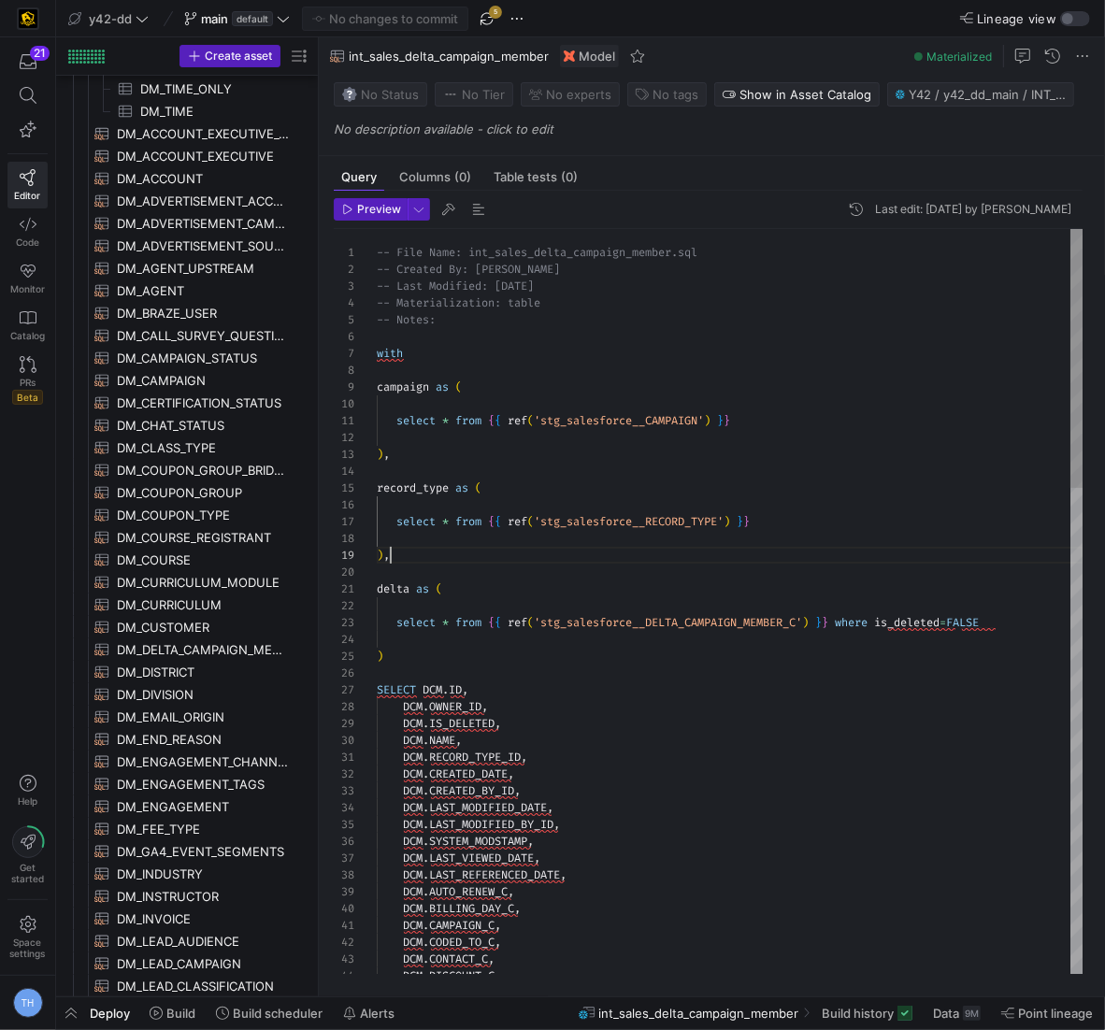
scroll to position [134, 12]
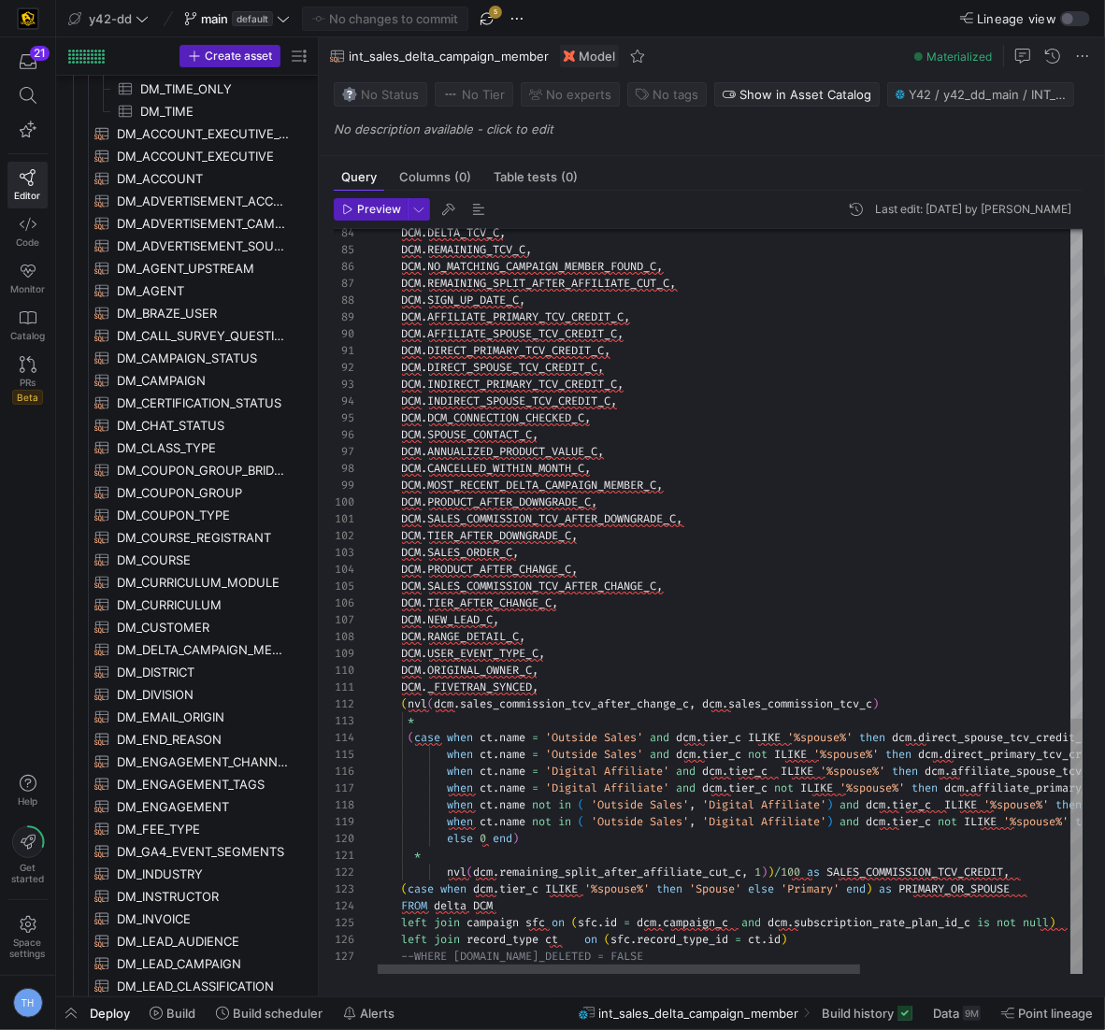
type textarea "DCM.SALES_COMMISSION_TCV_AFTER_DOWNGRADE_C, DCM.TIER_AFTER_DOWNGRADE_C, DCM.SAL…"
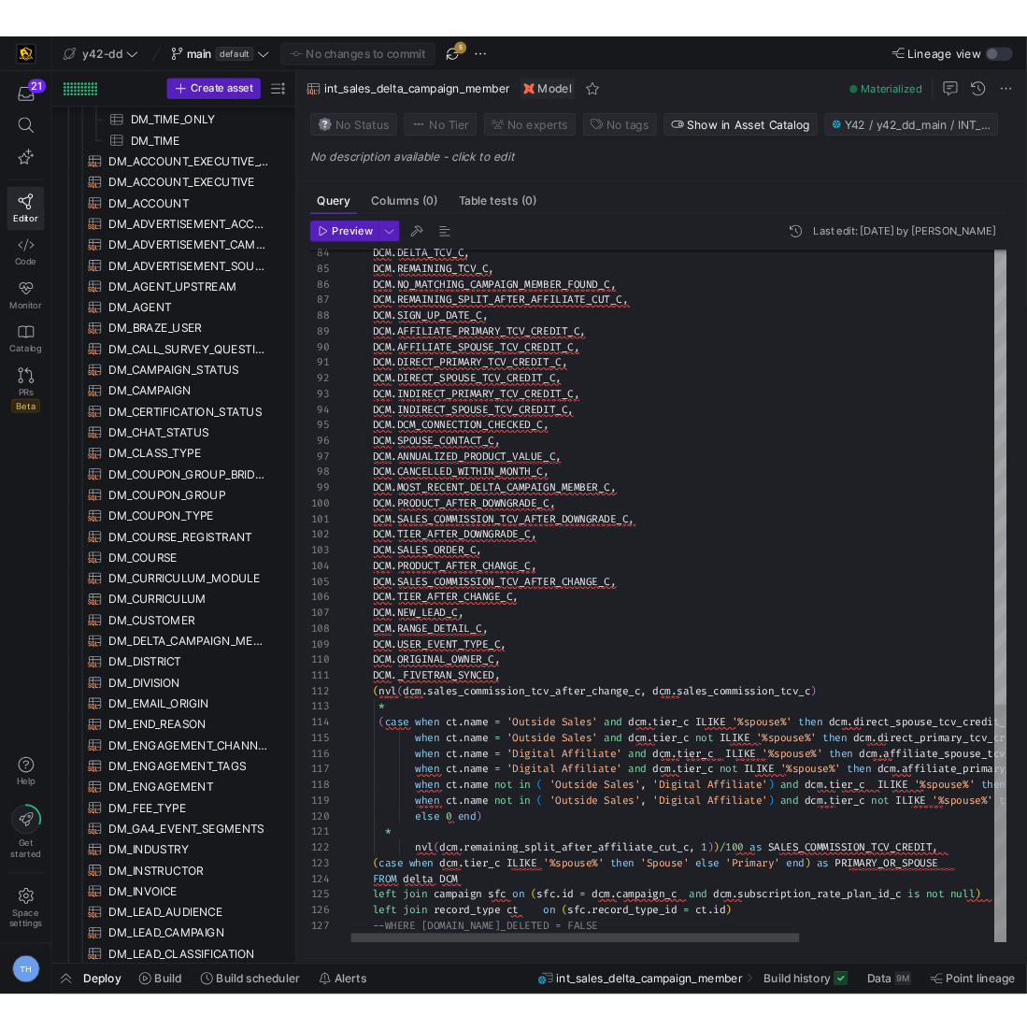
scroll to position [134, 175]
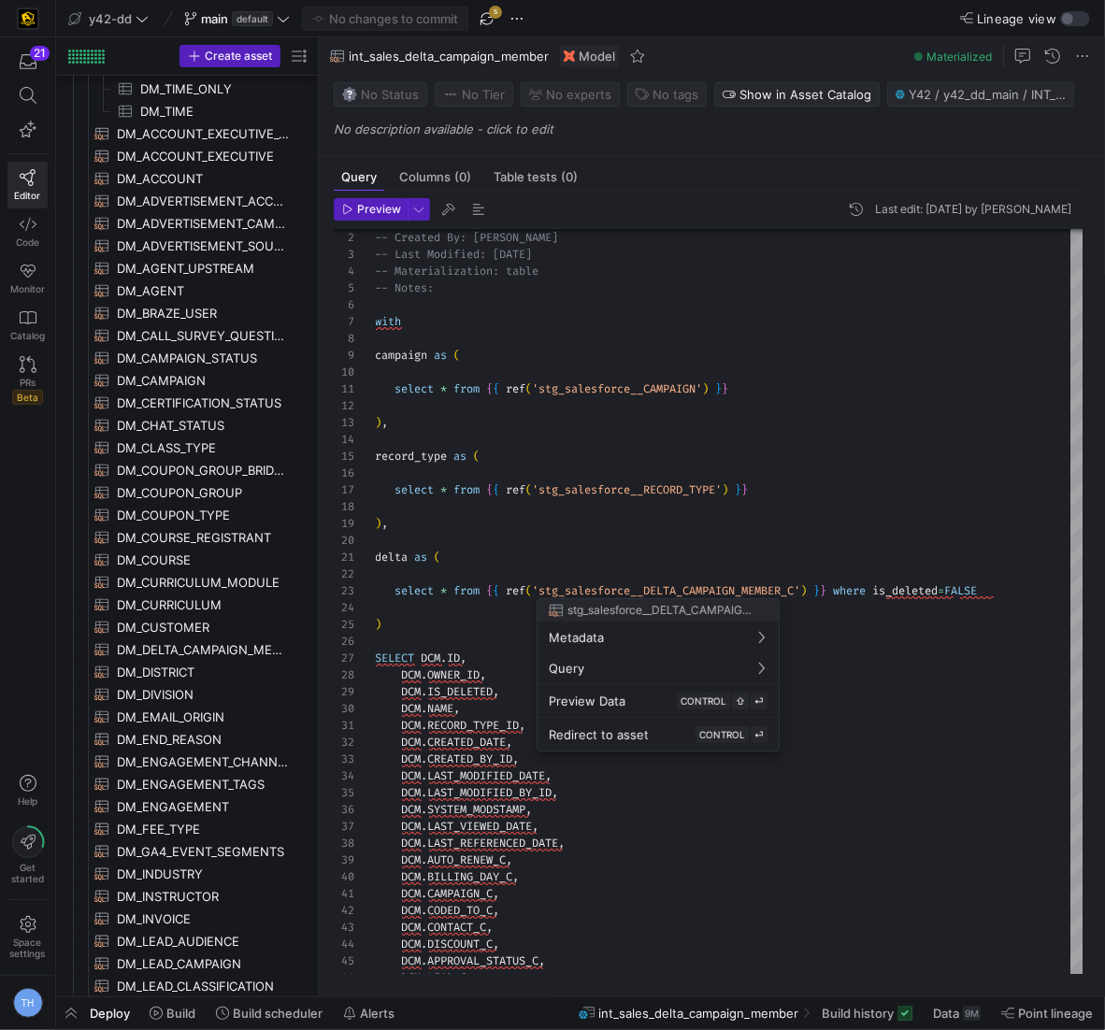
click at [735, 550] on div at bounding box center [552, 515] width 1105 height 1030
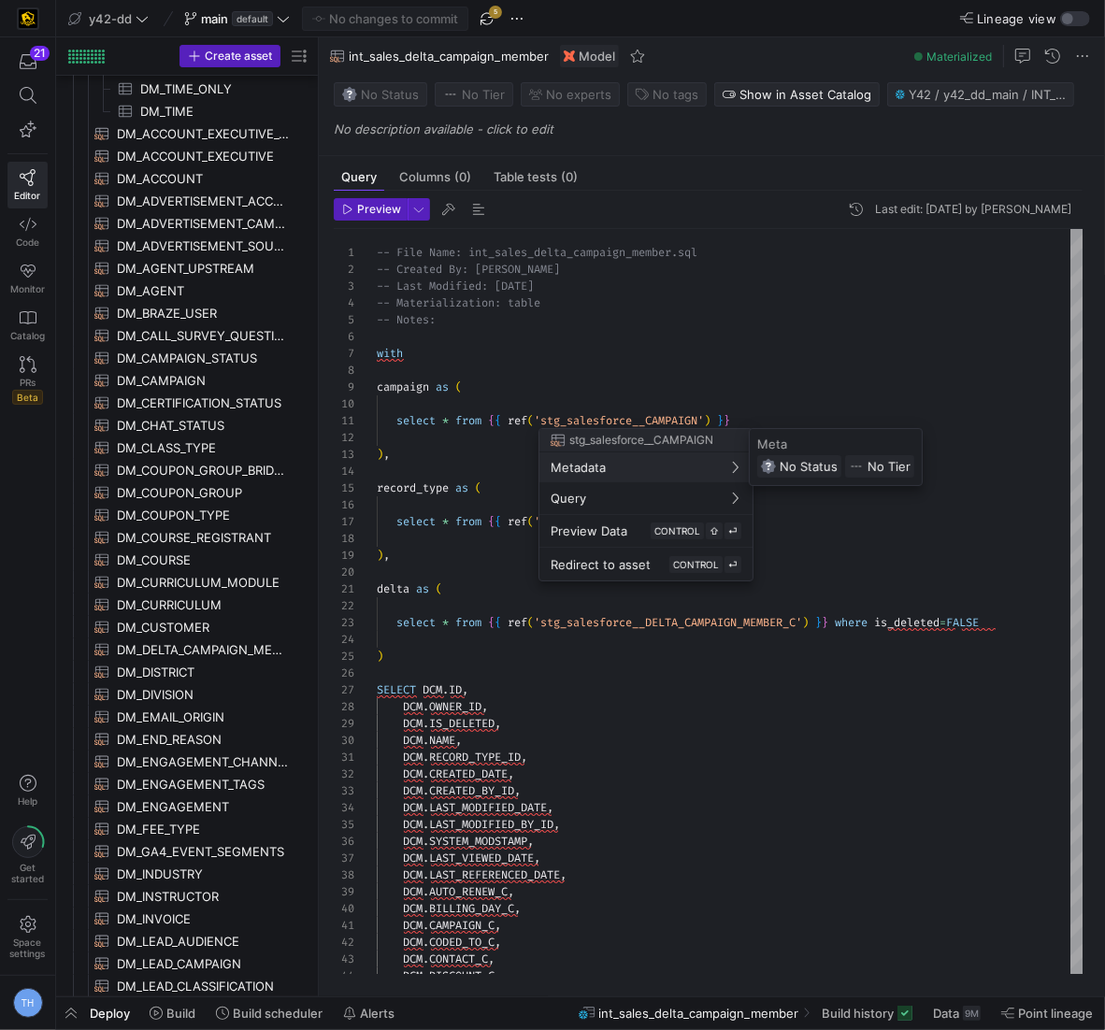
click at [621, 360] on div at bounding box center [552, 515] width 1105 height 1030
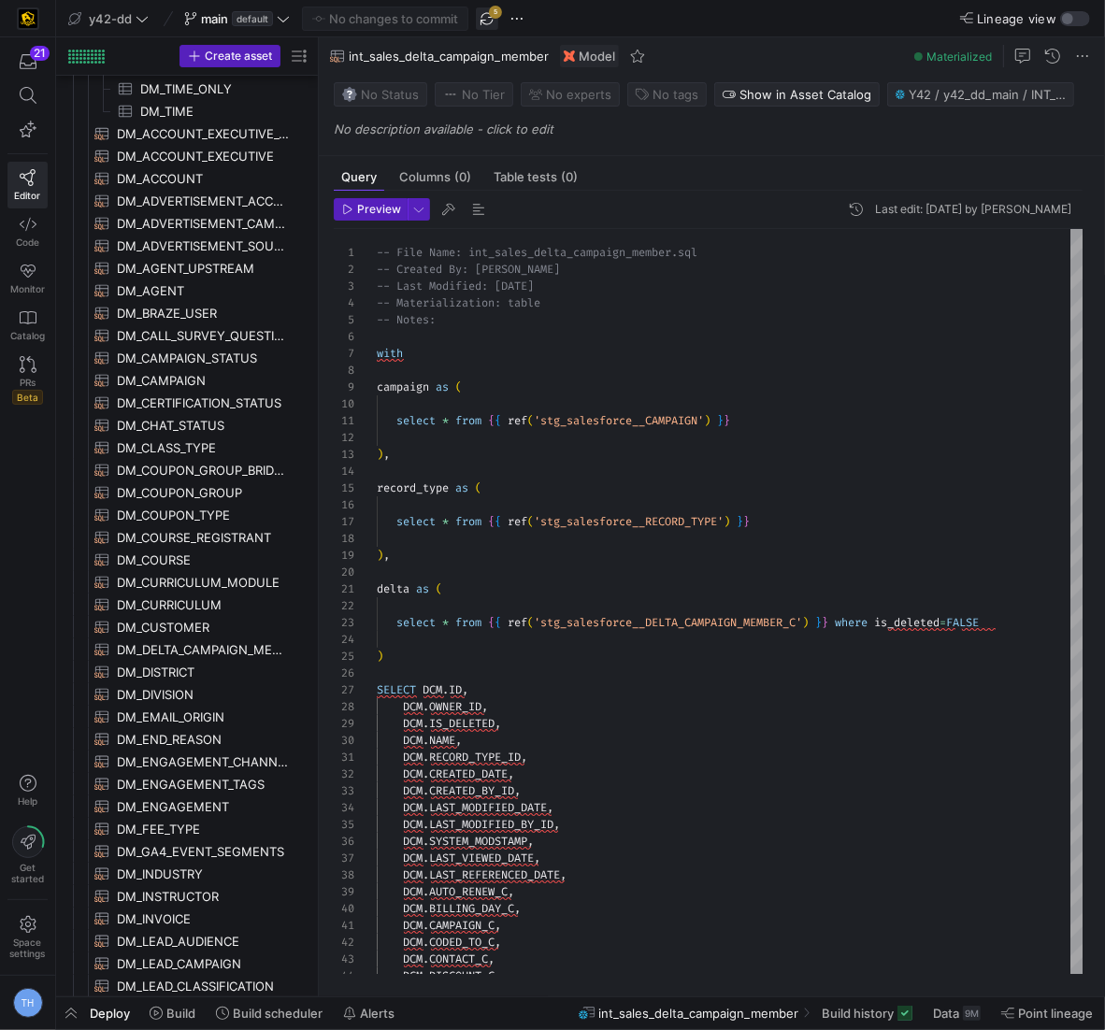
click at [485, 13] on span "button" at bounding box center [487, 18] width 22 height 22
